Goal: Entertainment & Leisure: Consume media (video, audio)

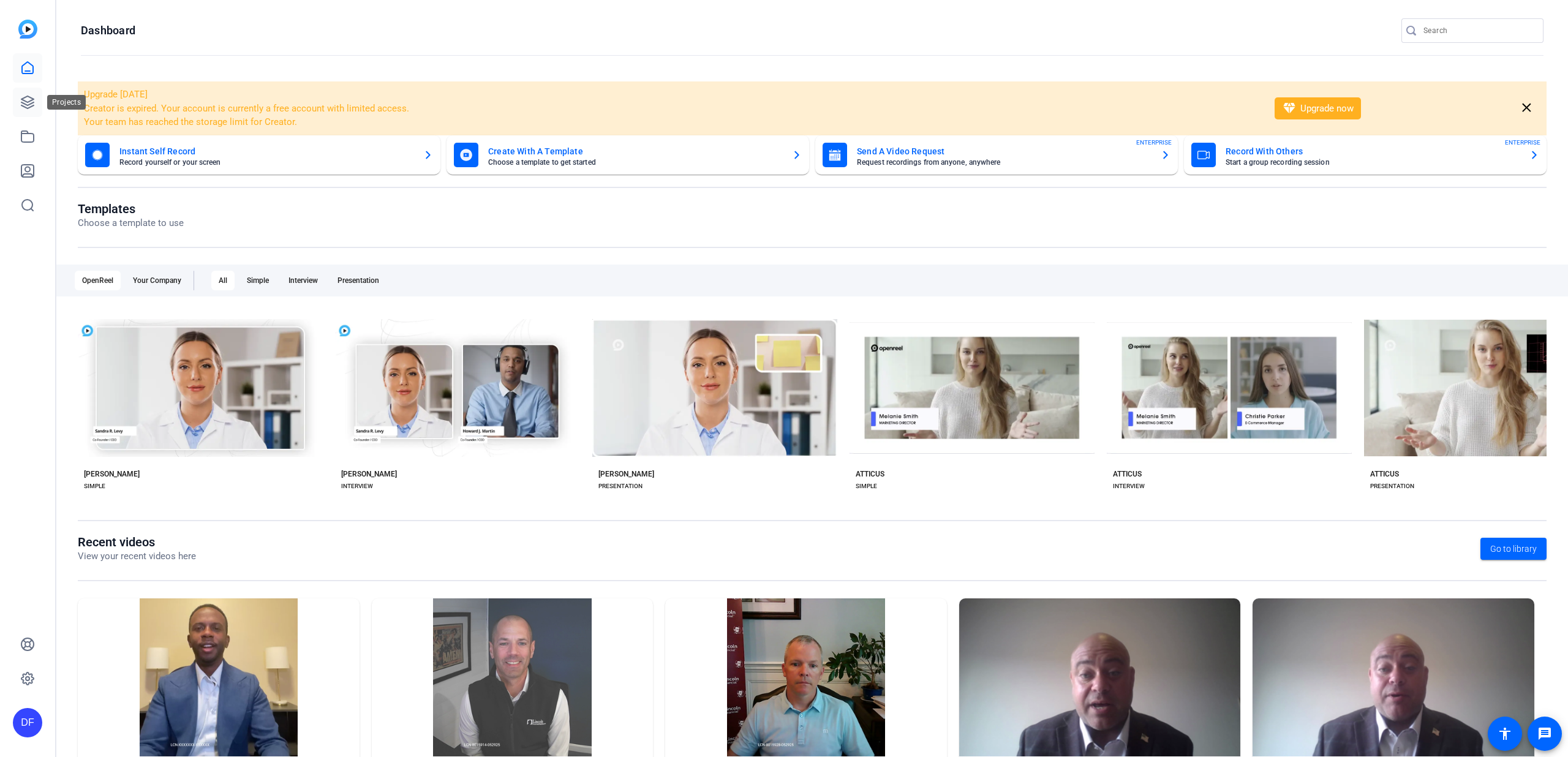
click at [31, 100] on icon at bounding box center [27, 102] width 12 height 12
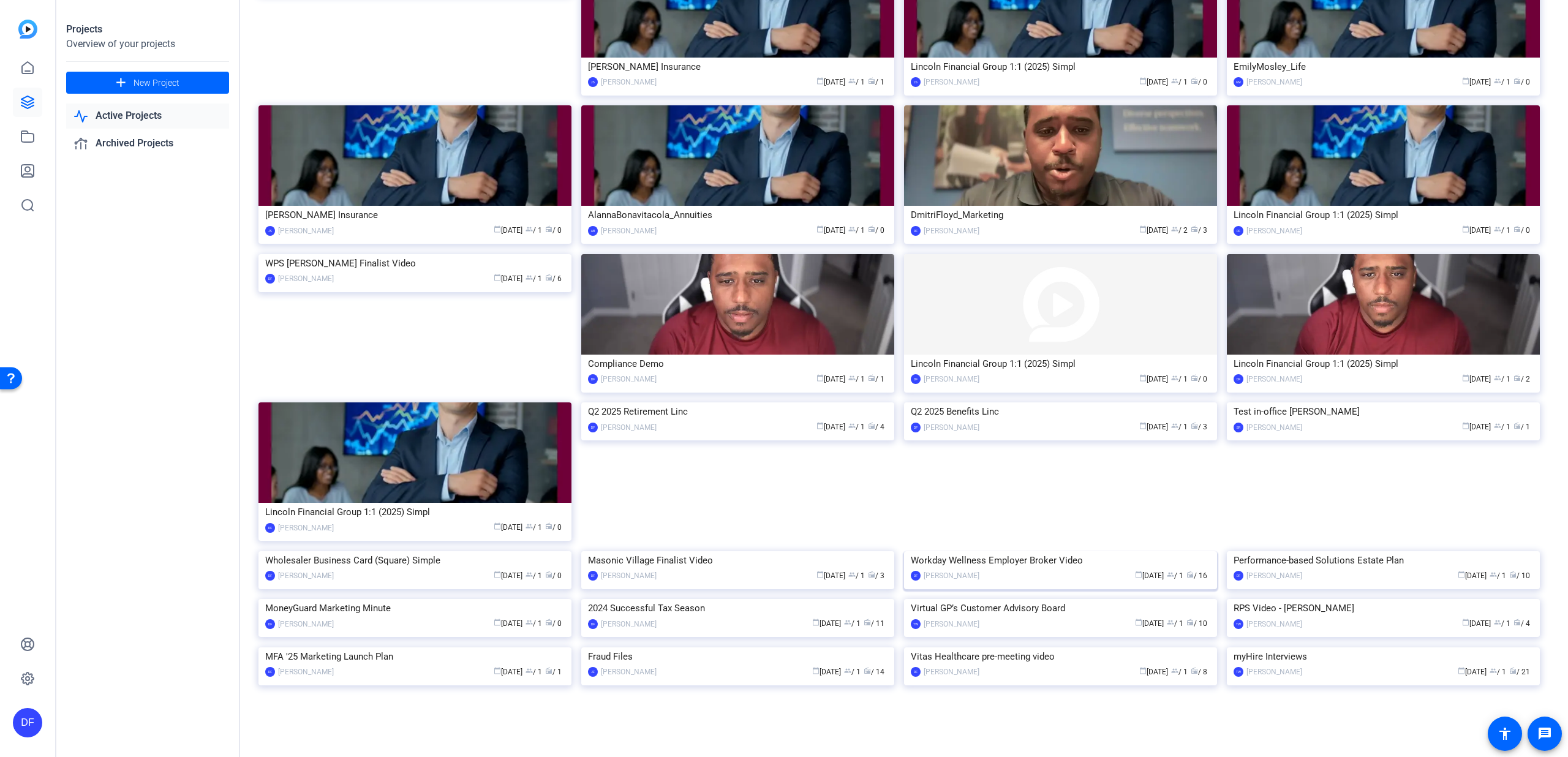
scroll to position [2873, 0]
click at [442, 599] on img at bounding box center [414, 599] width 313 height 0
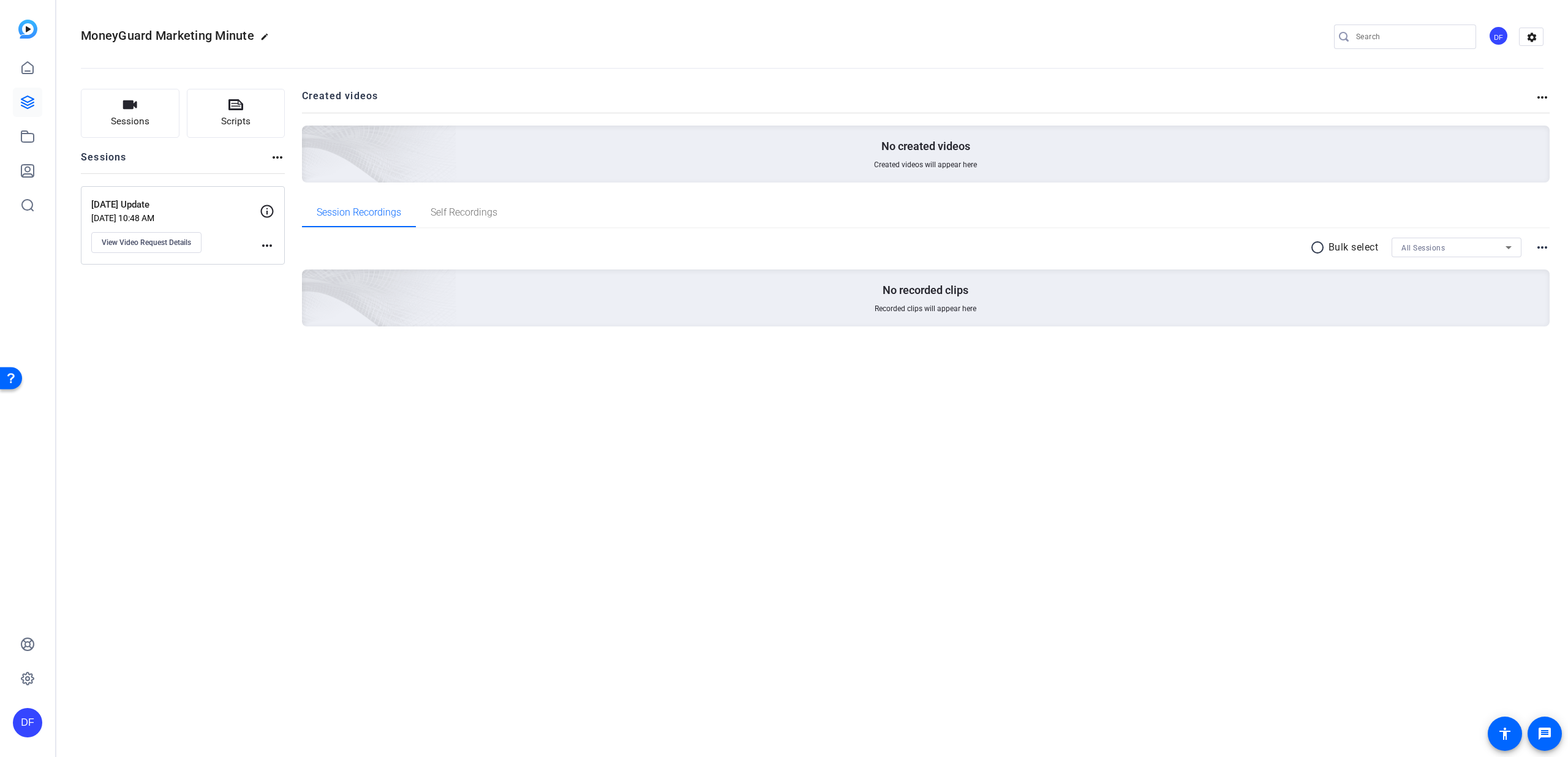
click at [266, 243] on mat-icon "more_horiz" at bounding box center [267, 245] width 15 height 15
click at [266, 243] on div at bounding box center [784, 378] width 1568 height 757
click at [162, 238] on span "View Video Request Details" at bounding box center [146, 243] width 89 height 10
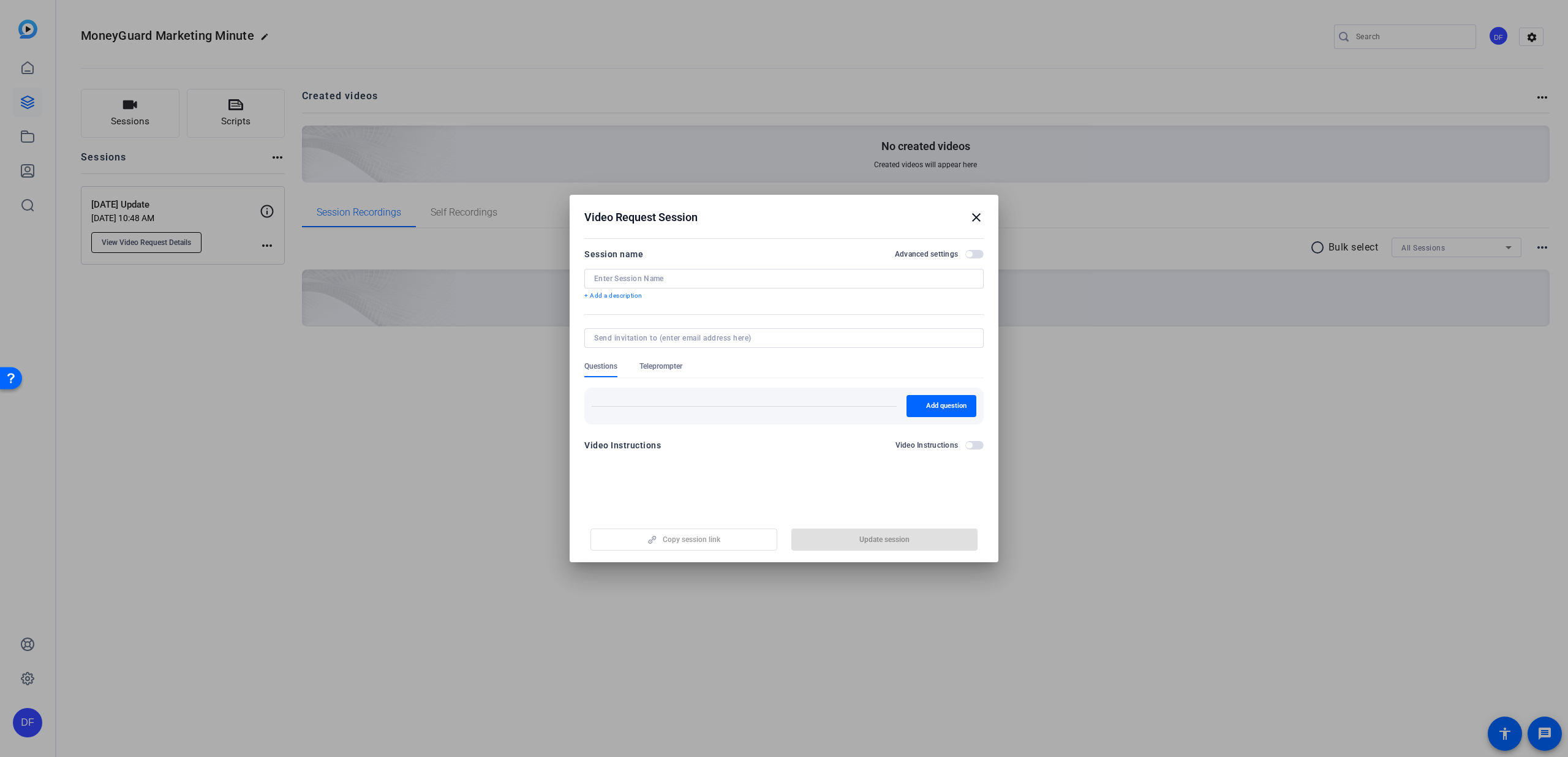
type input "[DATE] Update"
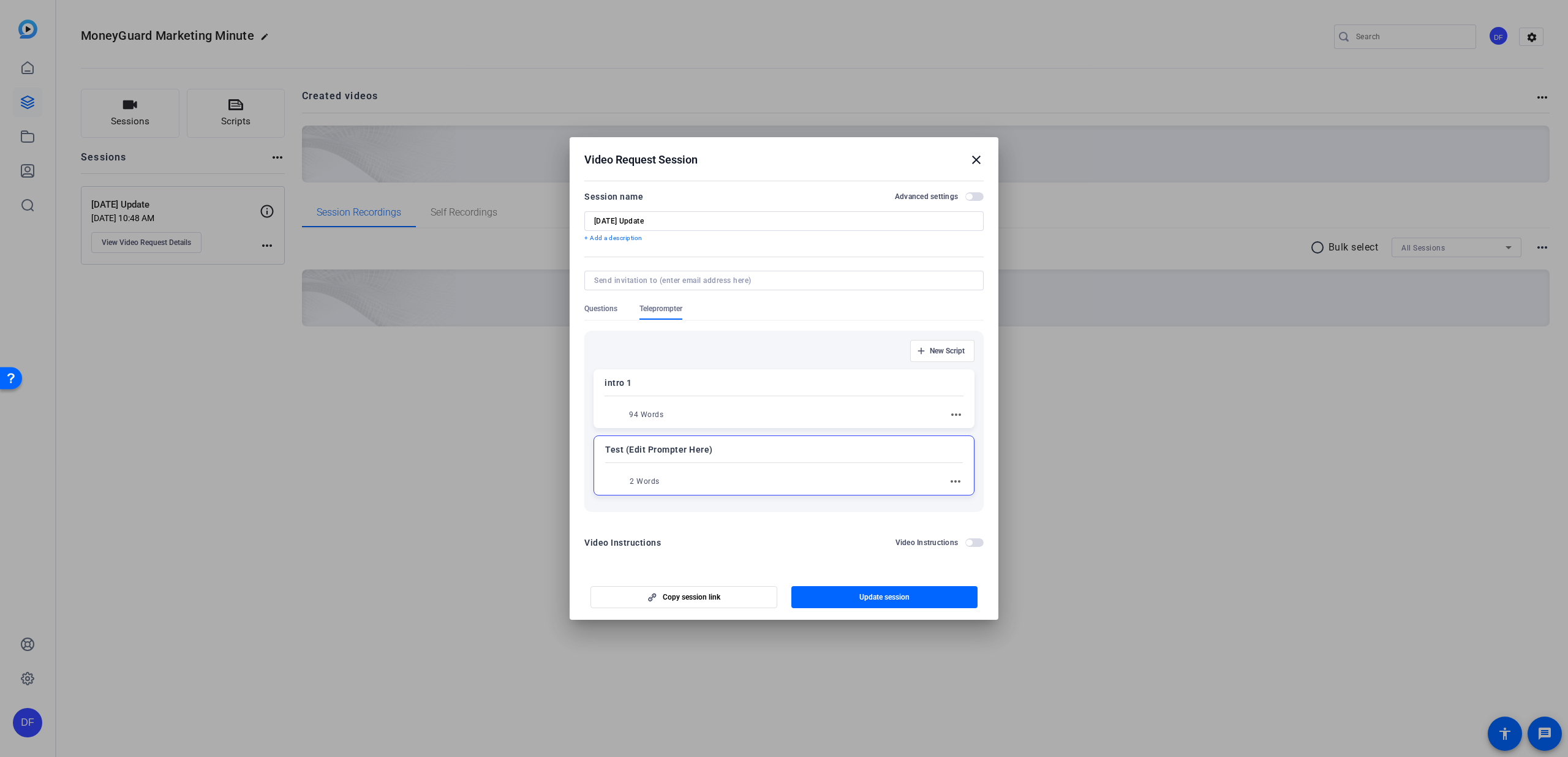
click at [971, 195] on span "button" at bounding box center [969, 196] width 6 height 6
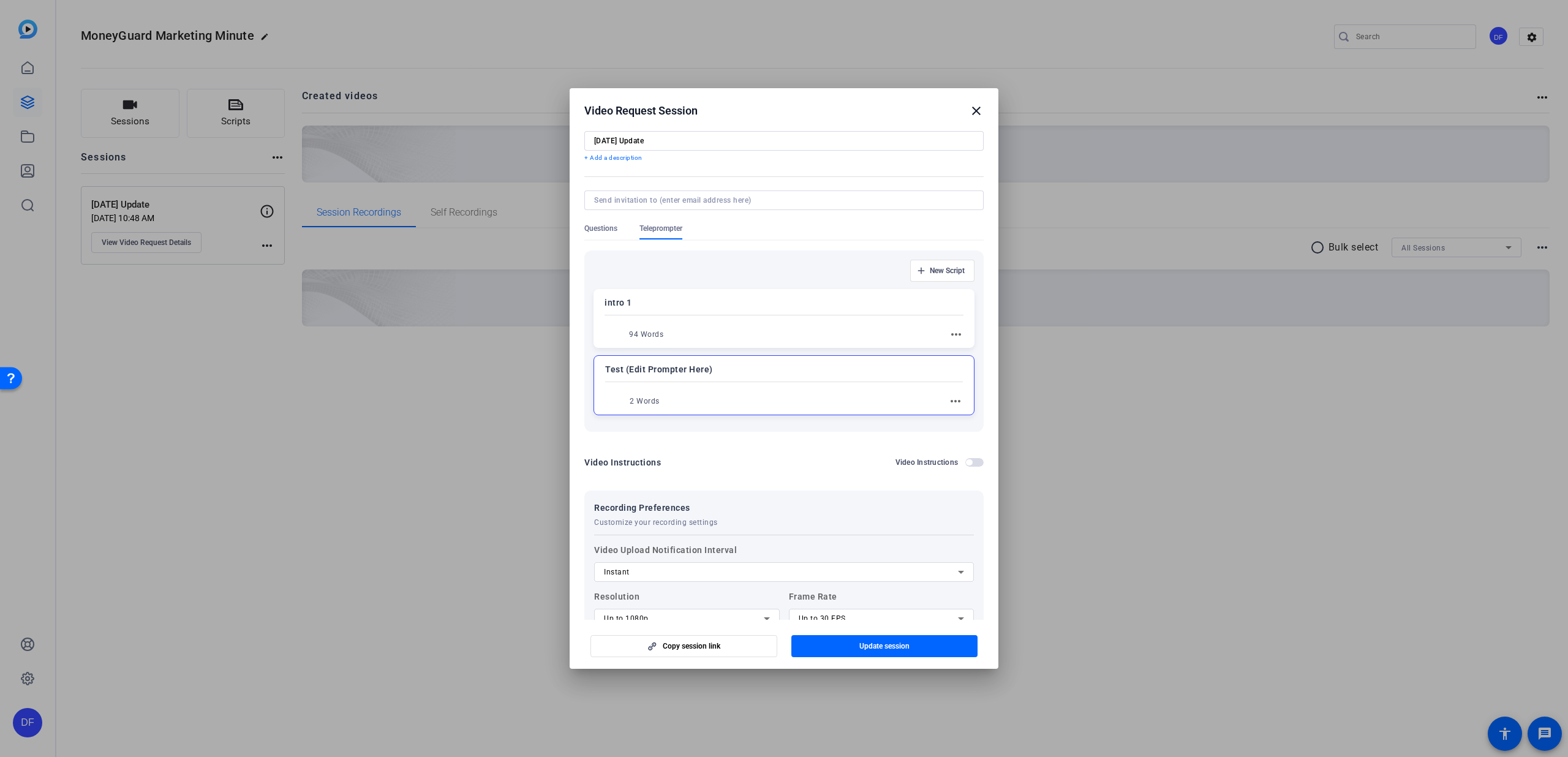
scroll to position [137, 0]
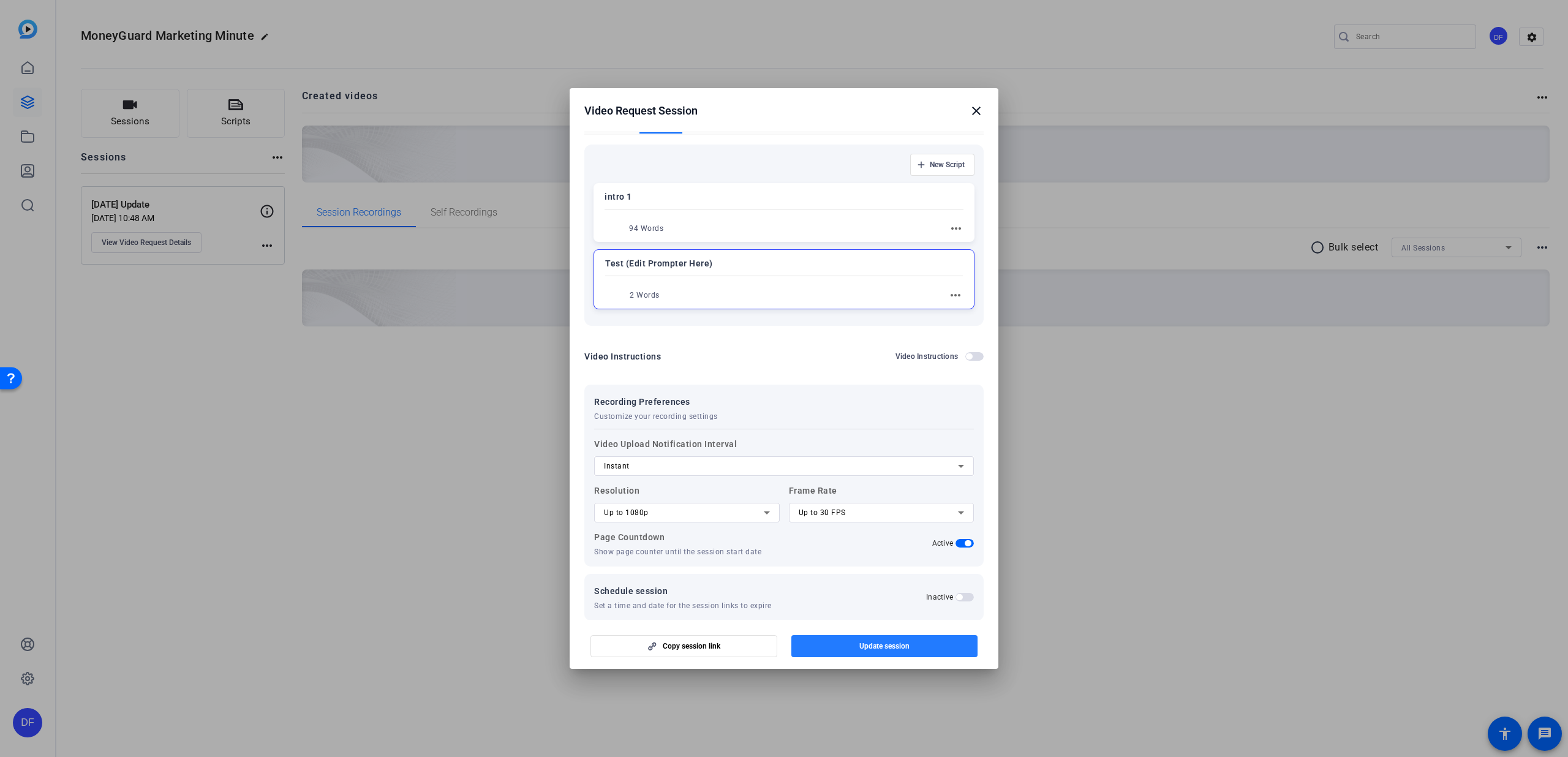
click at [877, 646] on span "Update session" at bounding box center [885, 646] width 50 height 10
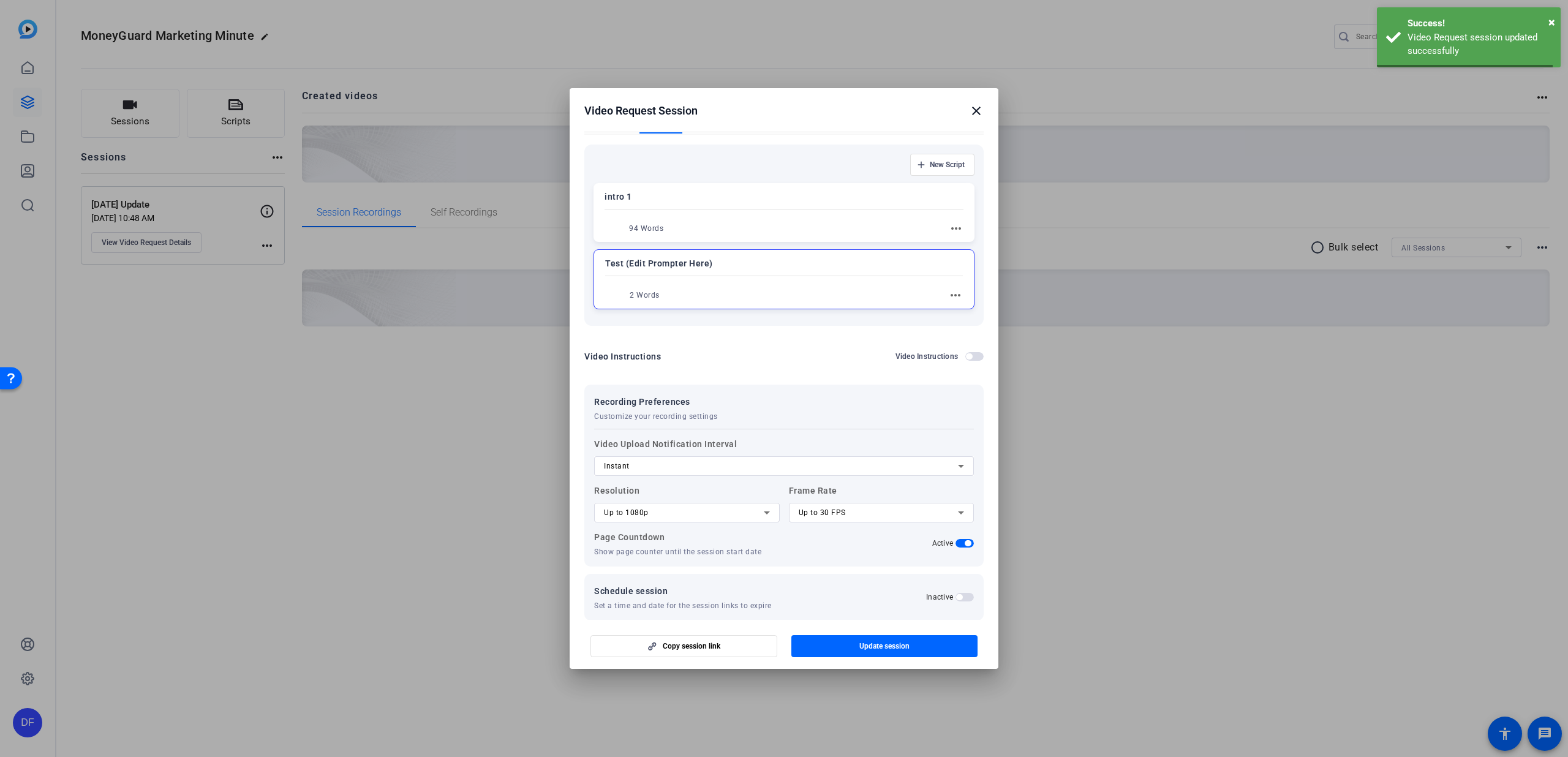
scroll to position [0, 0]
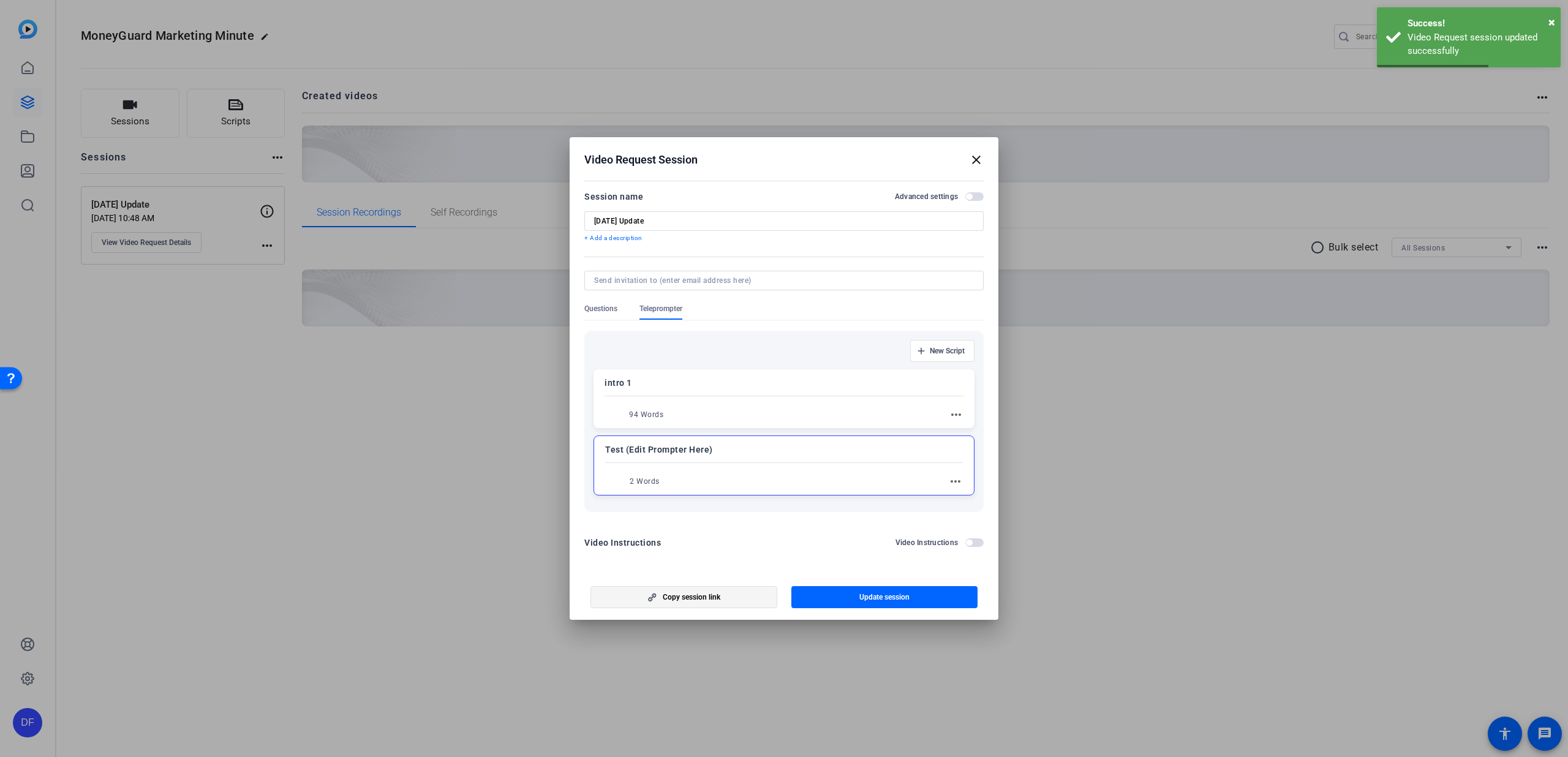
click at [683, 600] on span "Copy session link" at bounding box center [691, 597] width 57 height 10
click at [977, 157] on mat-icon "close" at bounding box center [976, 160] width 15 height 15
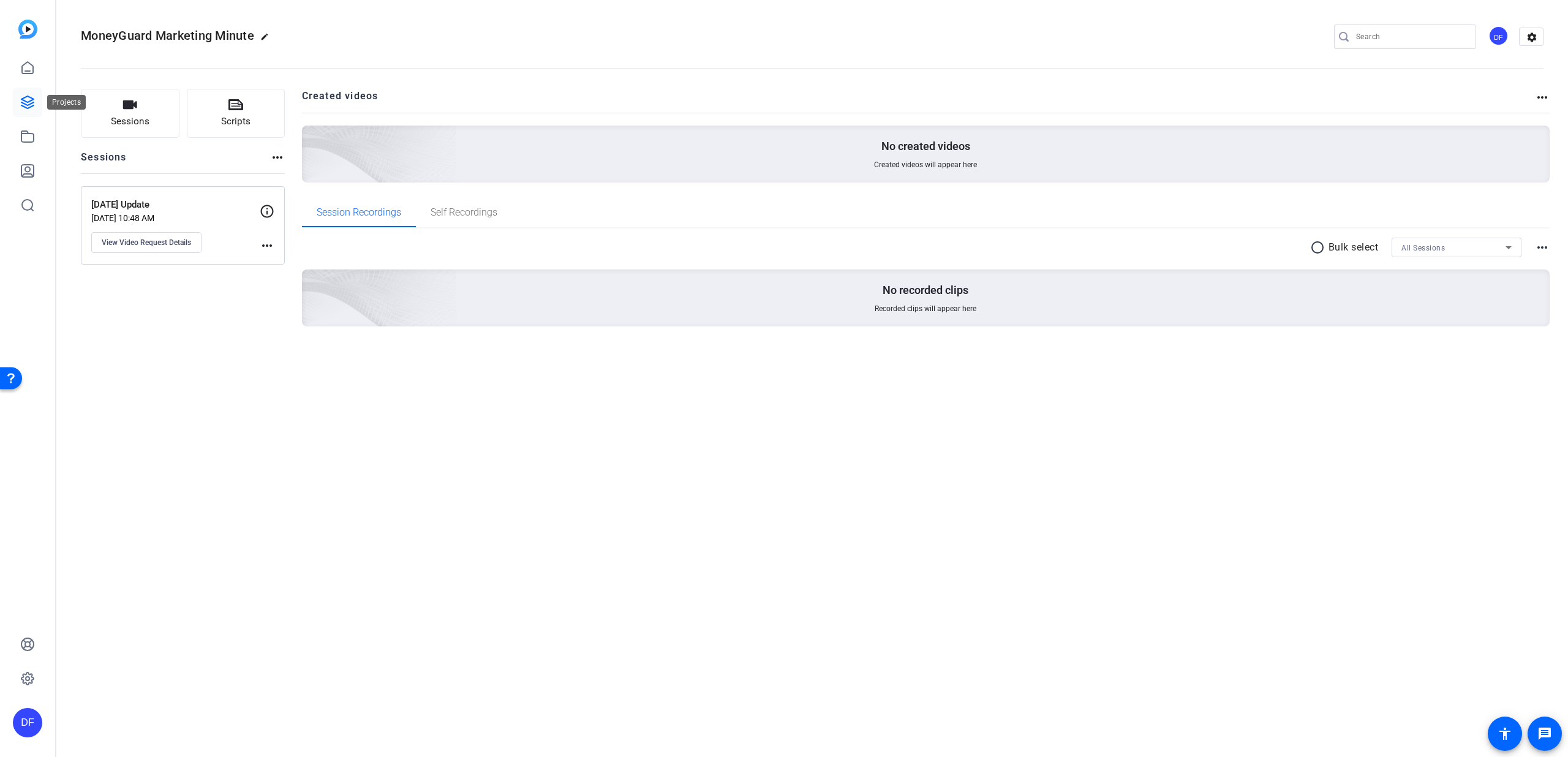
click at [28, 105] on icon at bounding box center [27, 102] width 12 height 12
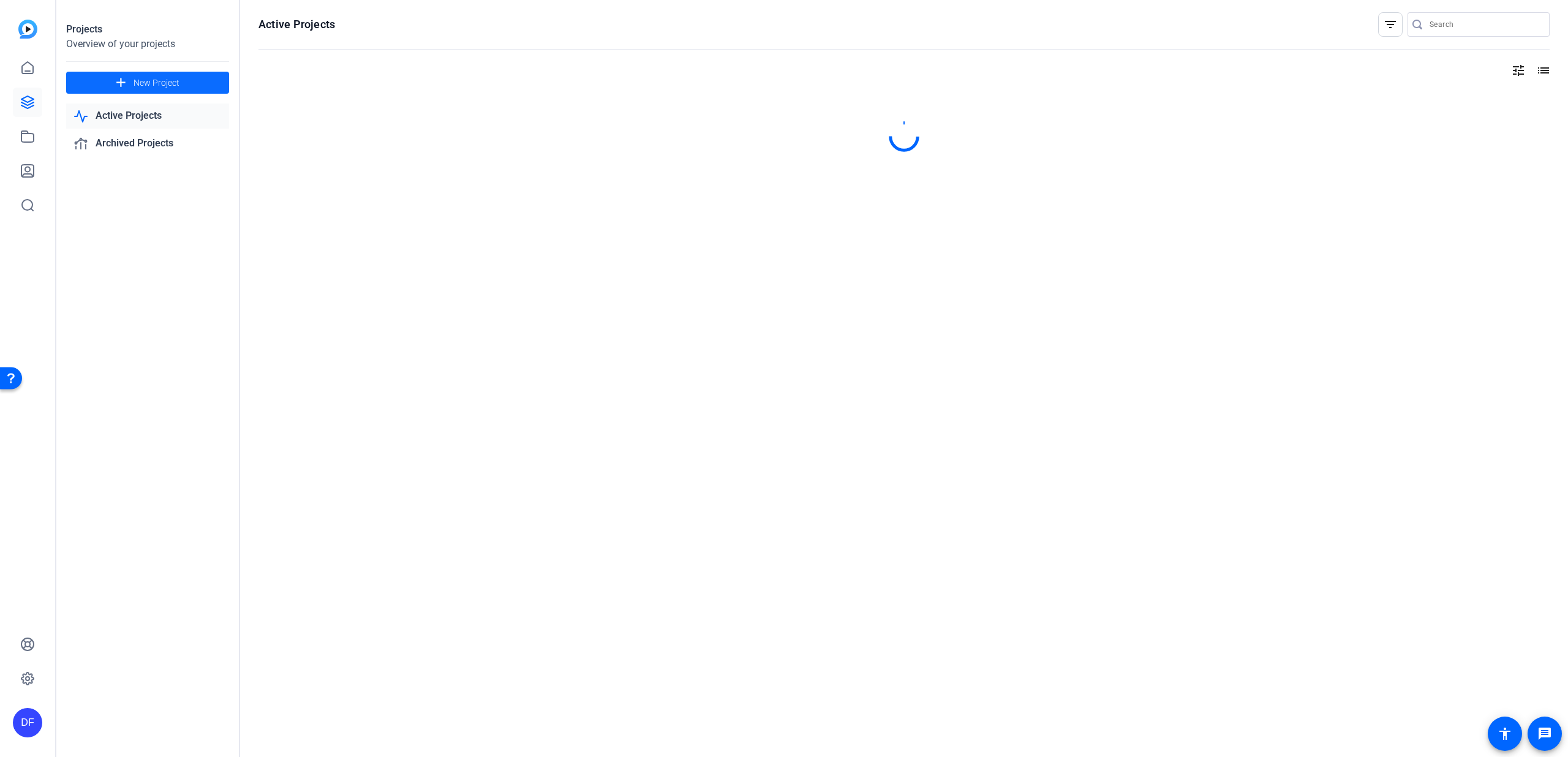
click at [167, 83] on span "New Project" at bounding box center [157, 83] width 46 height 13
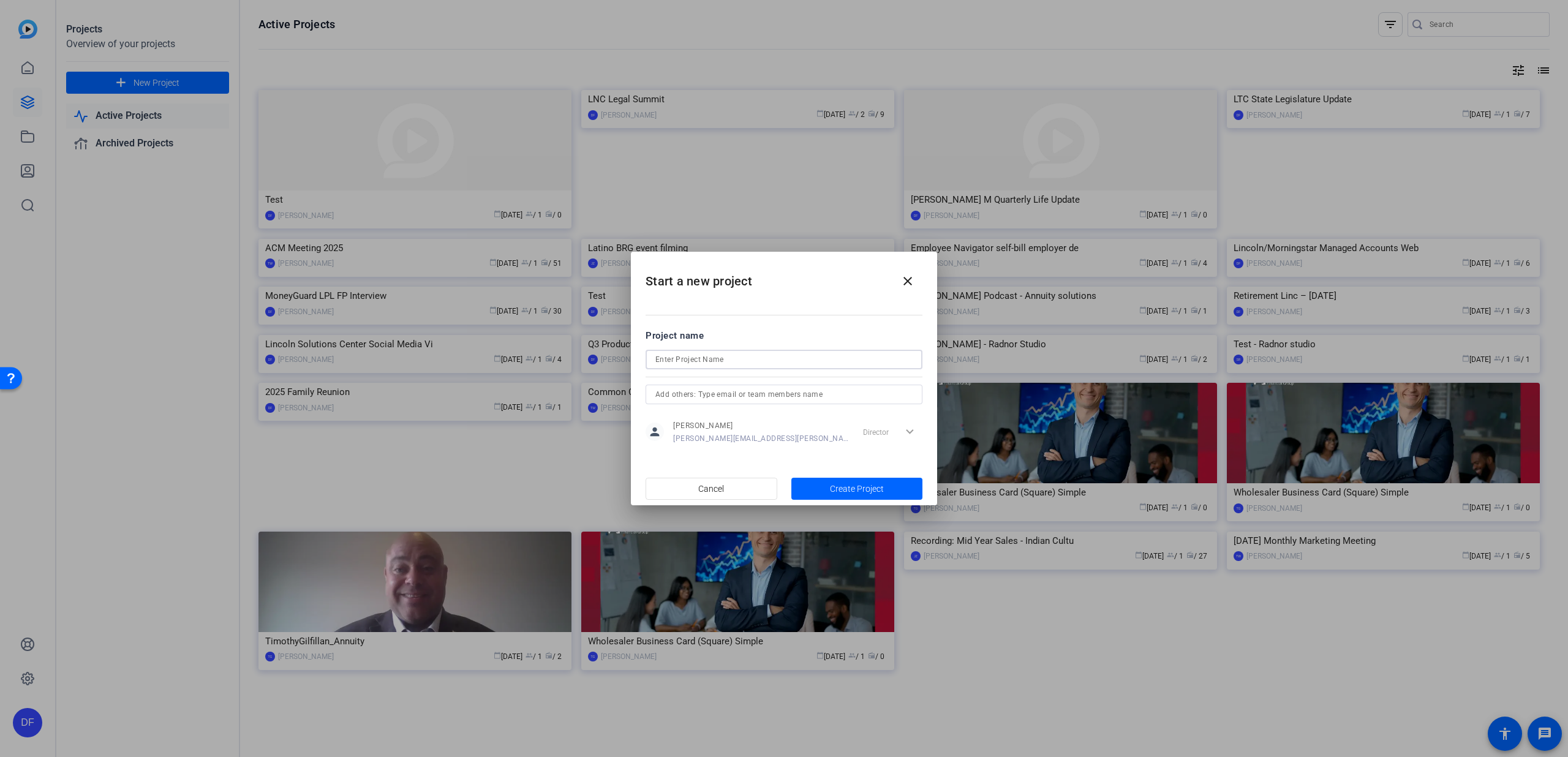
click at [741, 359] on input at bounding box center [784, 359] width 257 height 15
type input "MG Marketing Minute"
click at [854, 479] on span "button" at bounding box center [857, 488] width 132 height 29
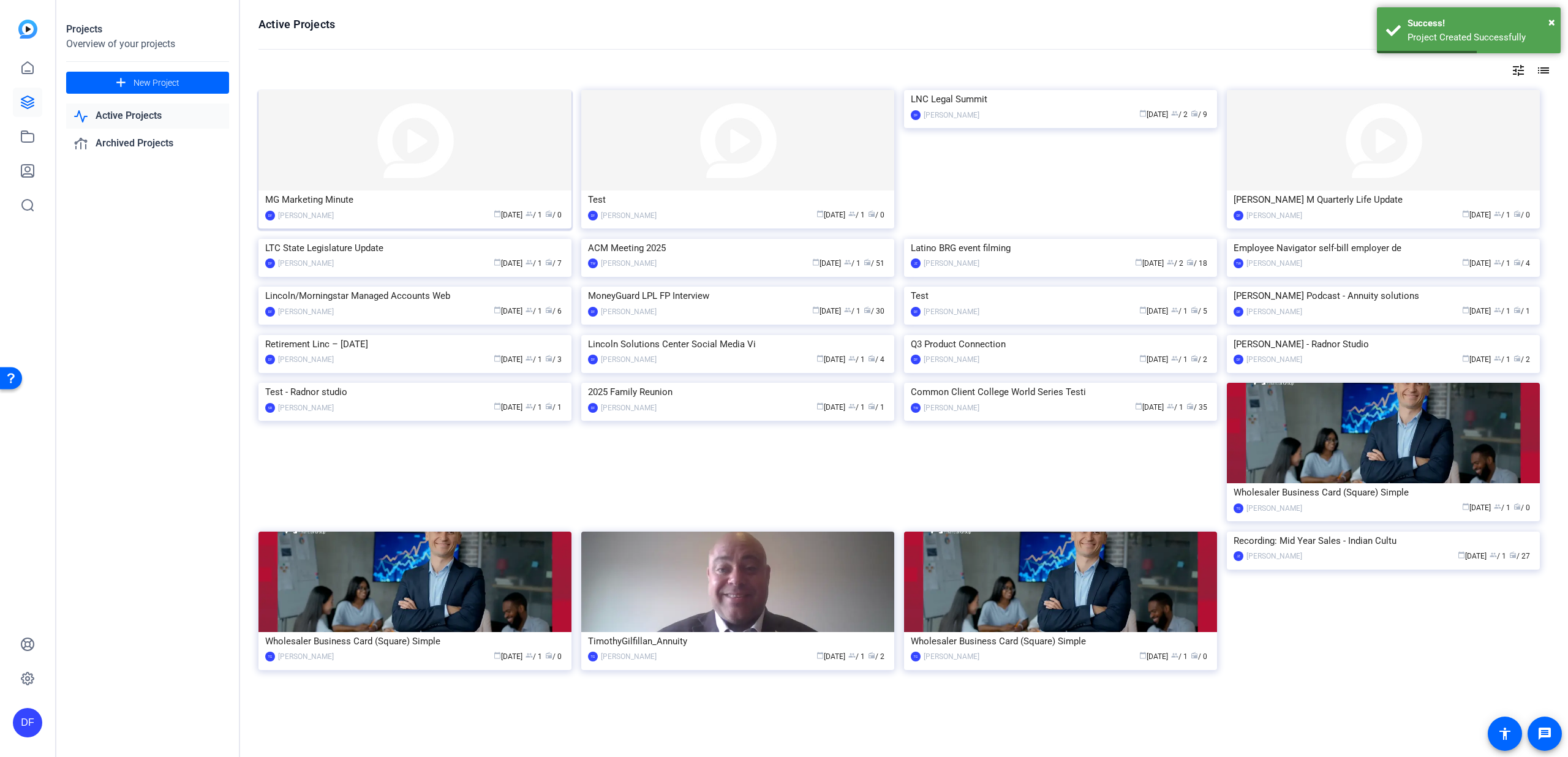
click at [415, 180] on img at bounding box center [414, 140] width 313 height 100
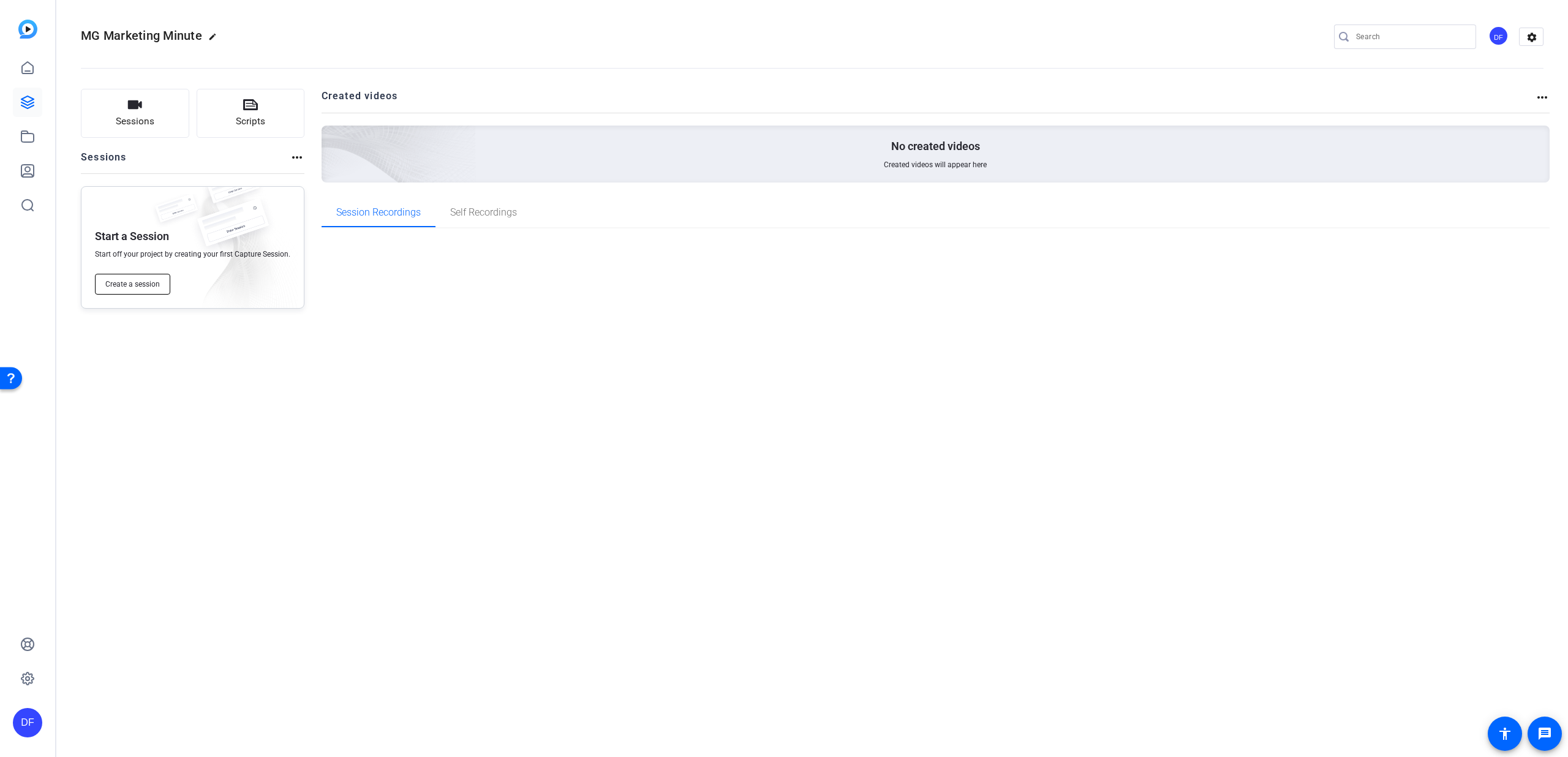
click at [125, 278] on button "Create a session" at bounding box center [132, 284] width 75 height 21
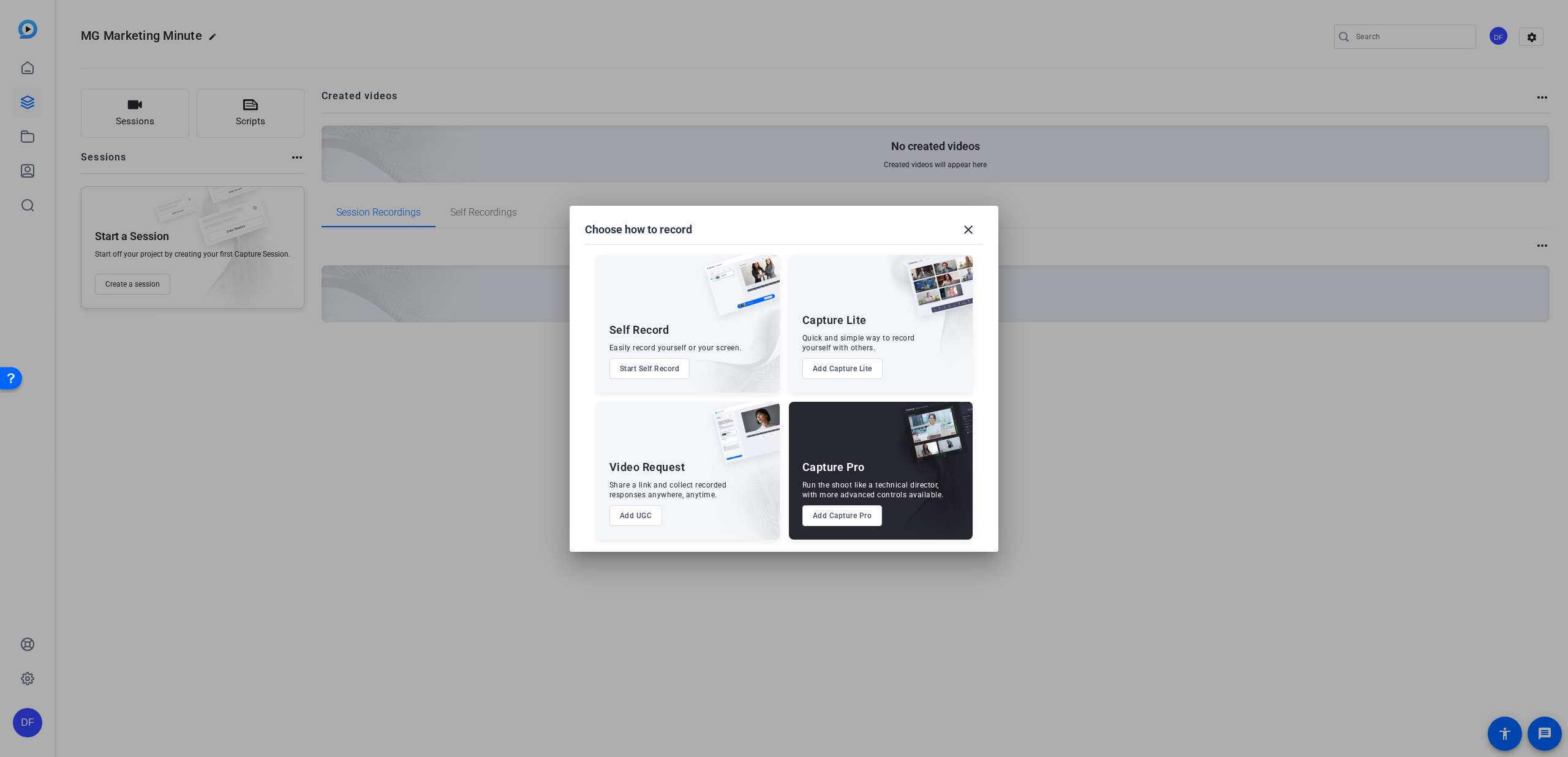
click at [643, 514] on button "Add UGC" at bounding box center [636, 515] width 53 height 21
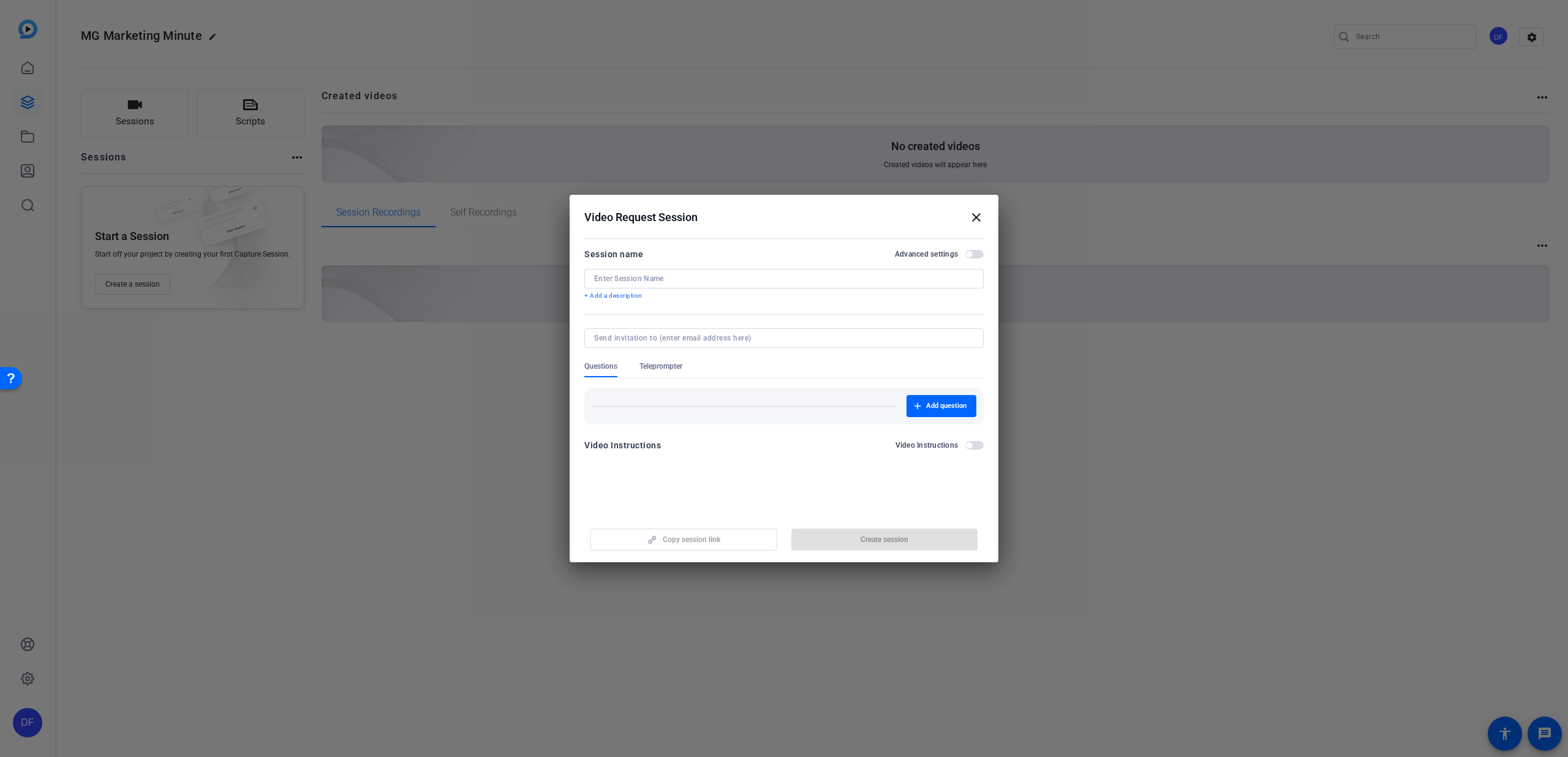
click at [787, 275] on input at bounding box center [784, 279] width 380 height 10
type input "Oct 2025"
click at [670, 366] on span "Teleprompter" at bounding box center [661, 366] width 43 height 10
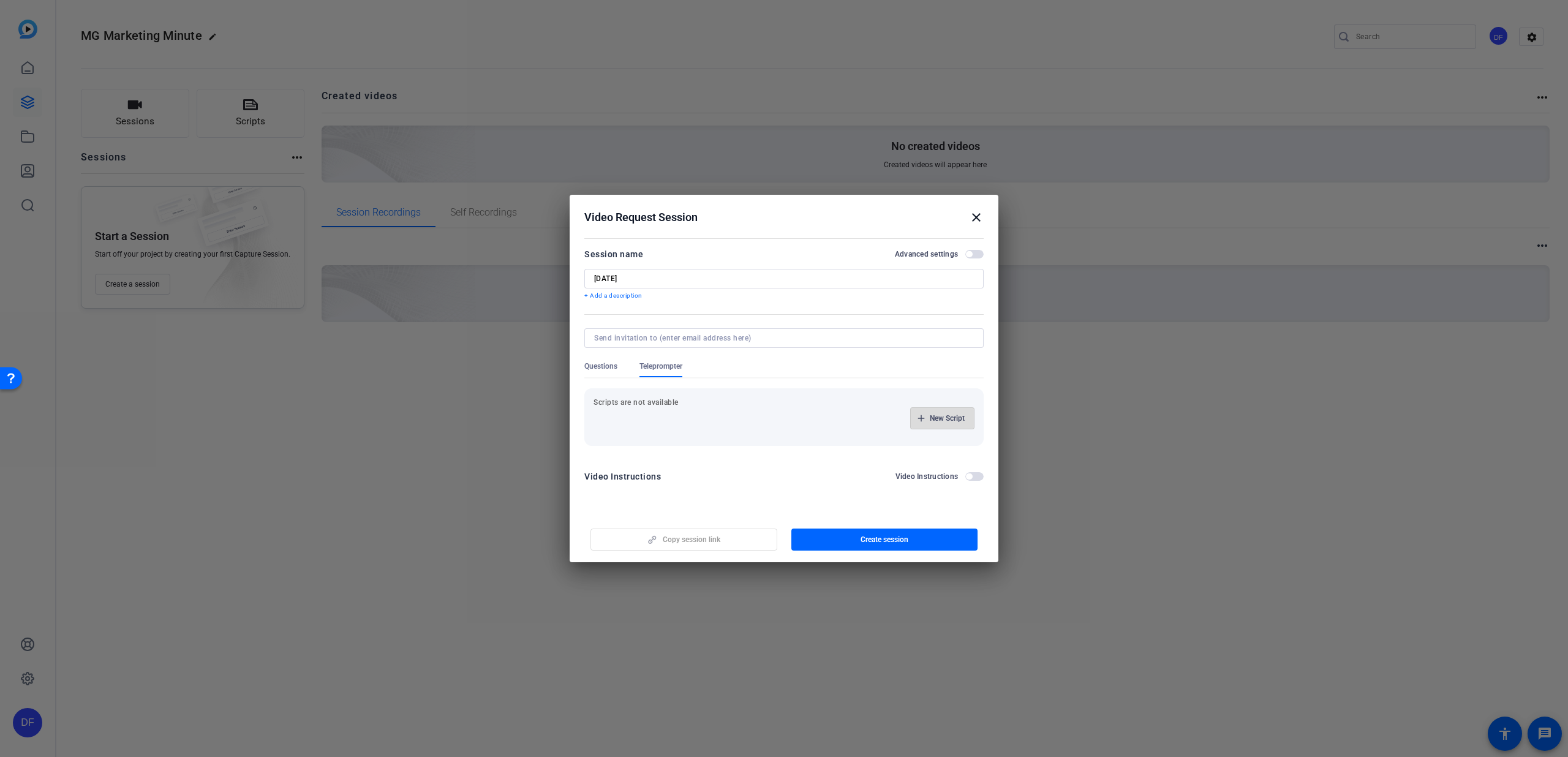
click at [948, 419] on span "New Script" at bounding box center [947, 419] width 35 height 10
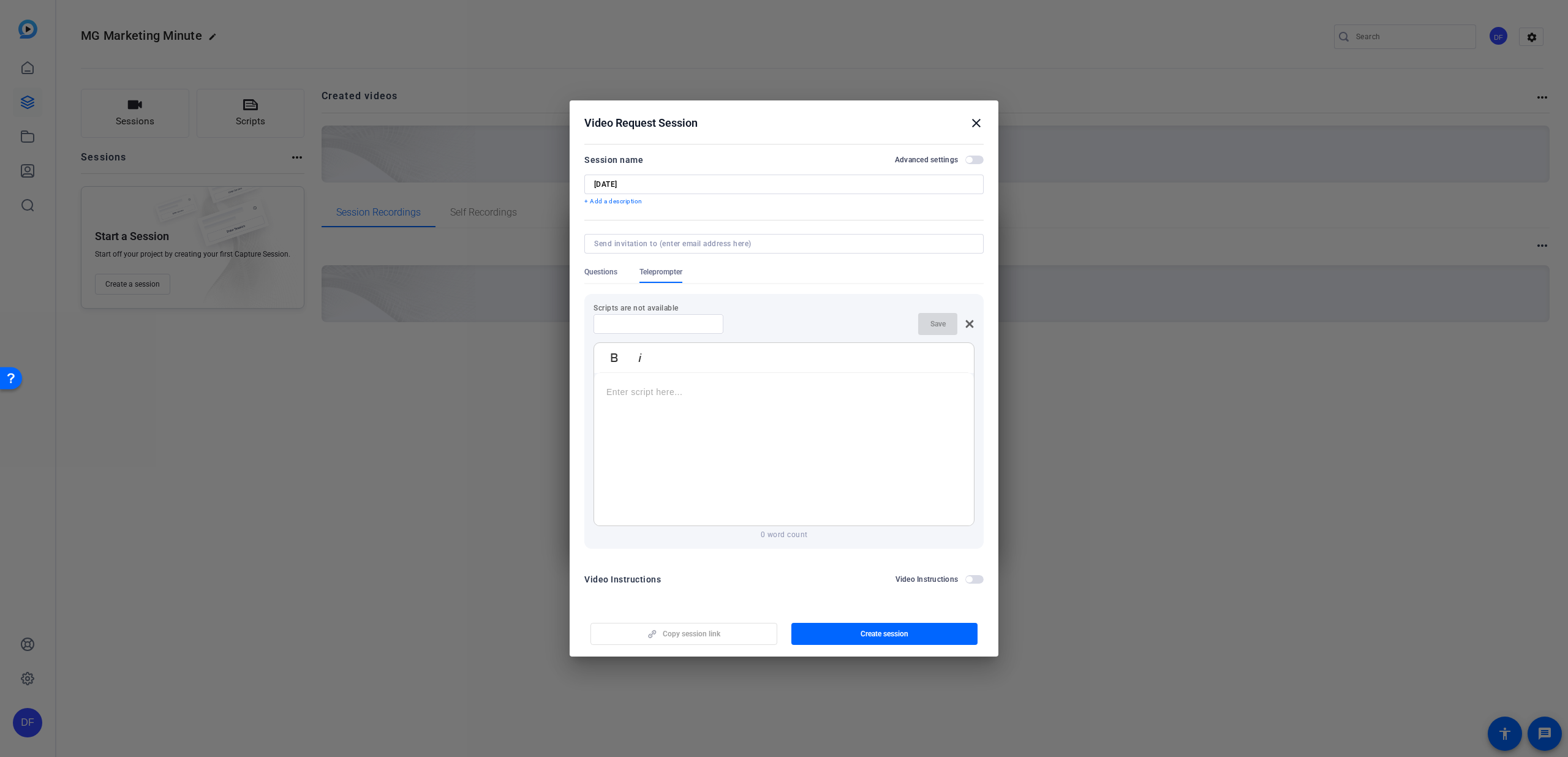
click at [668, 325] on input at bounding box center [658, 324] width 110 height 10
type input "T"
type input "Edit Prompter"
click at [653, 383] on div at bounding box center [784, 449] width 380 height 153
click at [938, 328] on span "Save" at bounding box center [938, 324] width 15 height 10
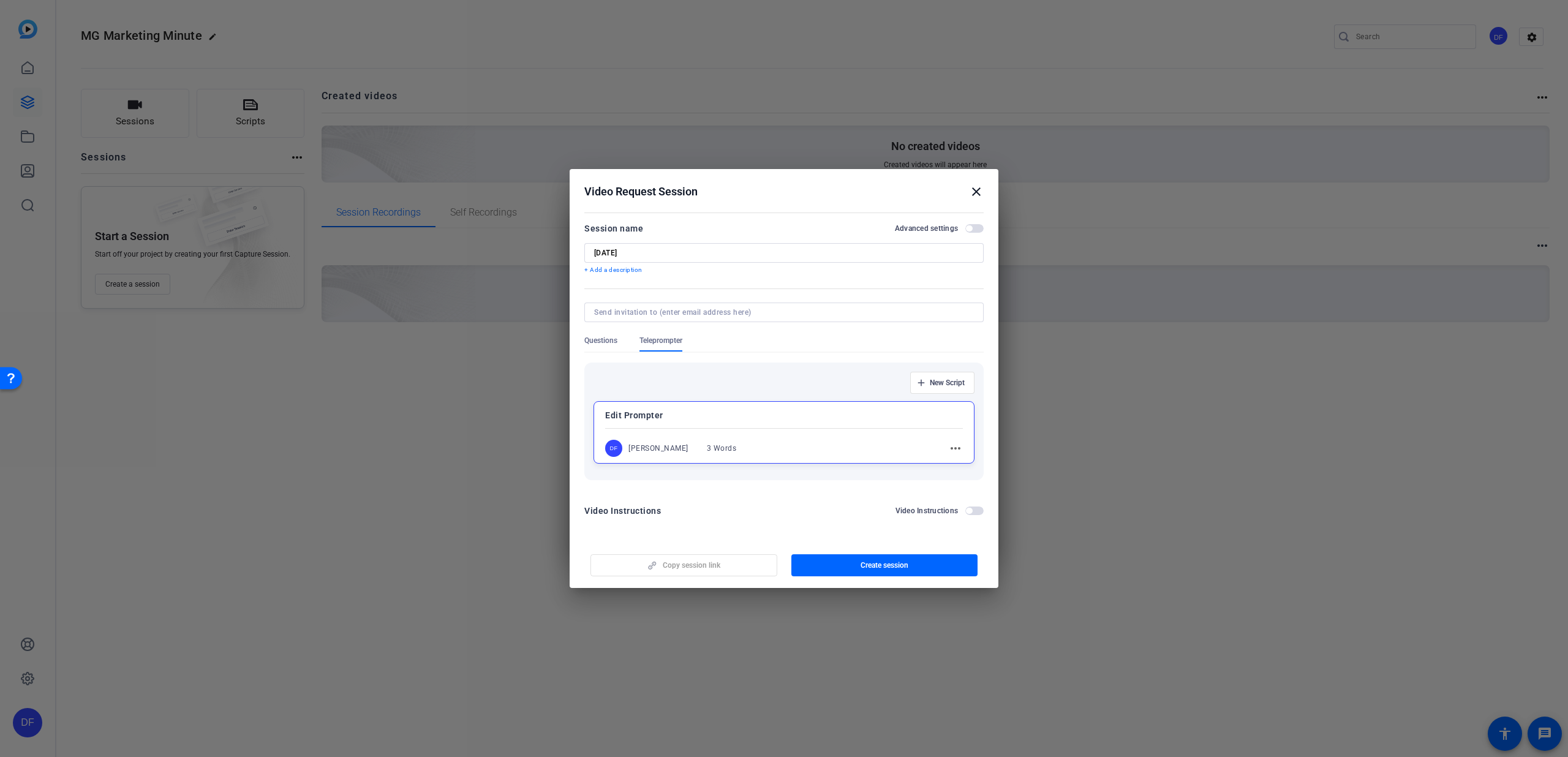
click at [973, 228] on span "button" at bounding box center [975, 228] width 19 height 9
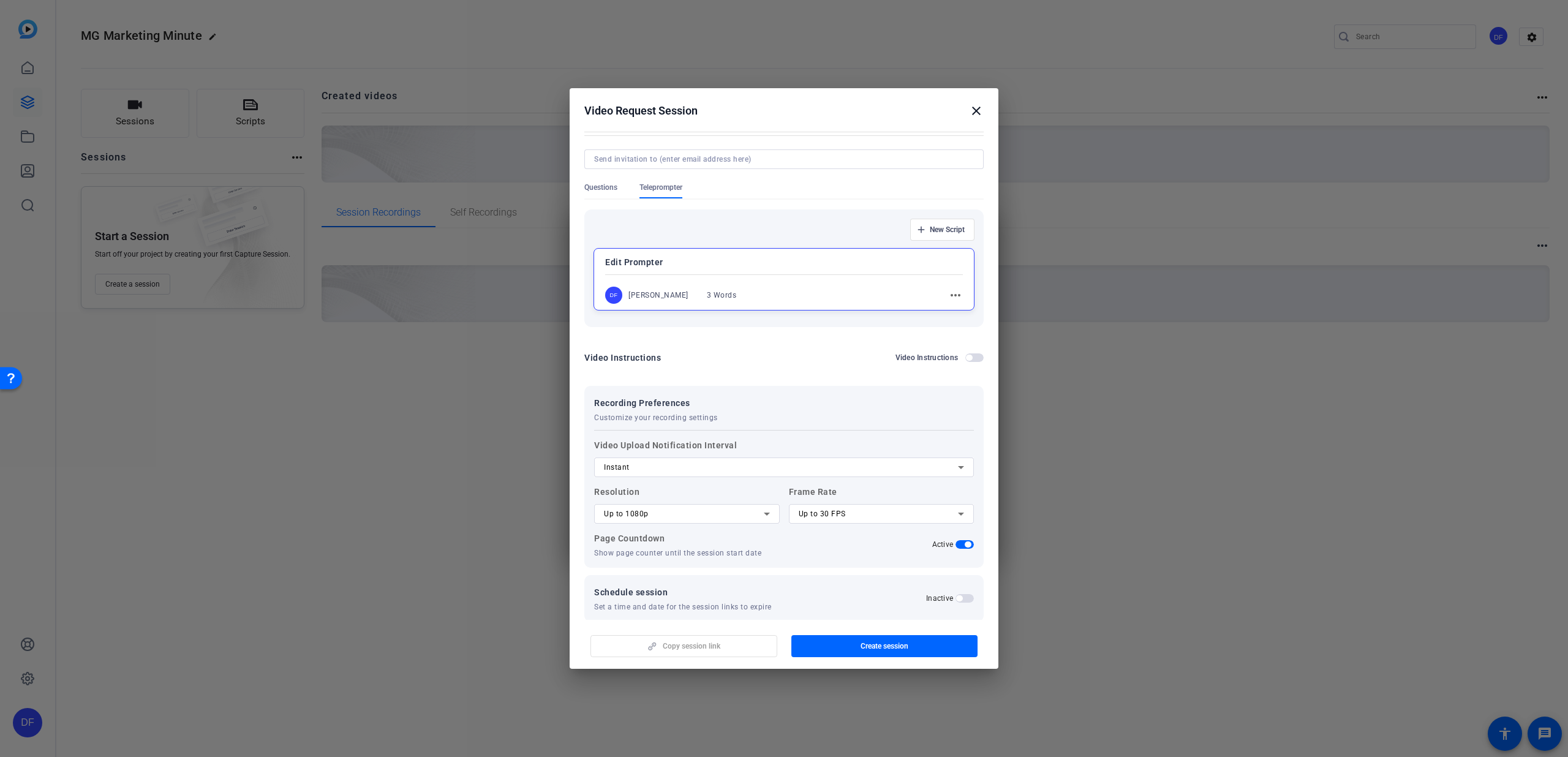
scroll to position [74, 0]
click at [852, 639] on span "button" at bounding box center [885, 645] width 187 height 29
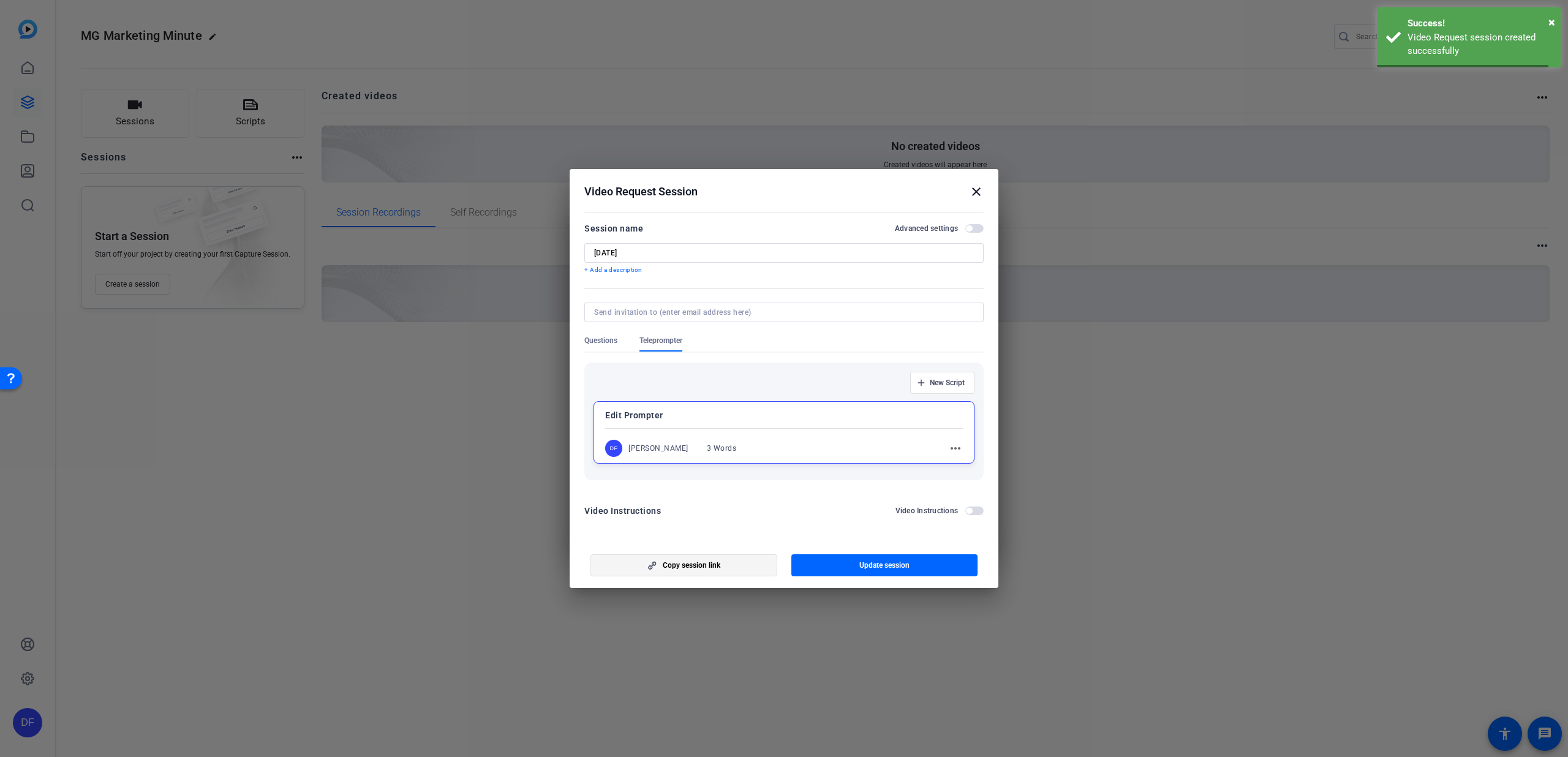
scroll to position [0, 0]
click at [703, 567] on span "Copy session link" at bounding box center [691, 565] width 57 height 10
click at [976, 192] on mat-icon "close" at bounding box center [976, 192] width 15 height 15
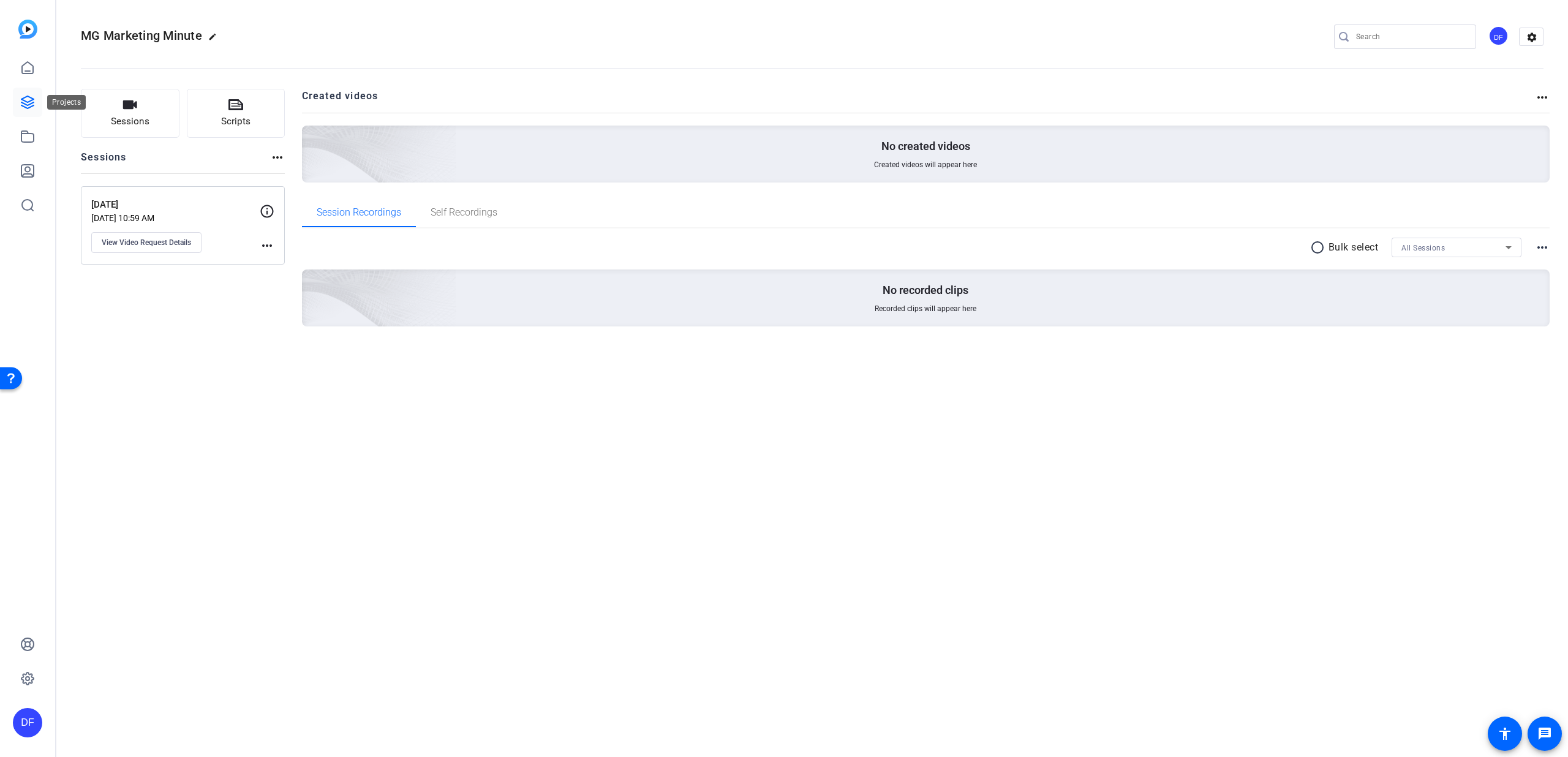
click at [26, 101] on icon at bounding box center [27, 102] width 12 height 12
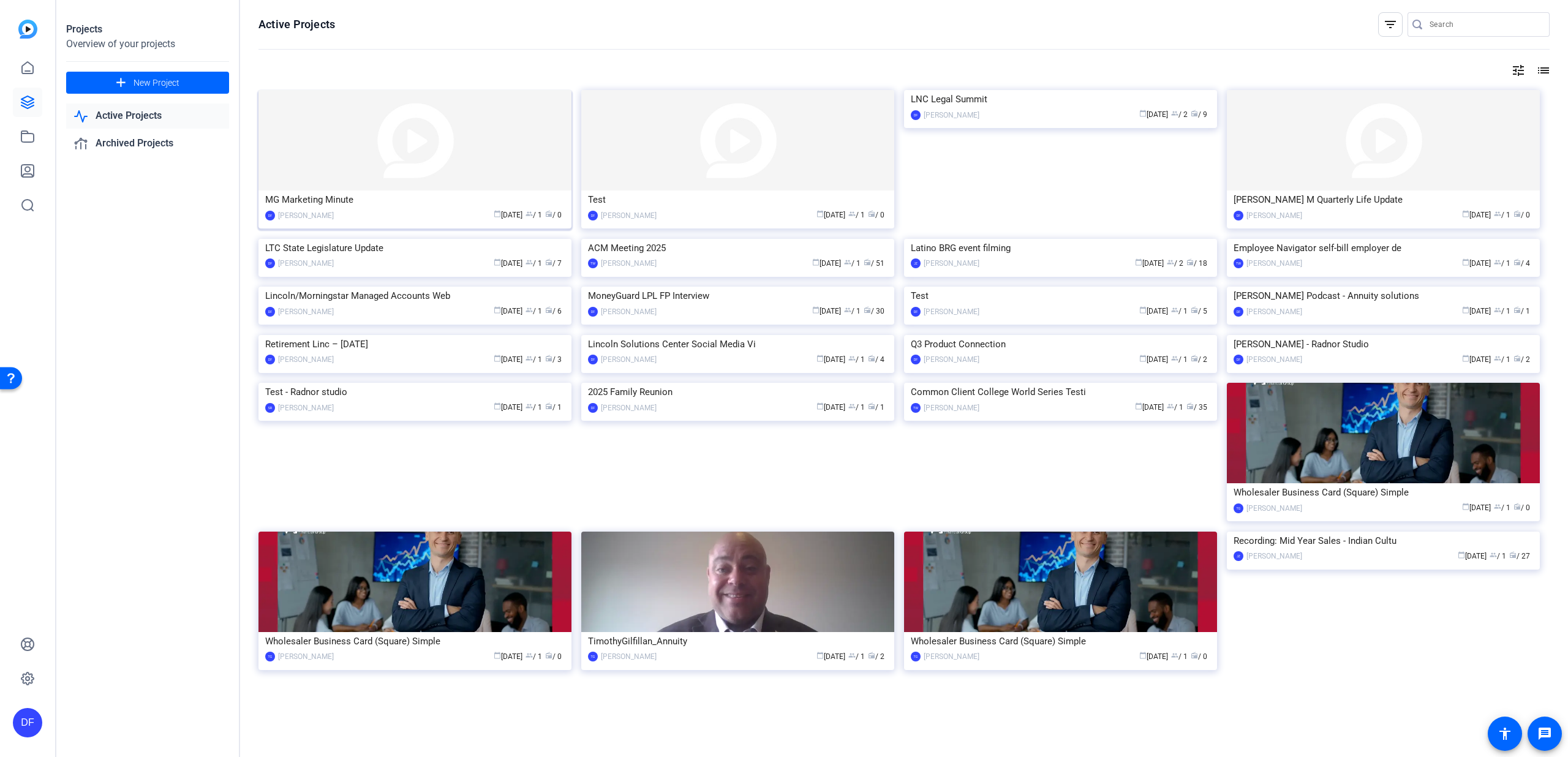
click at [401, 167] on img at bounding box center [414, 140] width 313 height 100
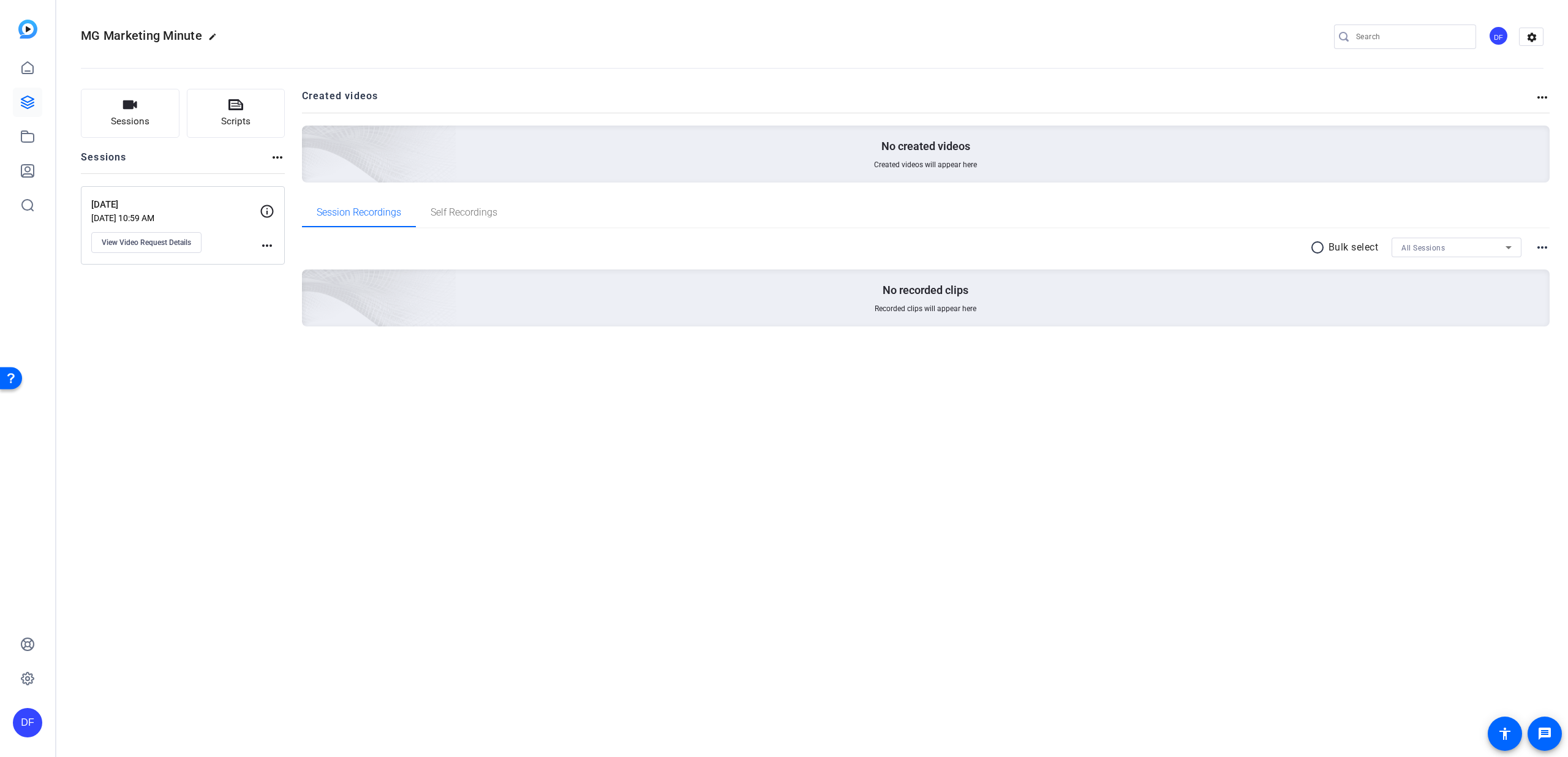
click at [1541, 96] on mat-icon "more_horiz" at bounding box center [1542, 97] width 15 height 15
click at [1541, 96] on div at bounding box center [784, 378] width 1568 height 757
click at [1538, 36] on mat-icon "settings" at bounding box center [1532, 37] width 24 height 19
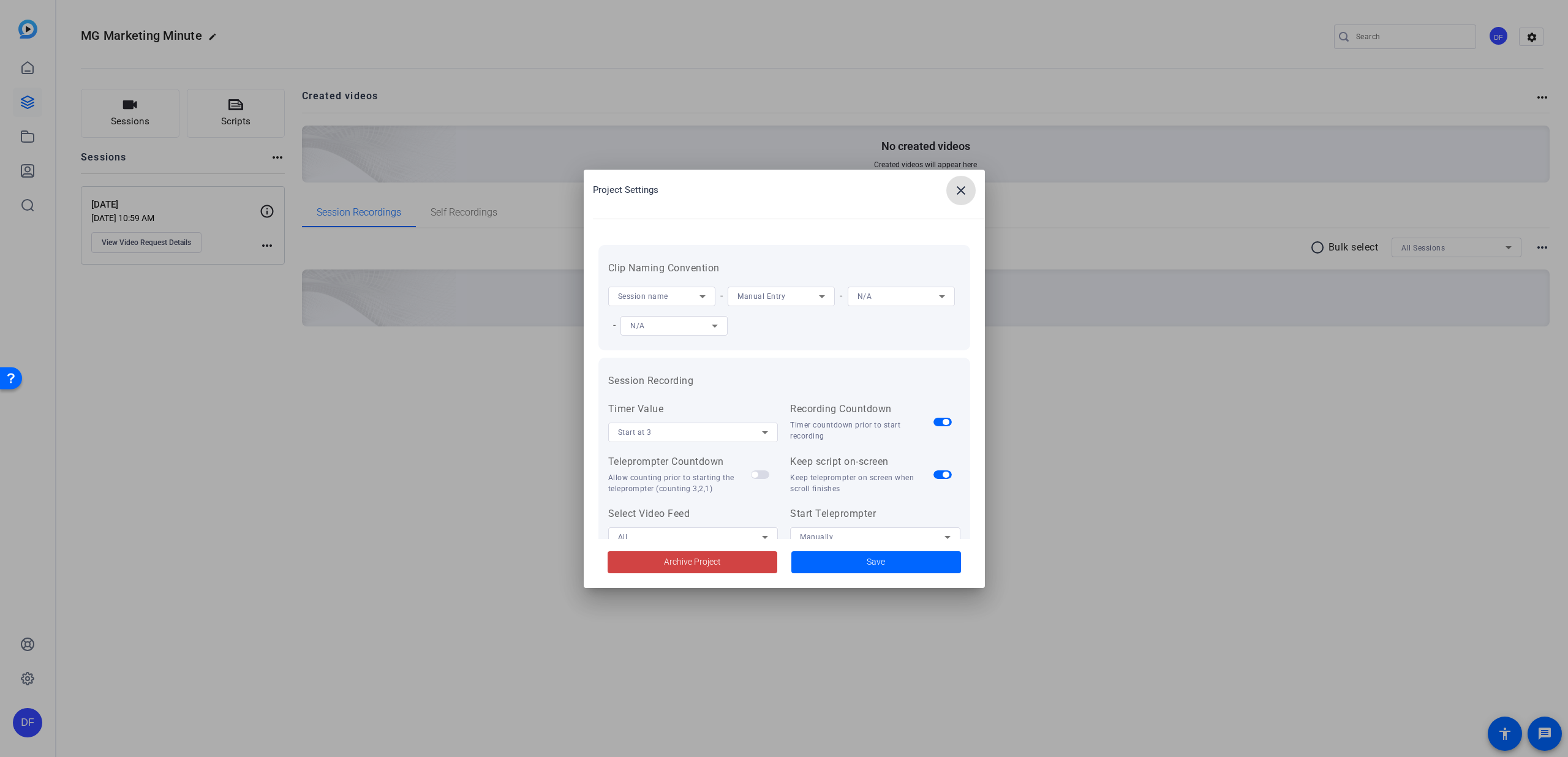
click at [958, 190] on mat-icon "close" at bounding box center [961, 190] width 15 height 15
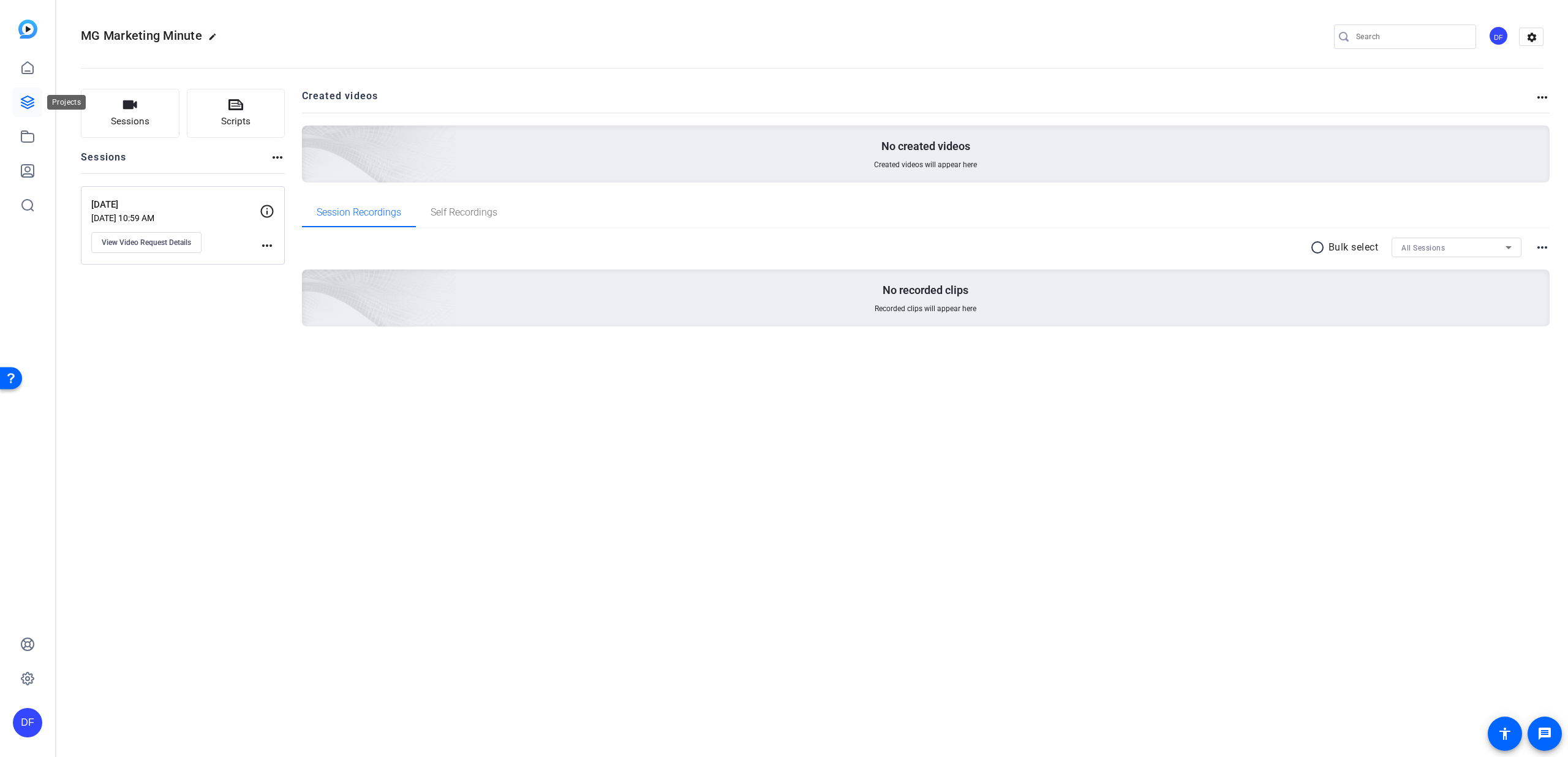
click at [28, 108] on icon at bounding box center [27, 102] width 12 height 12
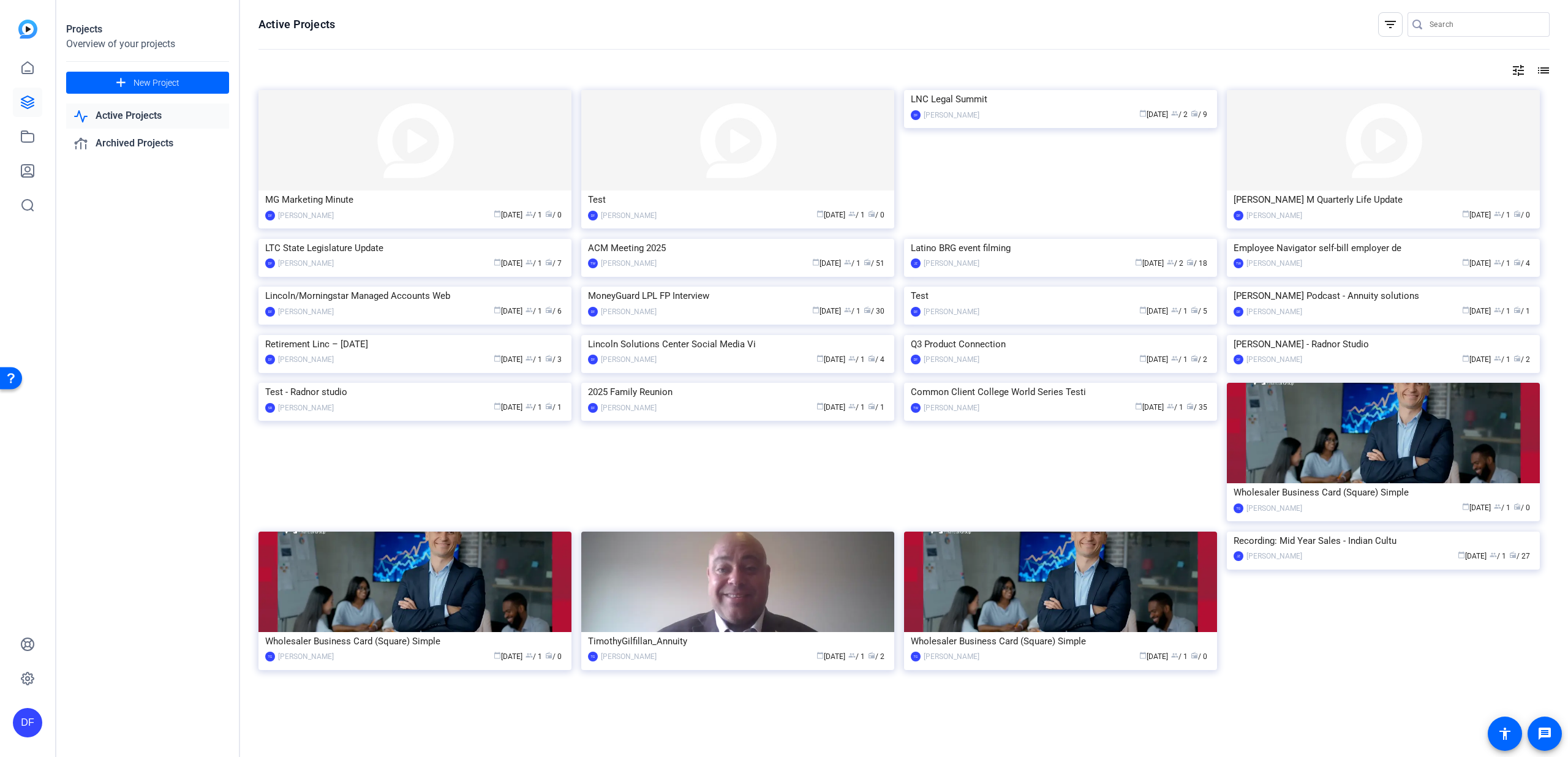
click at [1535, 64] on mat-icon "list" at bounding box center [1542, 70] width 15 height 15
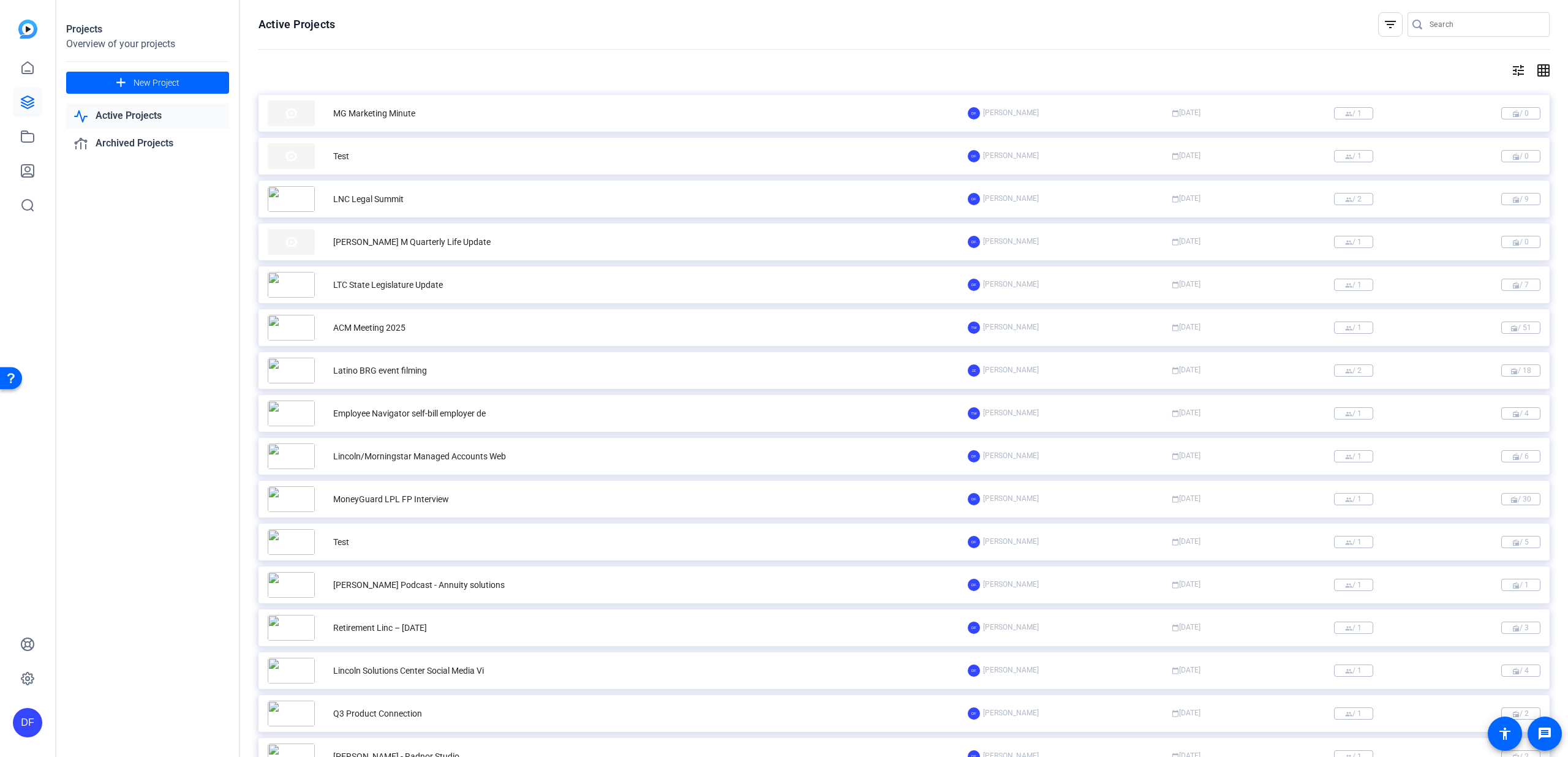
click at [1535, 64] on mat-icon "grid_on" at bounding box center [1542, 70] width 15 height 15
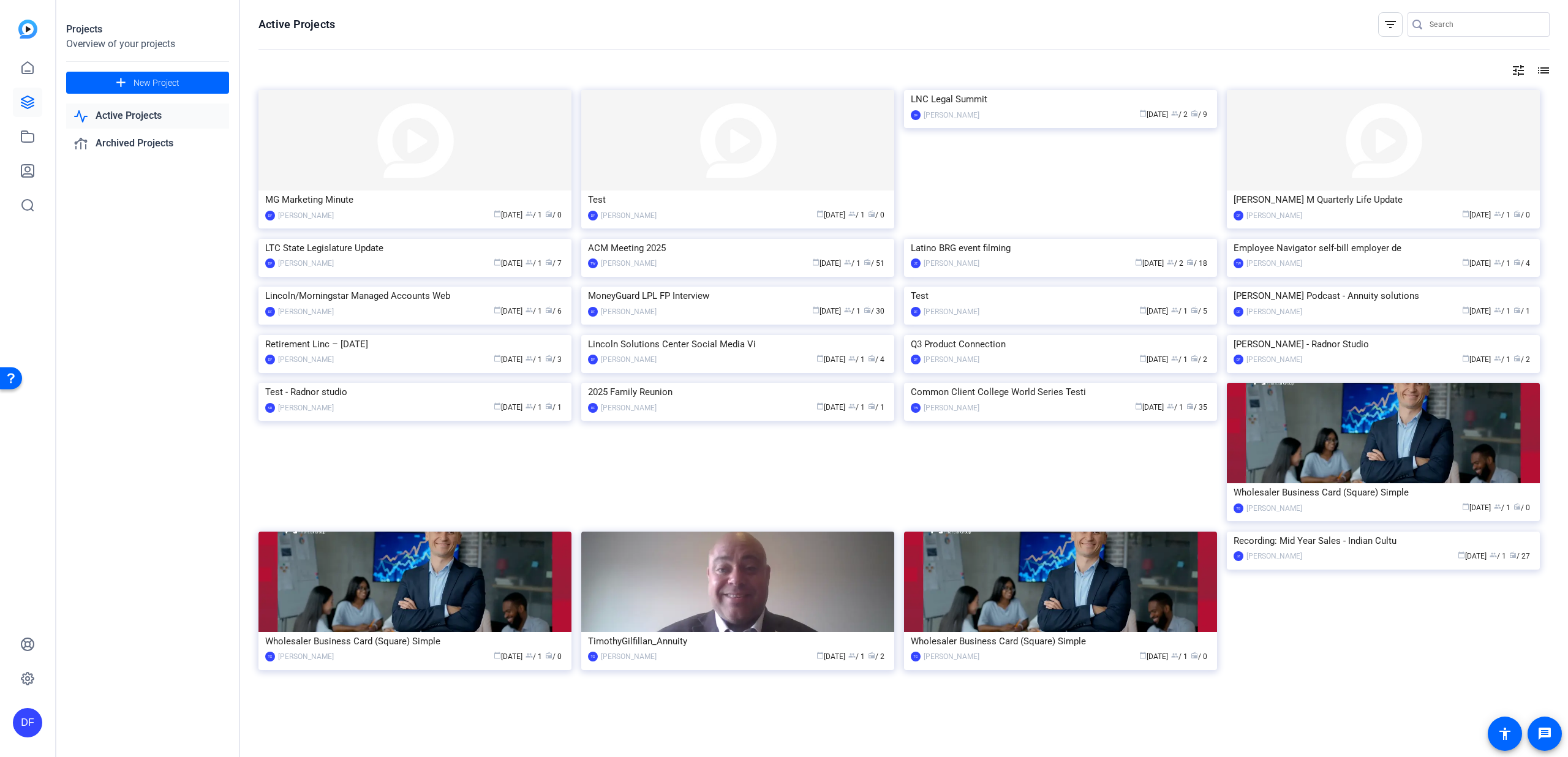
click at [1519, 67] on div "tune list" at bounding box center [904, 70] width 1291 height 15
click at [1515, 68] on mat-icon "tune" at bounding box center [1519, 70] width 15 height 15
click at [1515, 68] on div at bounding box center [784, 378] width 1568 height 757
click at [1388, 23] on mat-icon "filter_list" at bounding box center [1391, 24] width 15 height 15
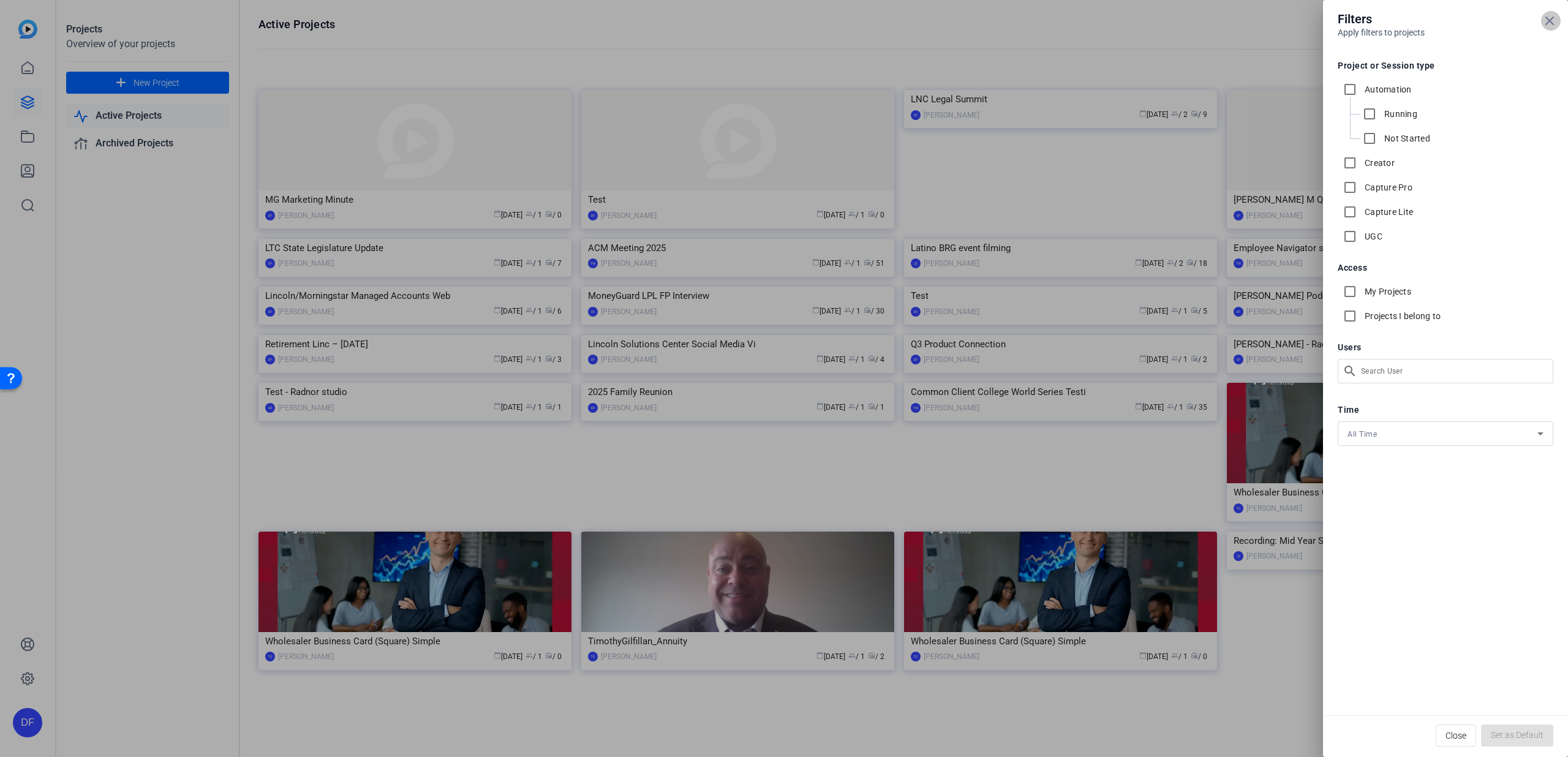
click at [1554, 26] on icon at bounding box center [1549, 21] width 15 height 15
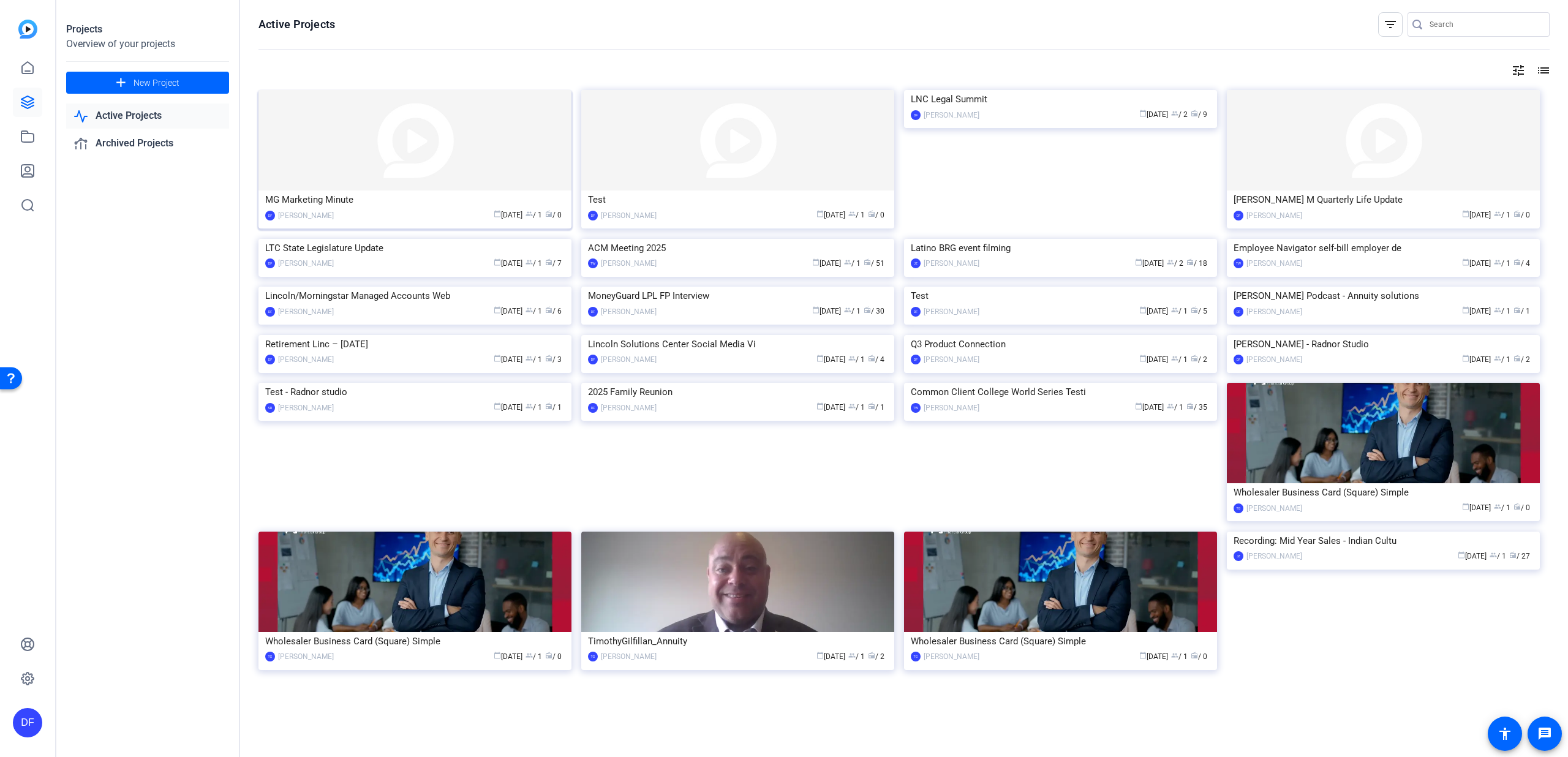
click at [364, 156] on img at bounding box center [414, 140] width 313 height 100
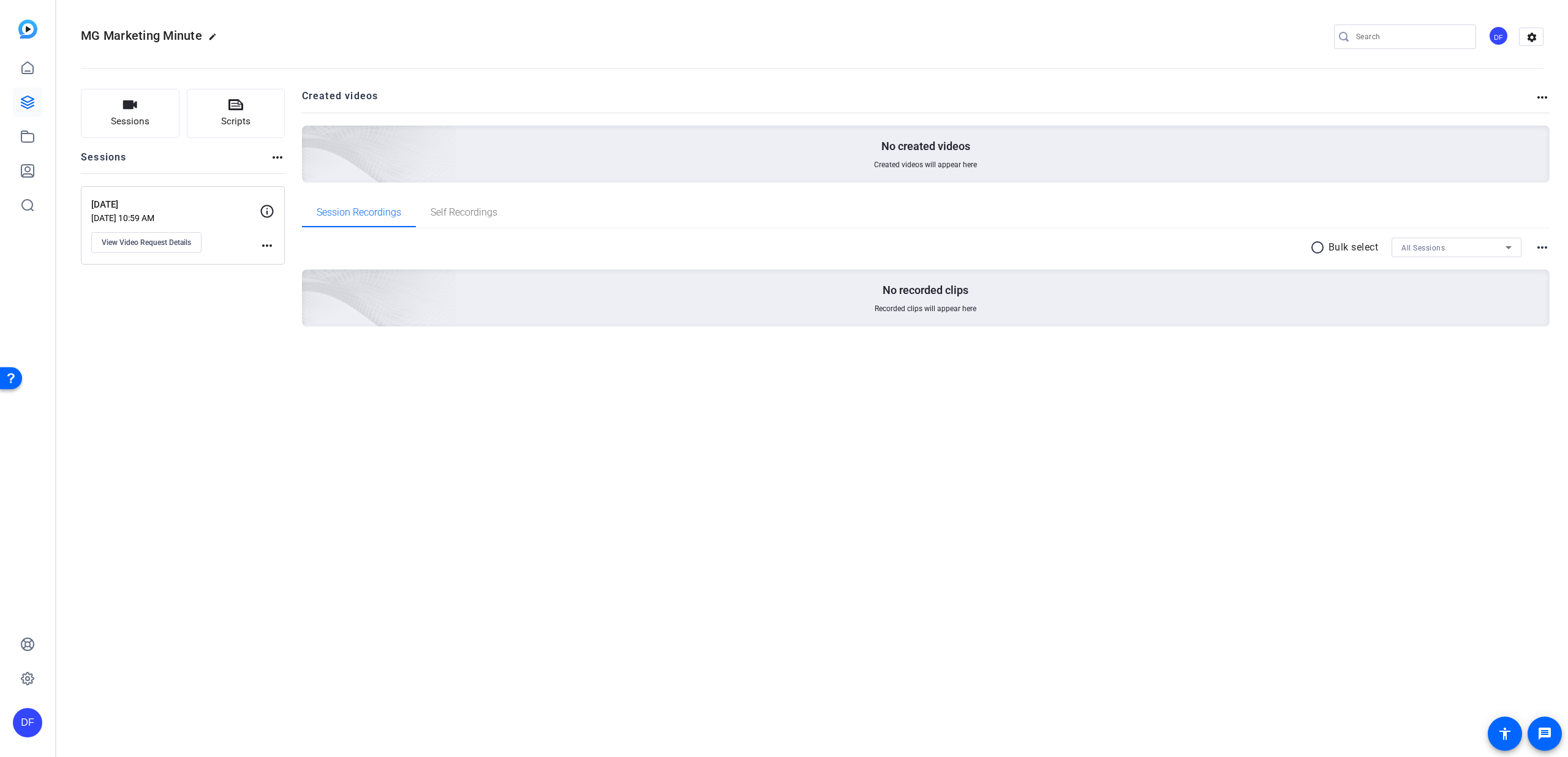
click at [1539, 95] on mat-icon "more_horiz" at bounding box center [1542, 97] width 15 height 15
click at [274, 154] on div at bounding box center [784, 378] width 1568 height 757
click at [273, 155] on mat-icon "more_horiz" at bounding box center [277, 157] width 15 height 15
click at [273, 155] on div at bounding box center [784, 378] width 1568 height 757
click at [1537, 32] on mat-icon "settings" at bounding box center [1532, 37] width 24 height 19
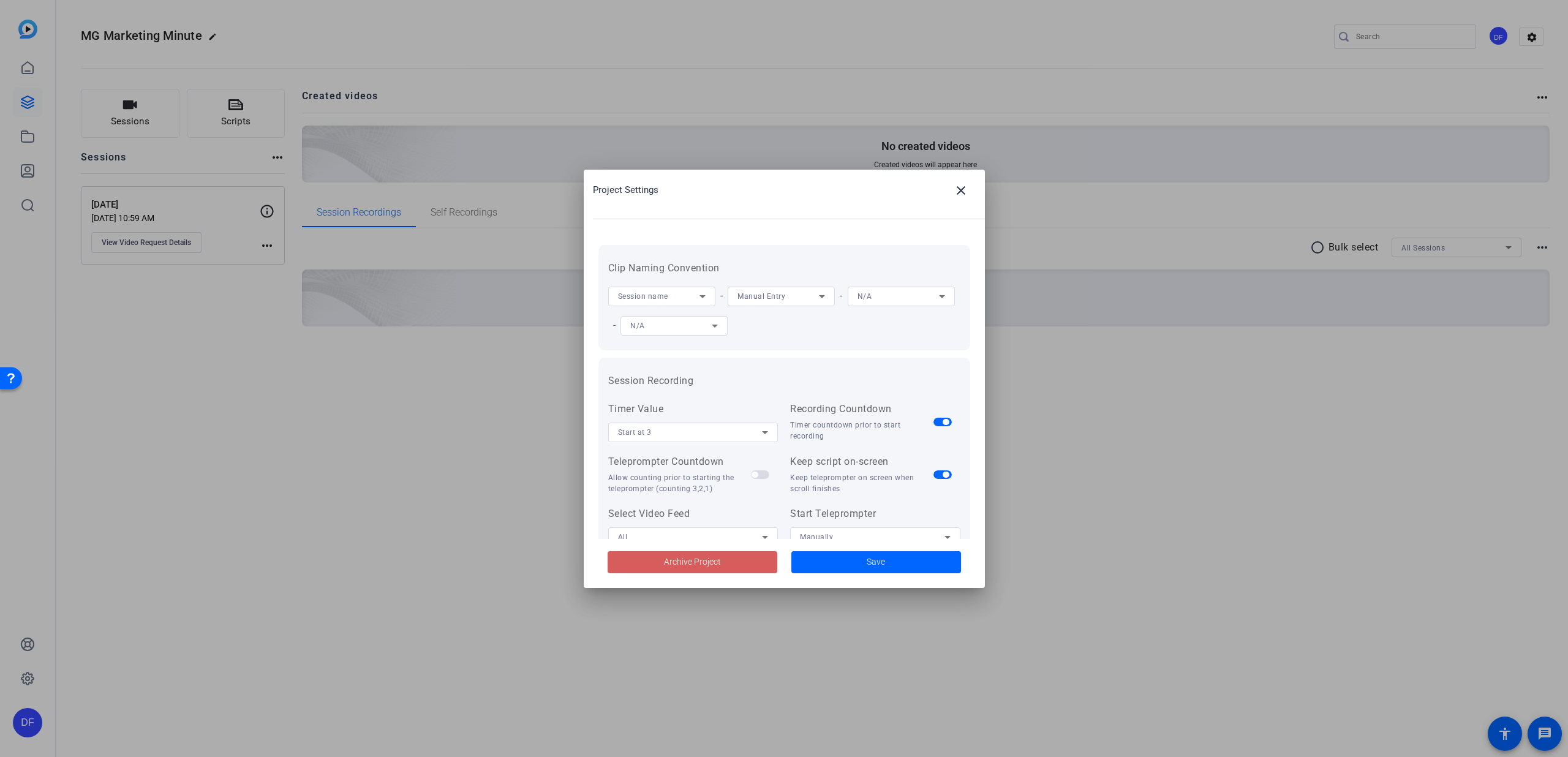
click at [729, 561] on span at bounding box center [692, 562] width 170 height 29
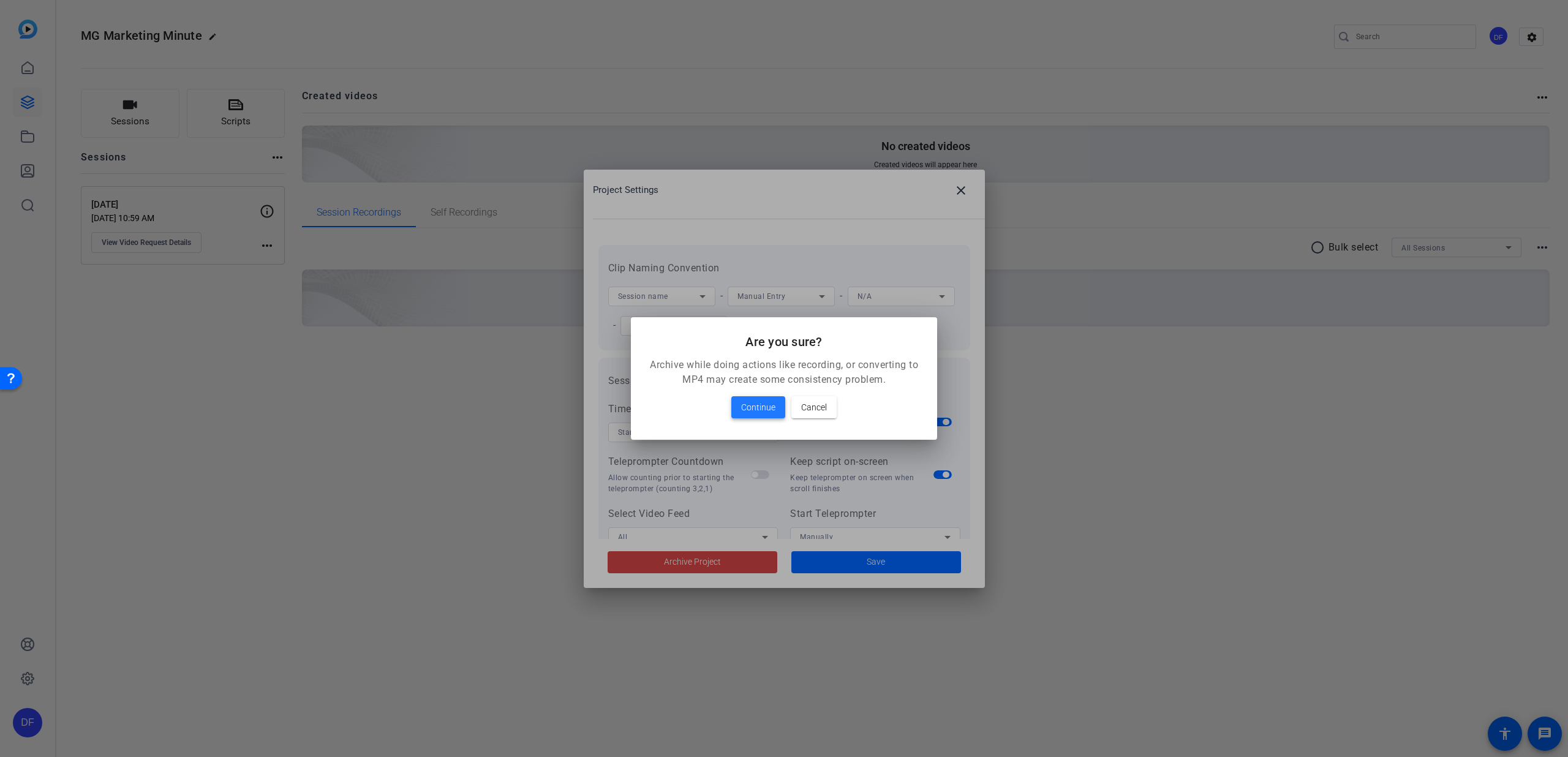
click at [774, 408] on span "Continue" at bounding box center [759, 407] width 34 height 15
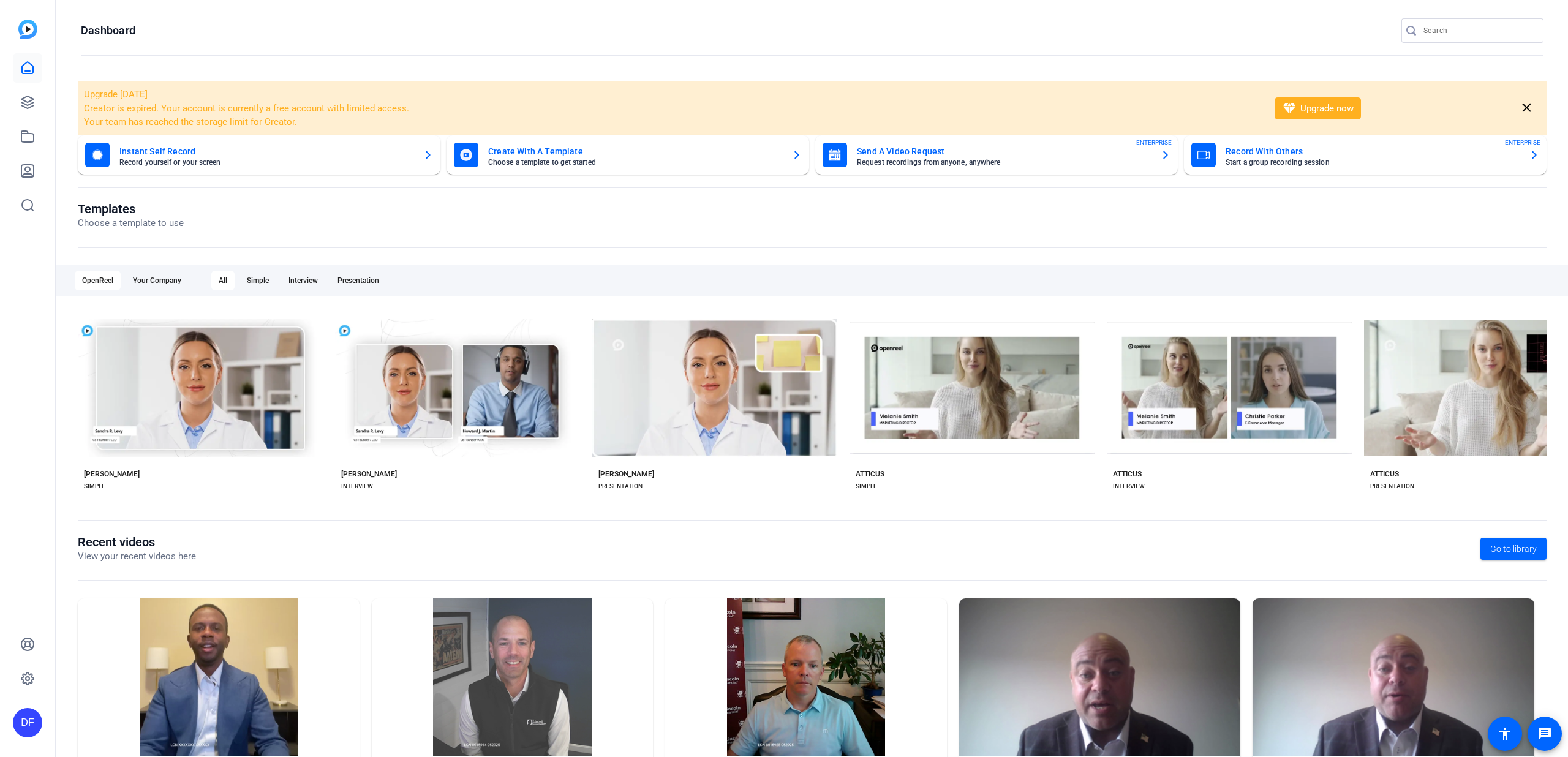
click at [1438, 31] on input "Search" at bounding box center [1479, 31] width 110 height 15
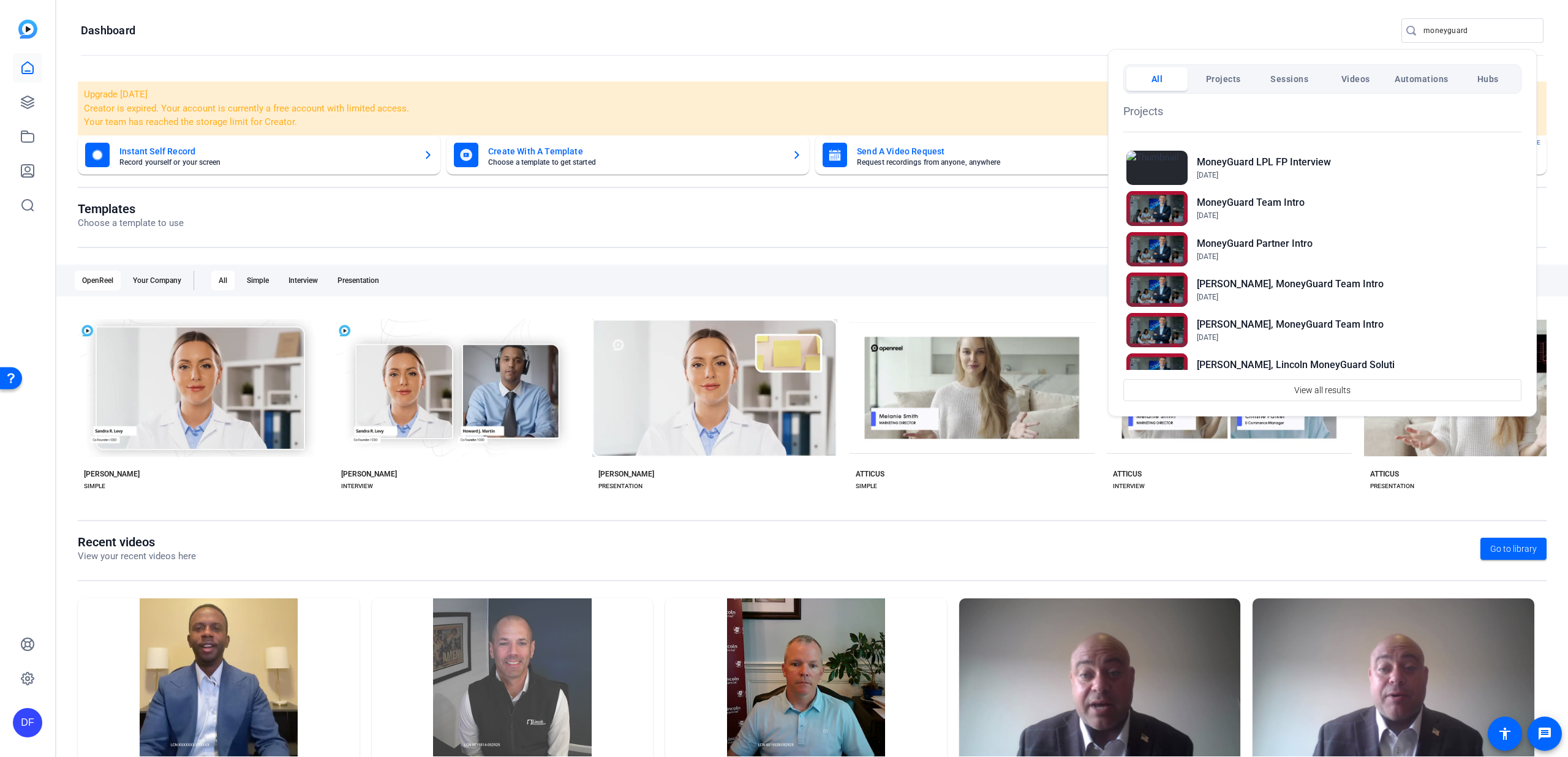
drag, startPoint x: 1488, startPoint y: 25, endPoint x: 1418, endPoint y: 30, distance: 70.2
click at [1418, 30] on div at bounding box center [784, 378] width 1568 height 757
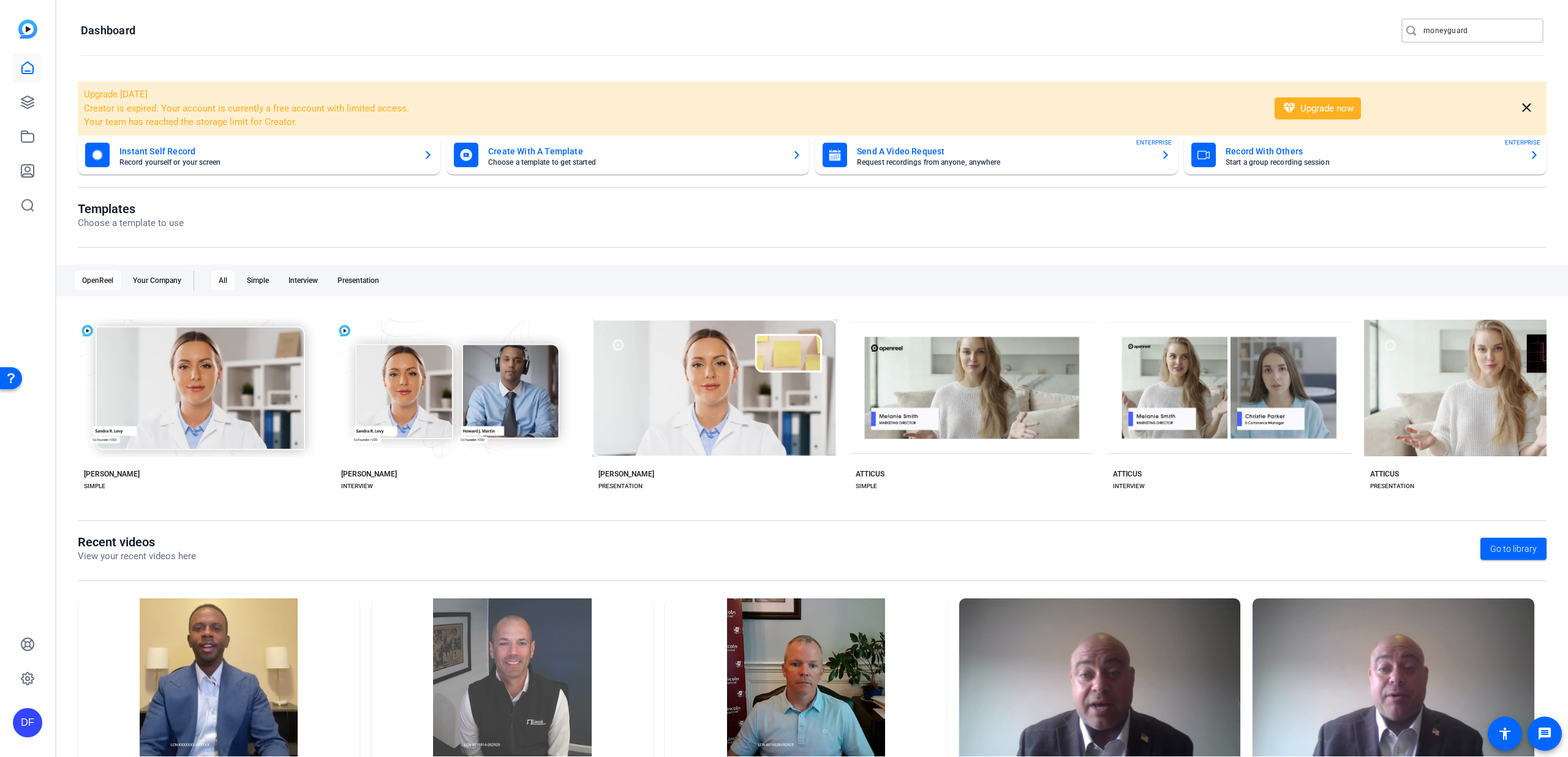
click at [1423, 28] on input "moneyguard" at bounding box center [1479, 31] width 110 height 15
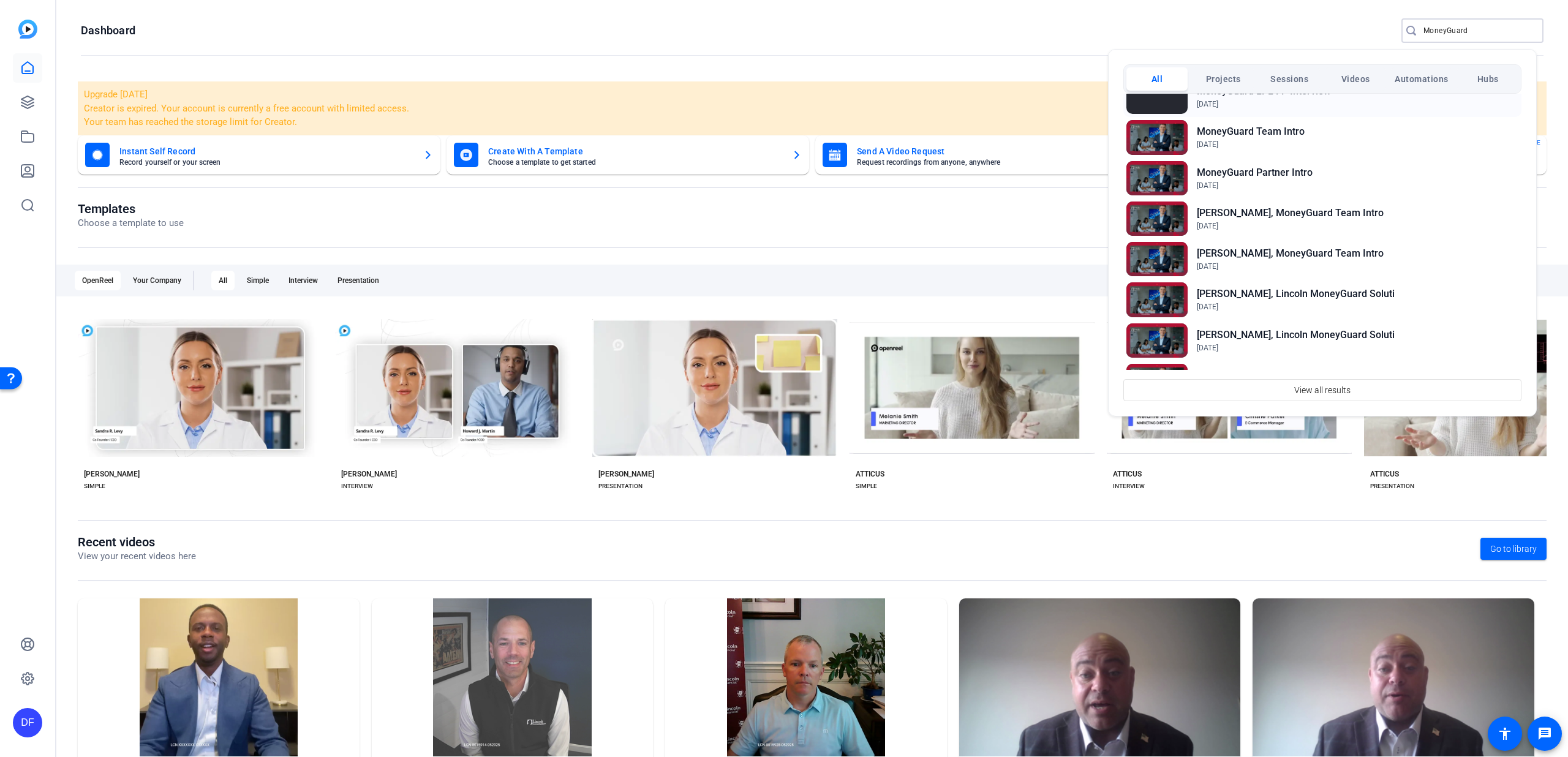
scroll to position [33, 0]
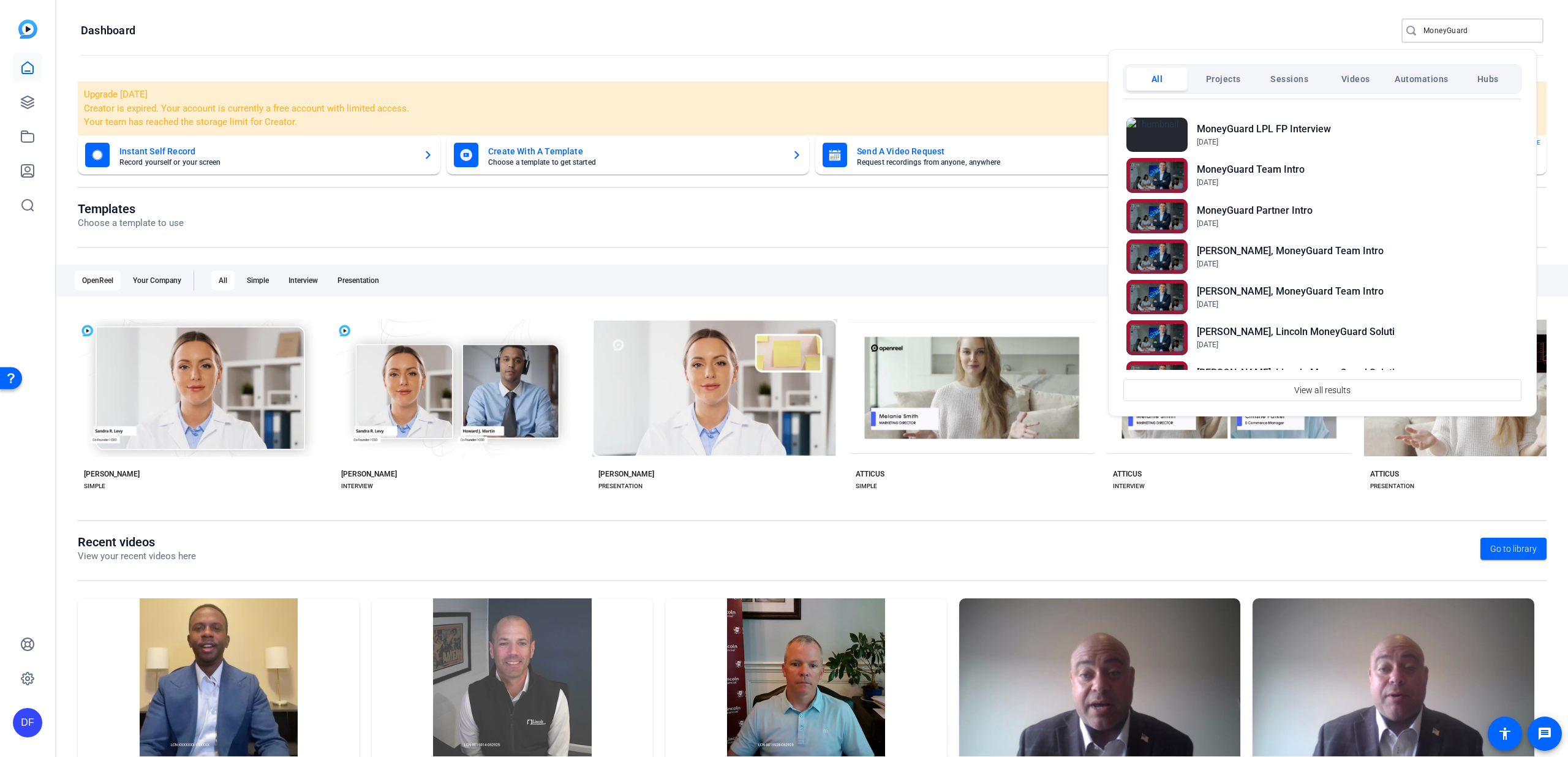
click at [1471, 24] on div at bounding box center [784, 378] width 1568 height 757
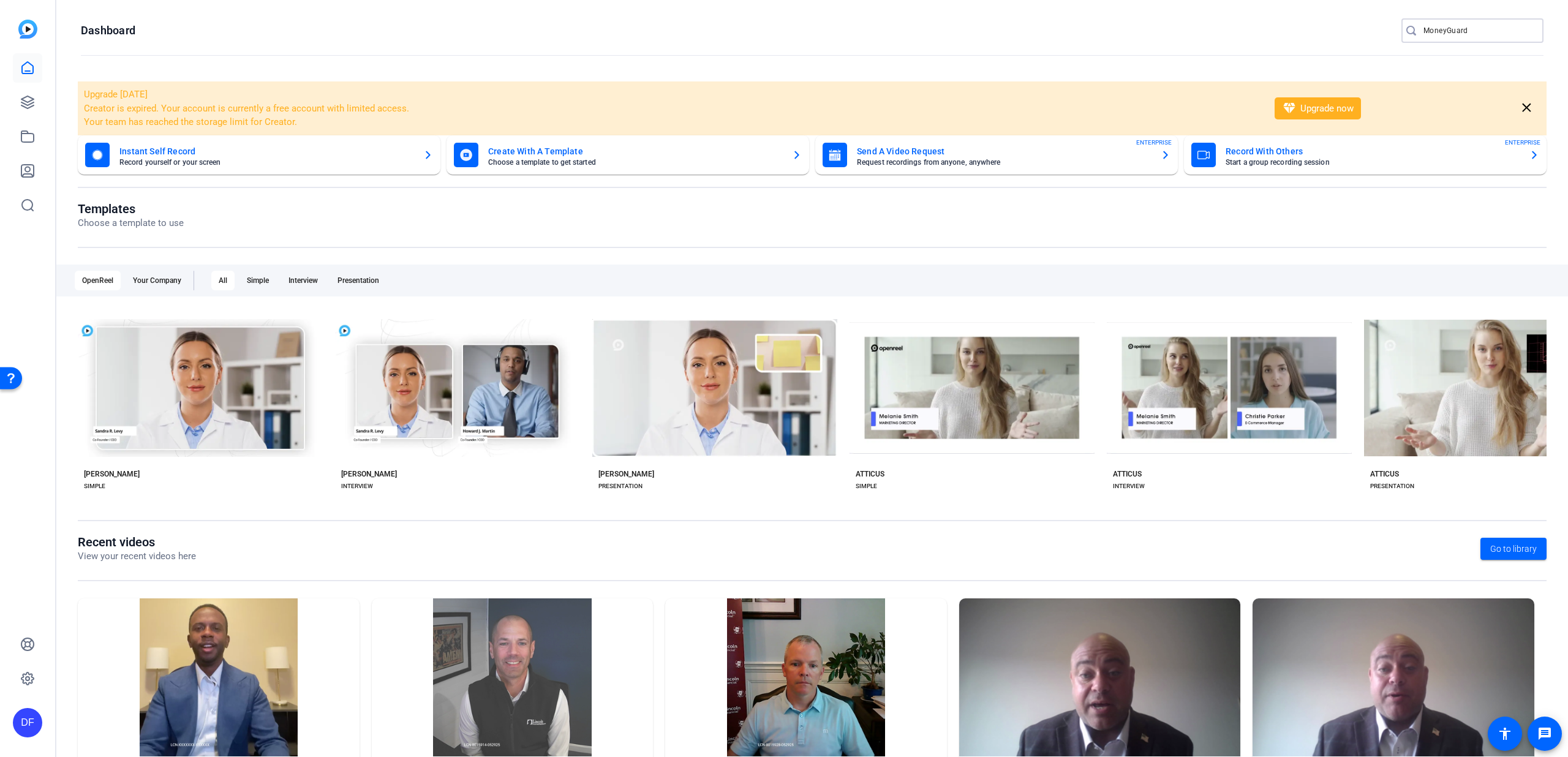
click at [1469, 24] on input "MoneyGuard" at bounding box center [1479, 31] width 110 height 15
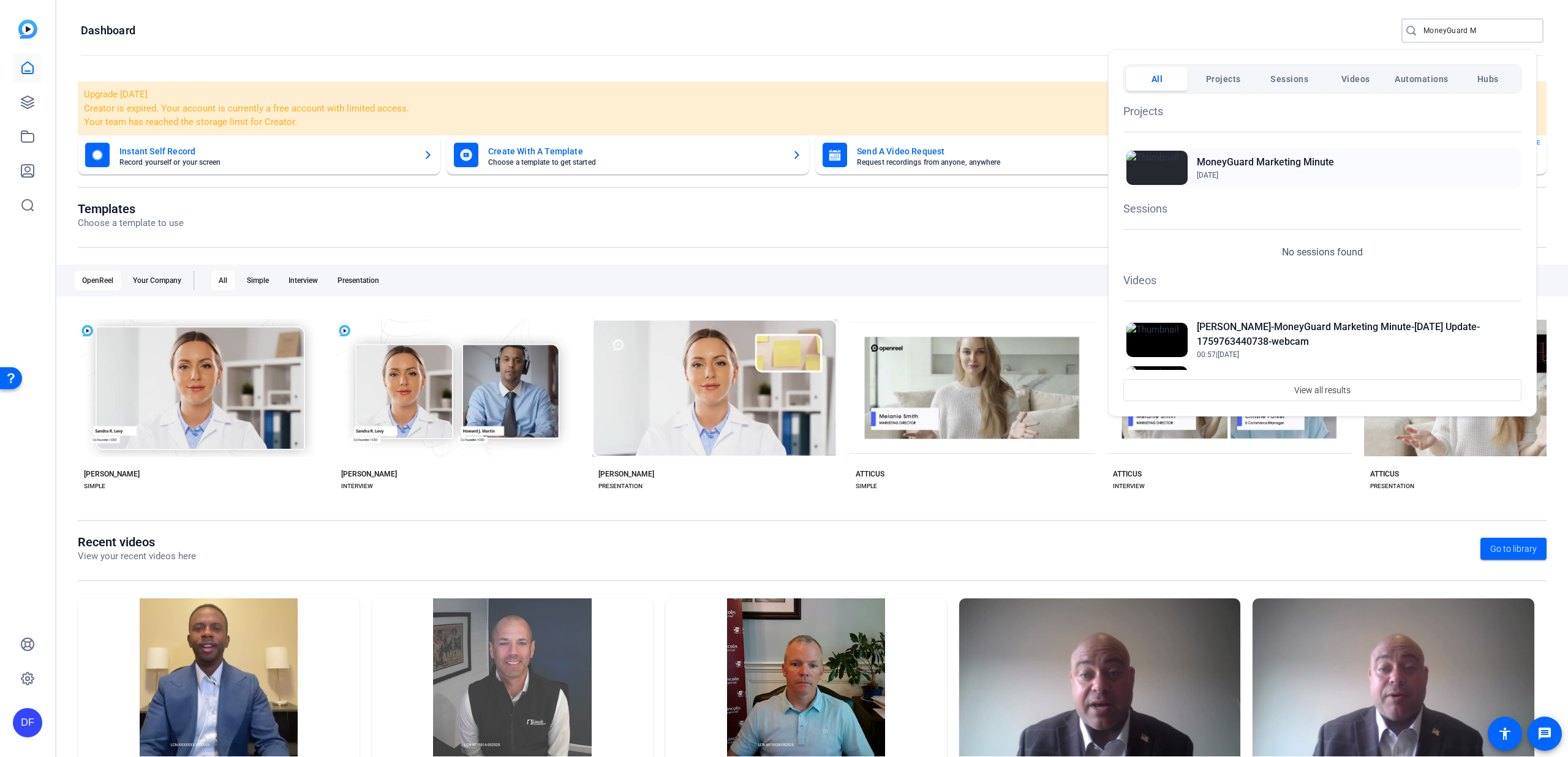
type input "MoneyGuard M"
click at [1284, 164] on h2 "MoneyGuard Marketing Minute" at bounding box center [1265, 162] width 137 height 15
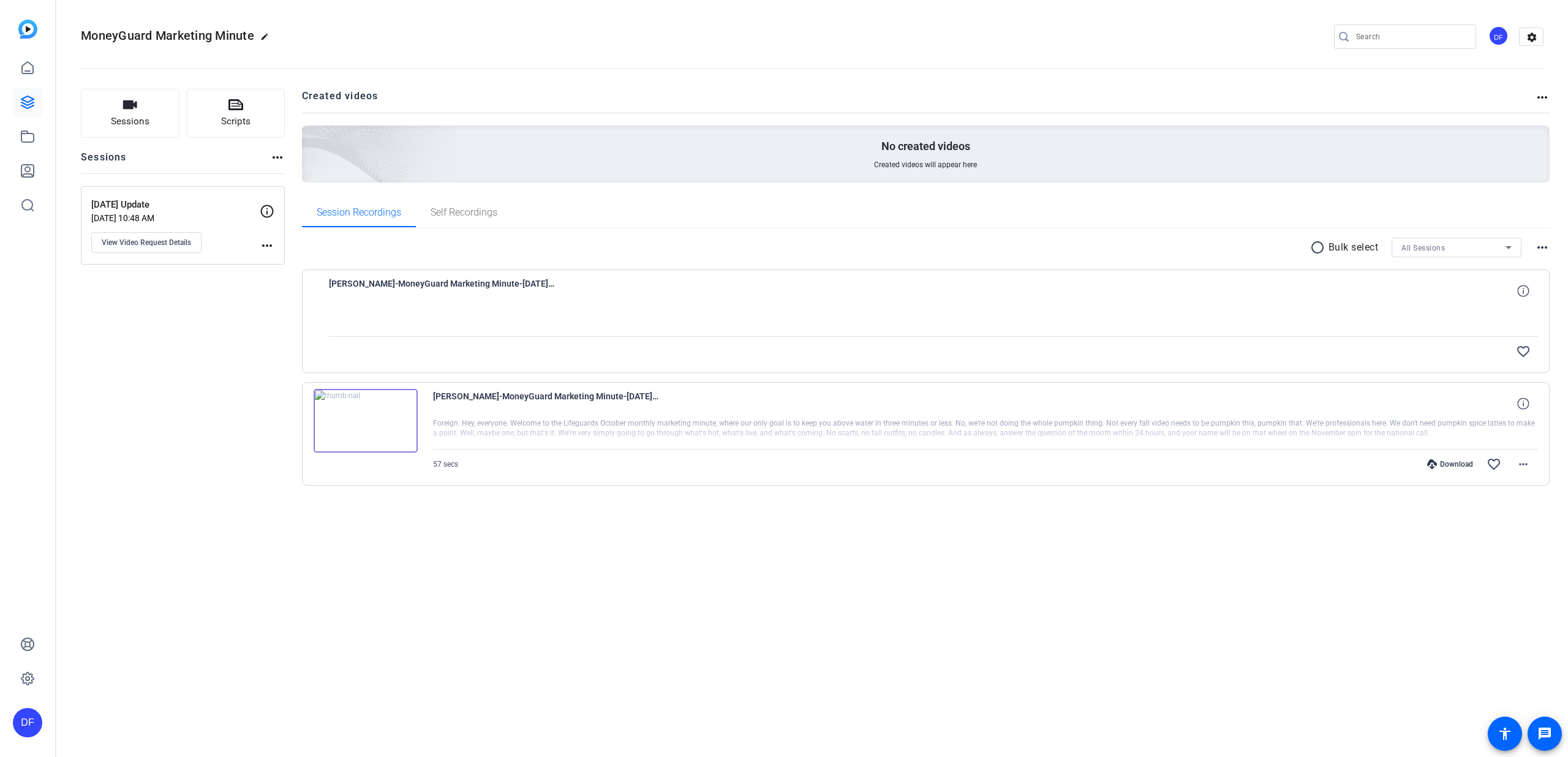
click at [395, 430] on img at bounding box center [366, 421] width 104 height 64
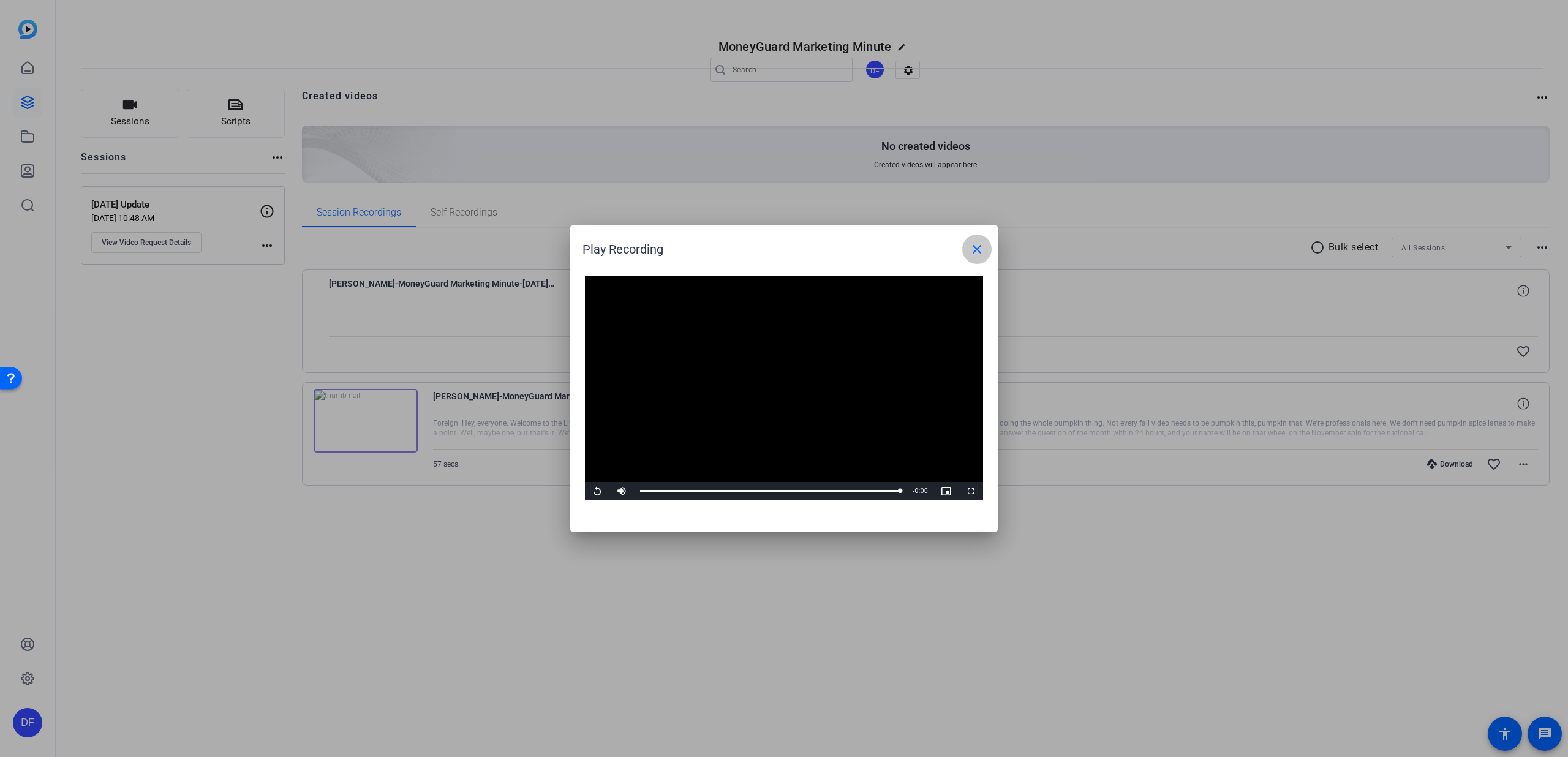
click at [978, 247] on mat-icon "close" at bounding box center [977, 249] width 15 height 15
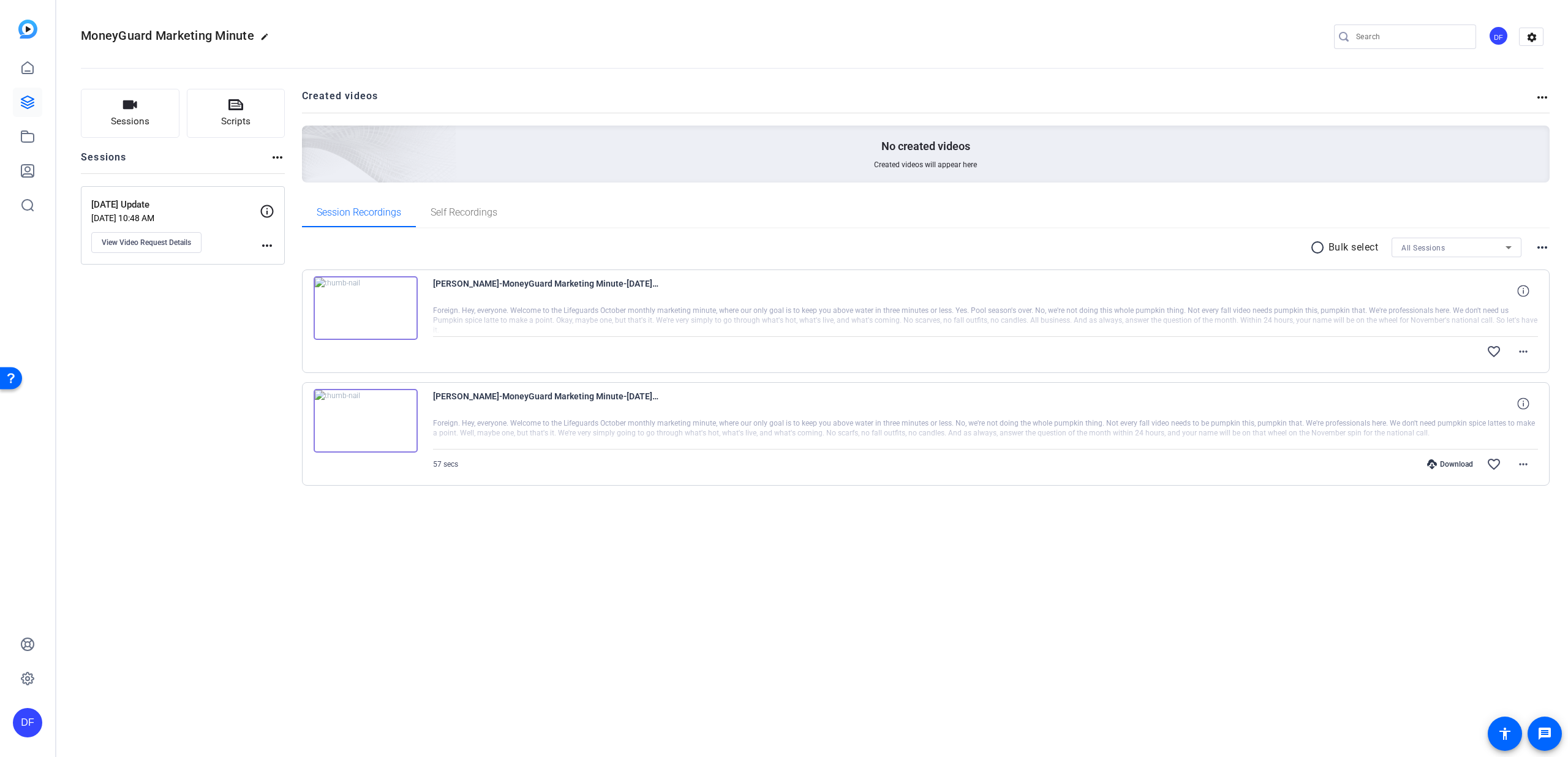
click at [384, 336] on img at bounding box center [366, 308] width 104 height 64
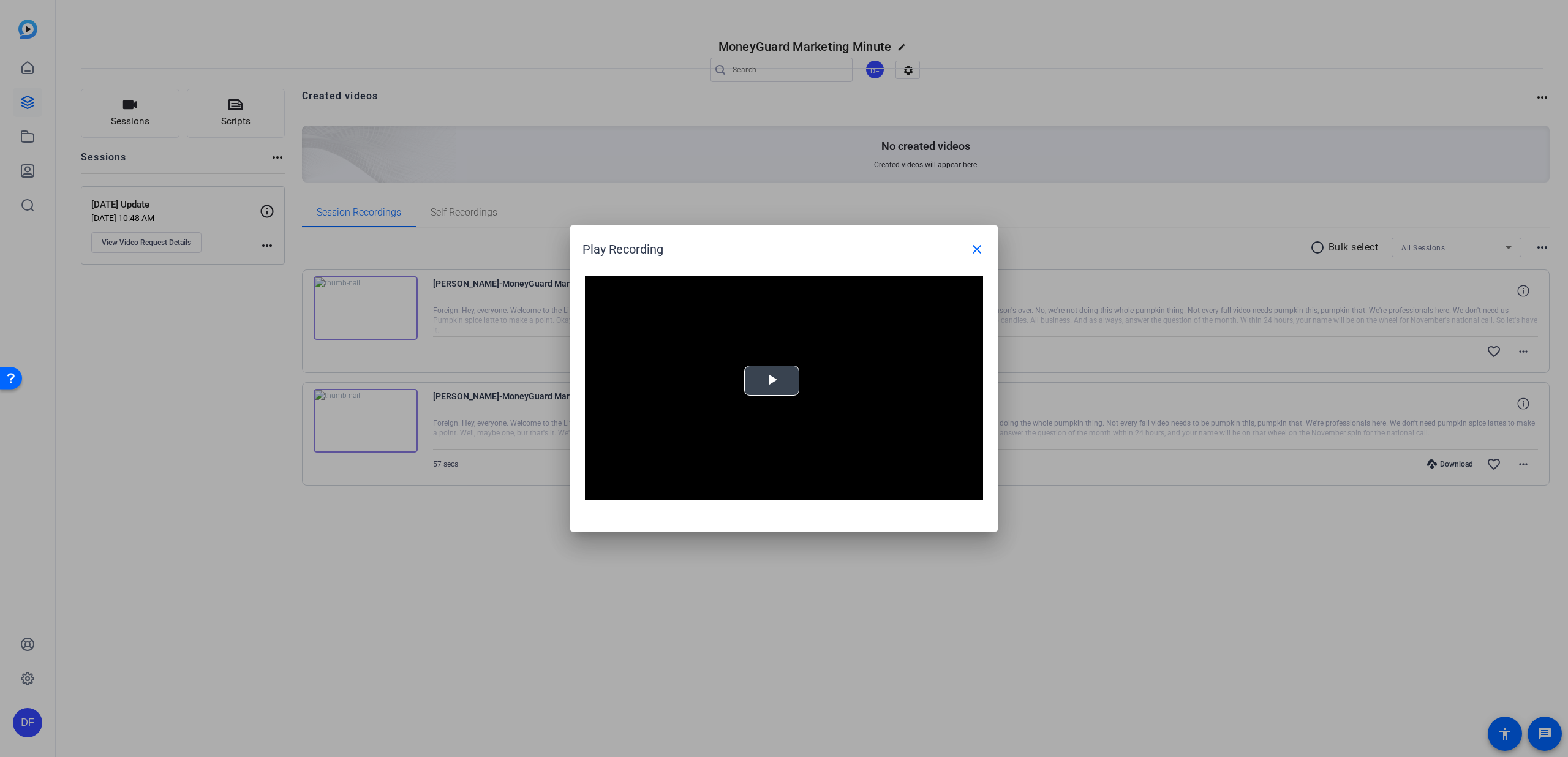
click at [806, 384] on video "Video Player" at bounding box center [784, 388] width 398 height 224
click at [593, 491] on span "Video Player" at bounding box center [597, 491] width 24 height 0
click at [984, 245] on span at bounding box center [977, 249] width 29 height 29
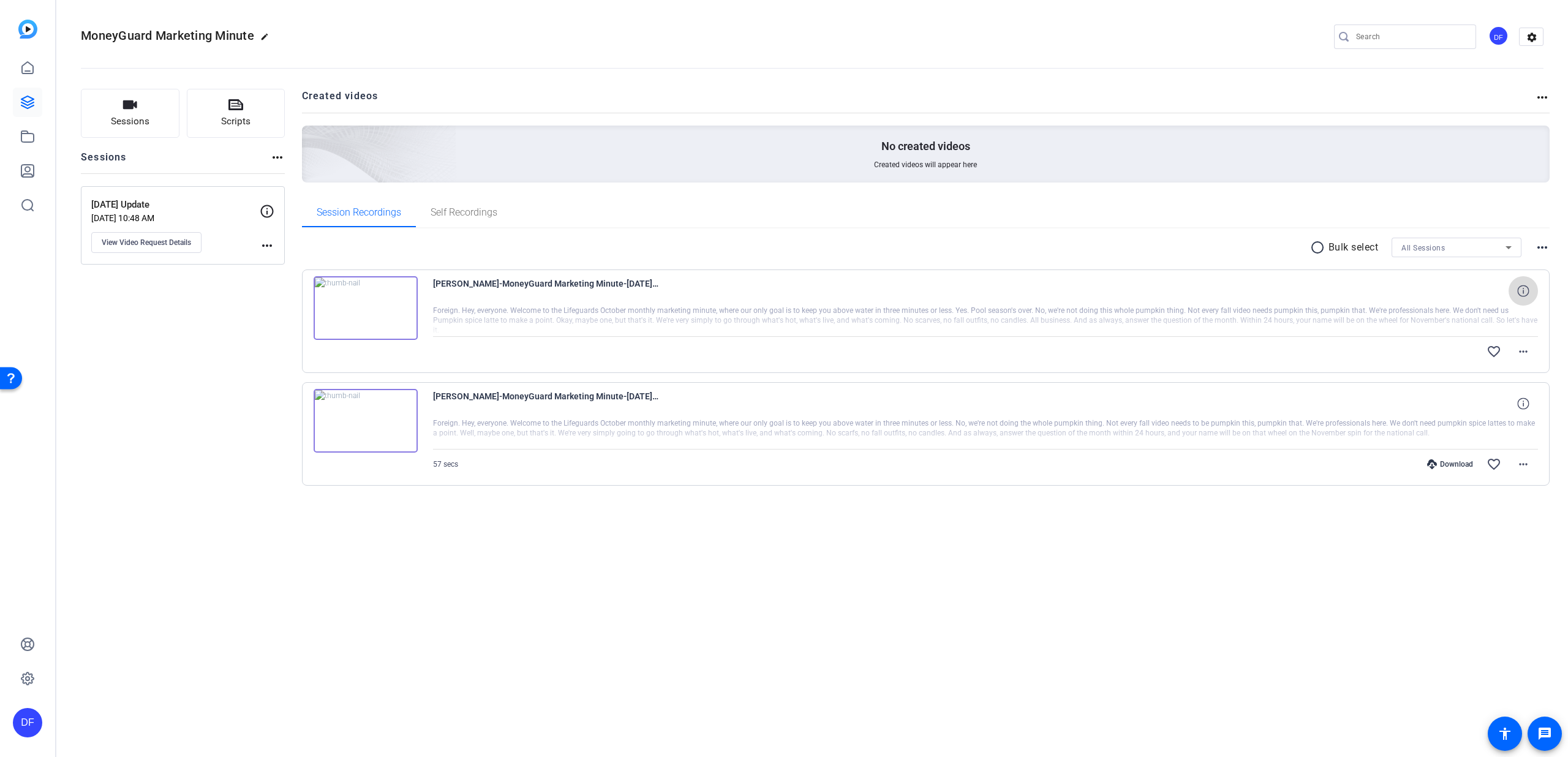
click at [1522, 287] on icon at bounding box center [1523, 290] width 11 height 11
click at [1527, 351] on mat-icon "more_horiz" at bounding box center [1523, 351] width 15 height 15
click at [1535, 346] on div at bounding box center [784, 378] width 1568 height 757
click at [1529, 456] on span at bounding box center [1523, 464] width 29 height 29
click at [1542, 449] on div at bounding box center [784, 378] width 1568 height 757
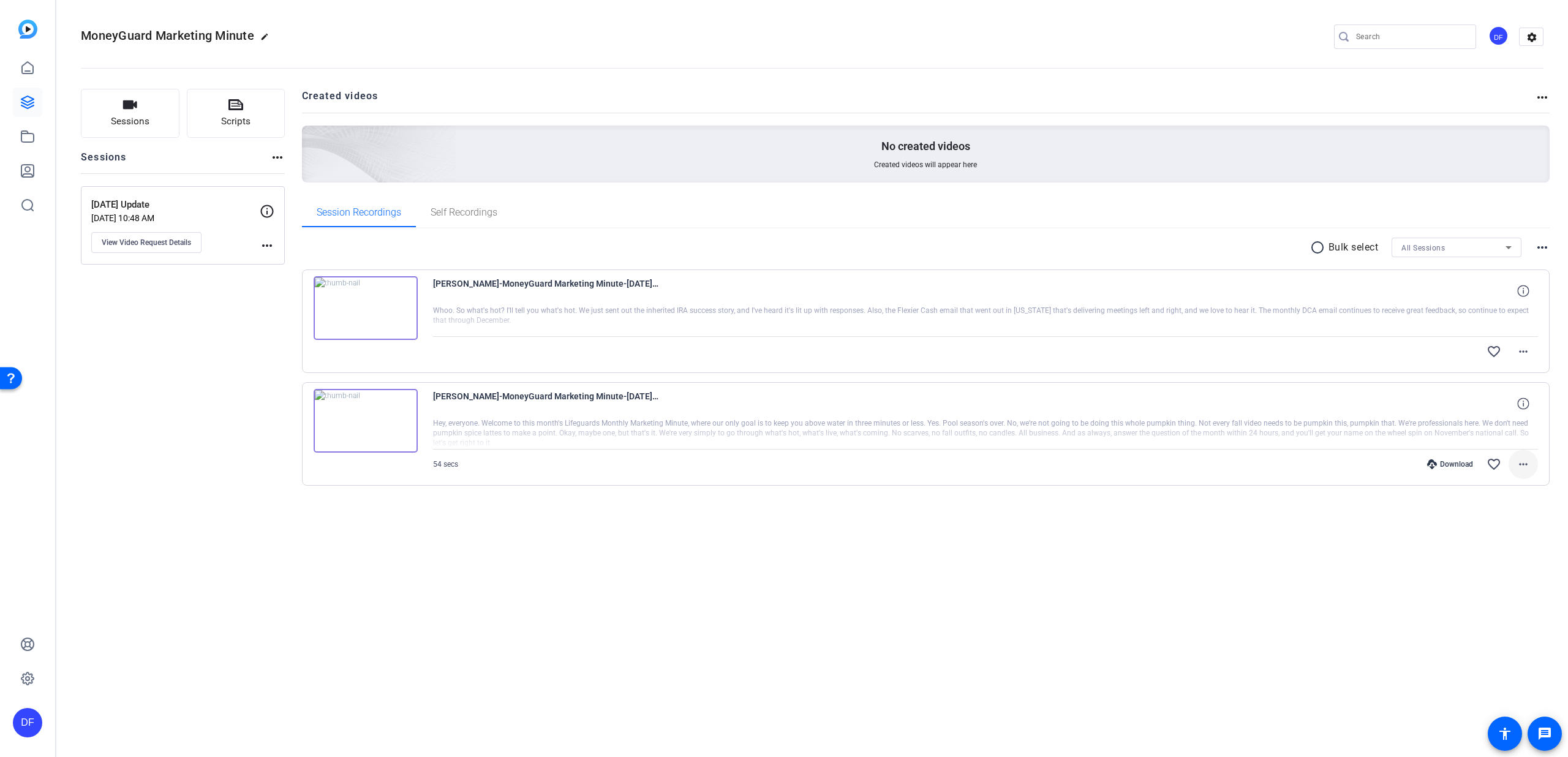
click at [1532, 464] on span at bounding box center [1523, 464] width 29 height 29
click at [1509, 628] on span "Show Comments" at bounding box center [1491, 627] width 74 height 15
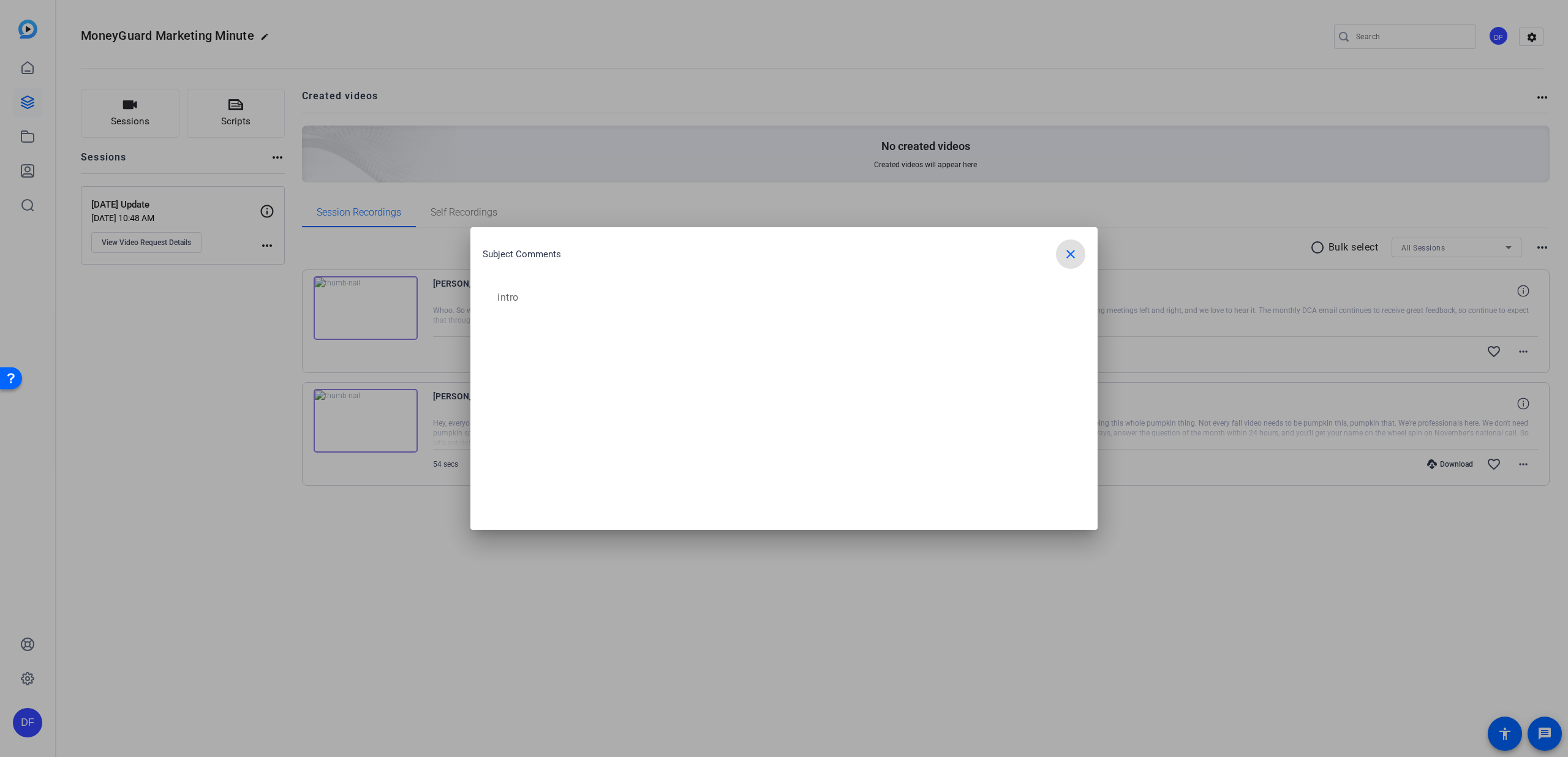
click at [1069, 260] on mat-icon "close" at bounding box center [1071, 254] width 15 height 15
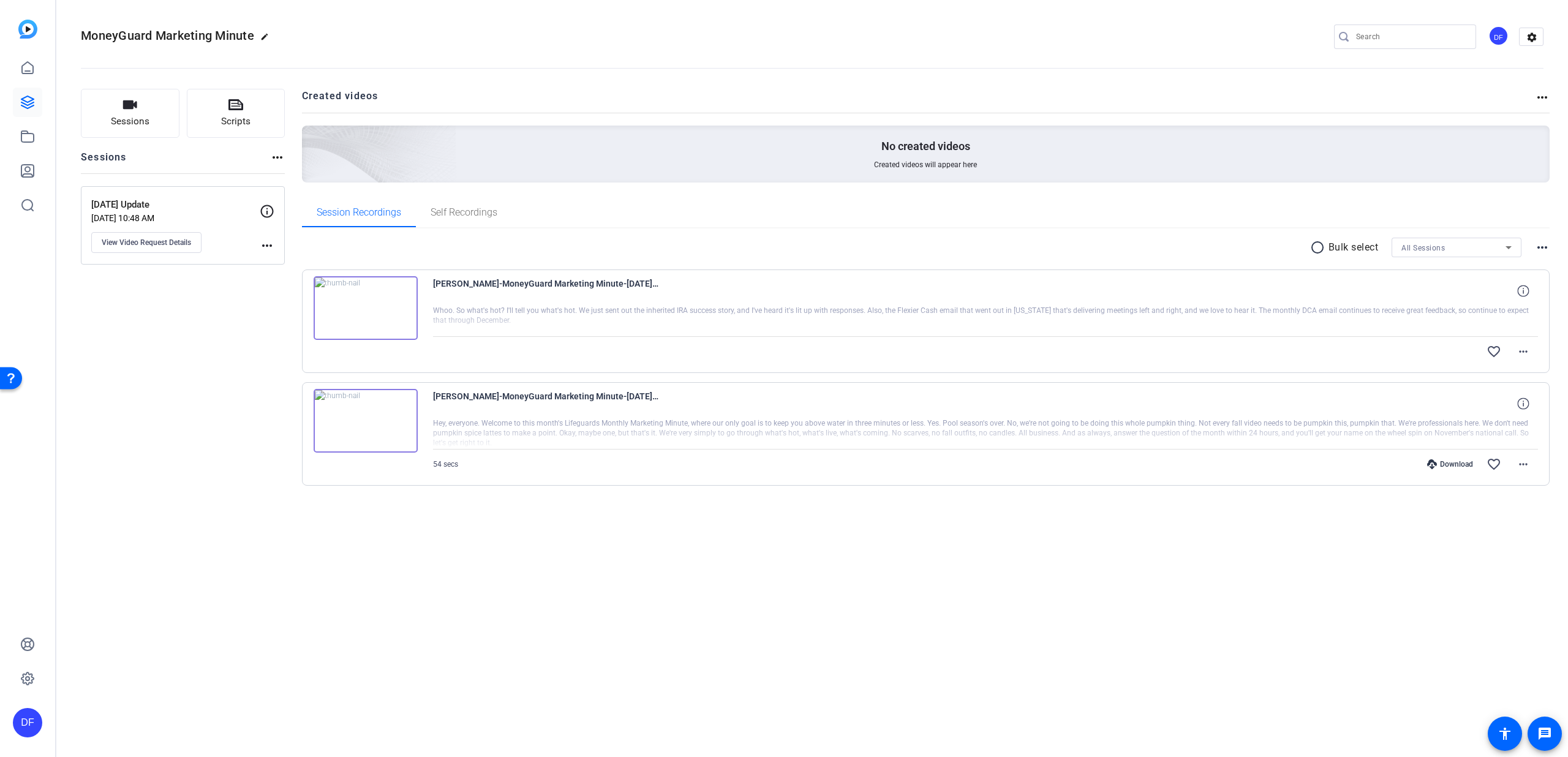
click at [389, 323] on img at bounding box center [366, 308] width 104 height 64
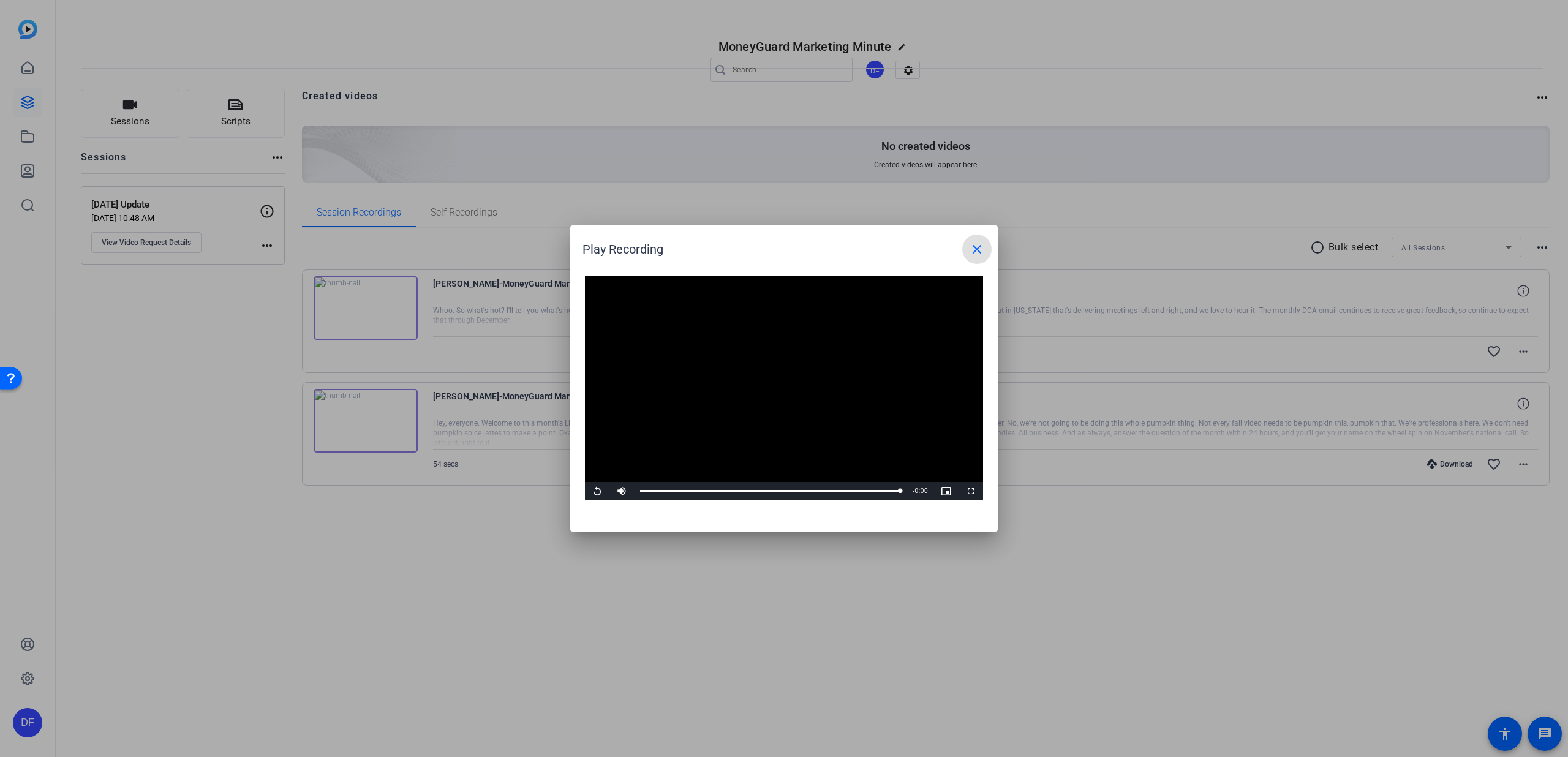
click at [981, 240] on span at bounding box center [977, 249] width 29 height 29
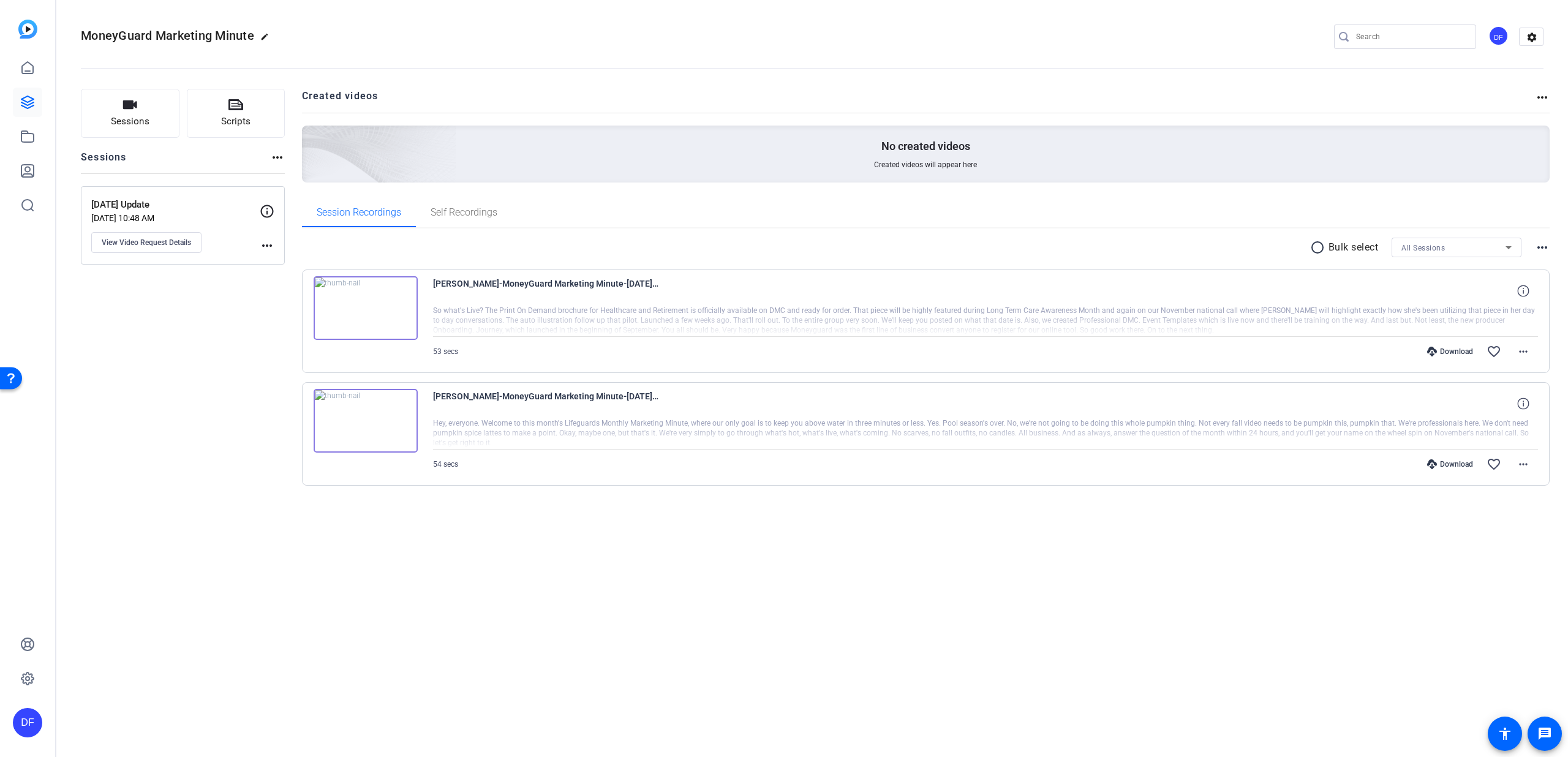
click at [396, 328] on img at bounding box center [366, 308] width 104 height 64
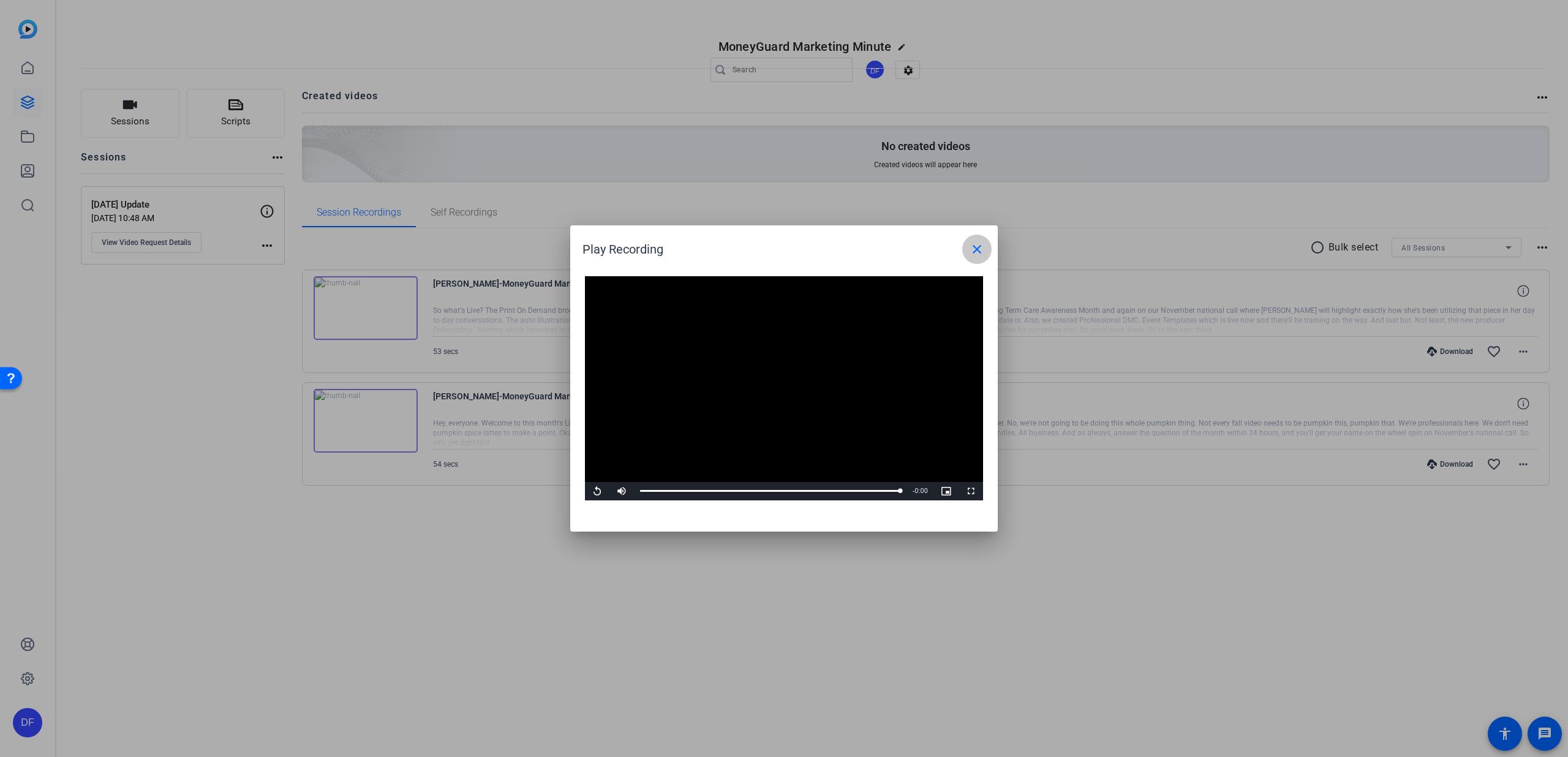
click at [973, 255] on mat-icon "close" at bounding box center [977, 249] width 15 height 15
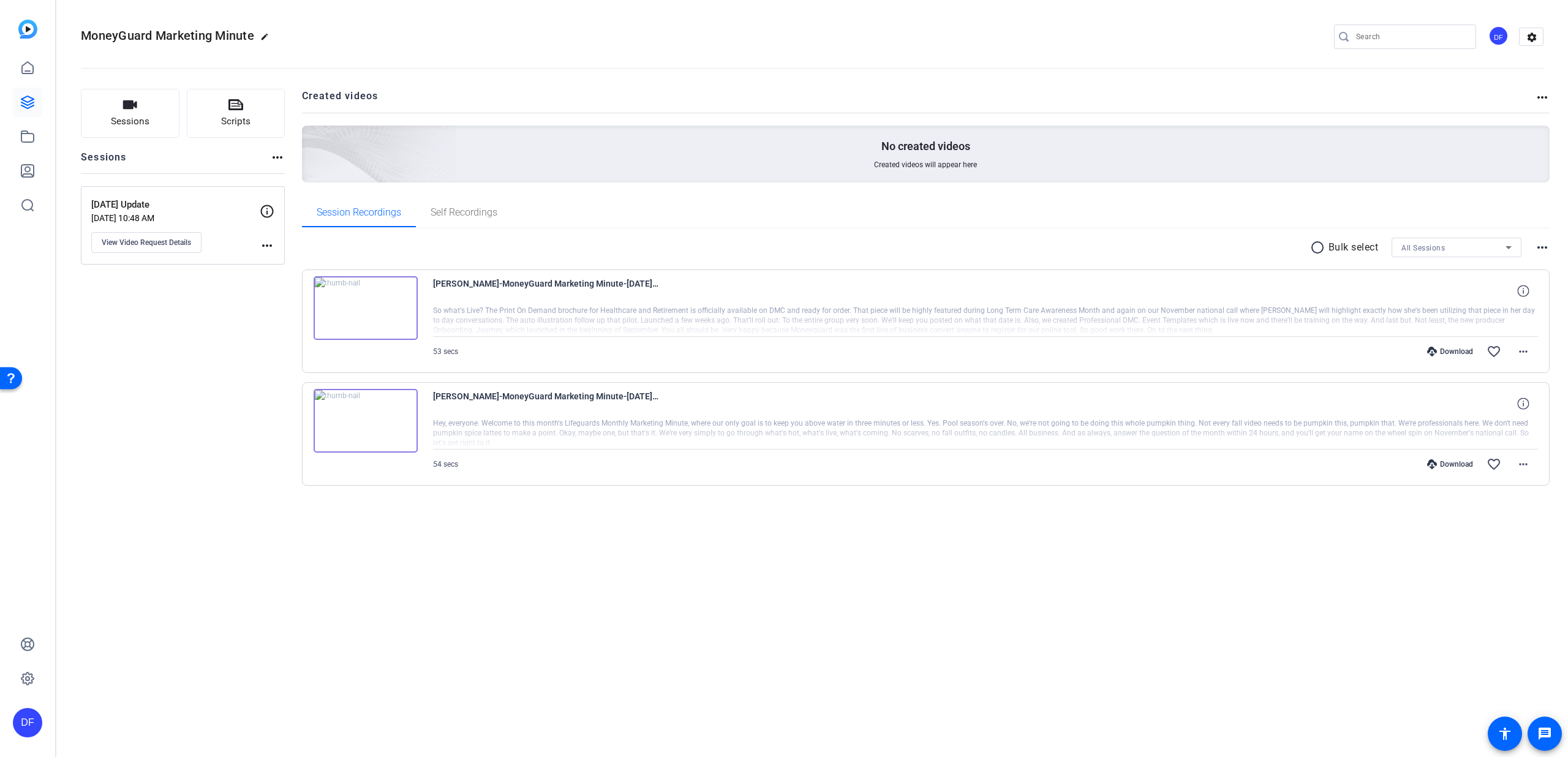
click at [394, 427] on img at bounding box center [366, 421] width 104 height 64
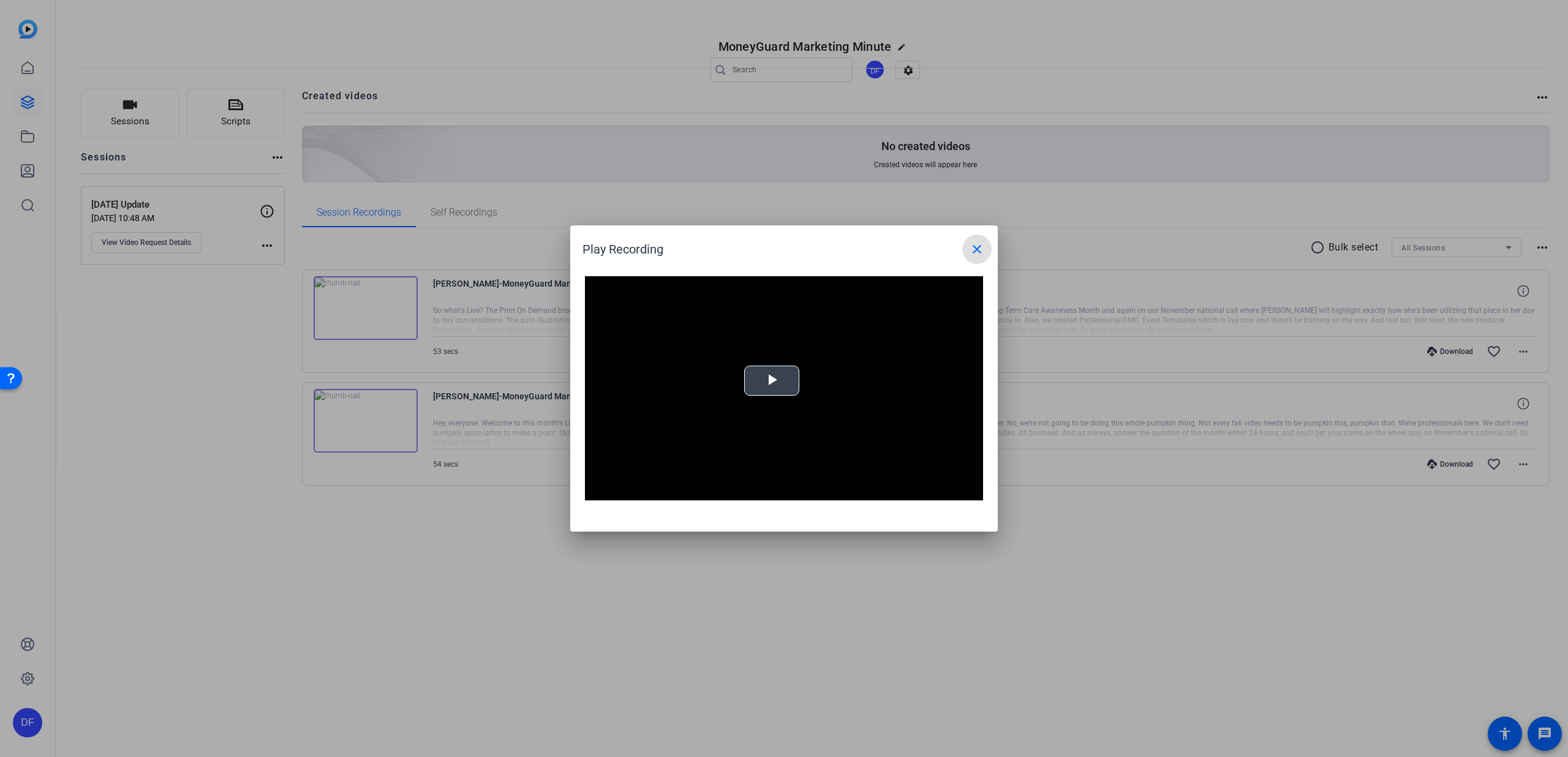
click at [790, 395] on button "Play Video" at bounding box center [771, 381] width 55 height 30
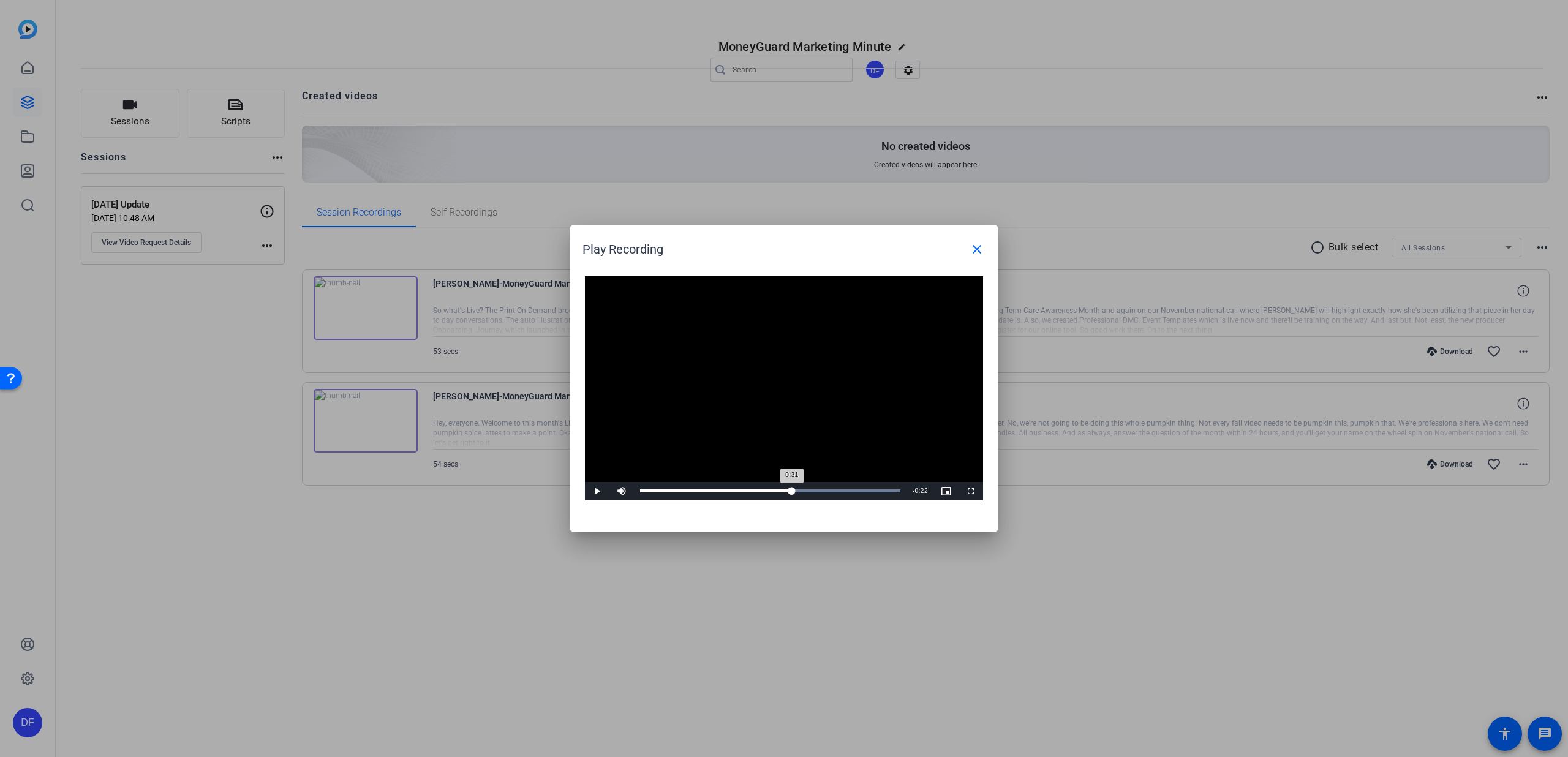
click at [792, 489] on div "Loaded : 100.00% 0:31 0:31" at bounding box center [770, 491] width 260 height 3
click at [788, 492] on div "Loaded : 100.00% 0:30 0:30" at bounding box center [770, 491] width 260 height 3
click at [773, 492] on div "Loaded : 100.00% 0:27 0:33" at bounding box center [770, 491] width 260 height 3
click at [780, 489] on div "Loaded : 100.00% 0:29 0:33" at bounding box center [770, 492] width 273 height 19
click at [970, 242] on mat-icon "close" at bounding box center [977, 249] width 15 height 15
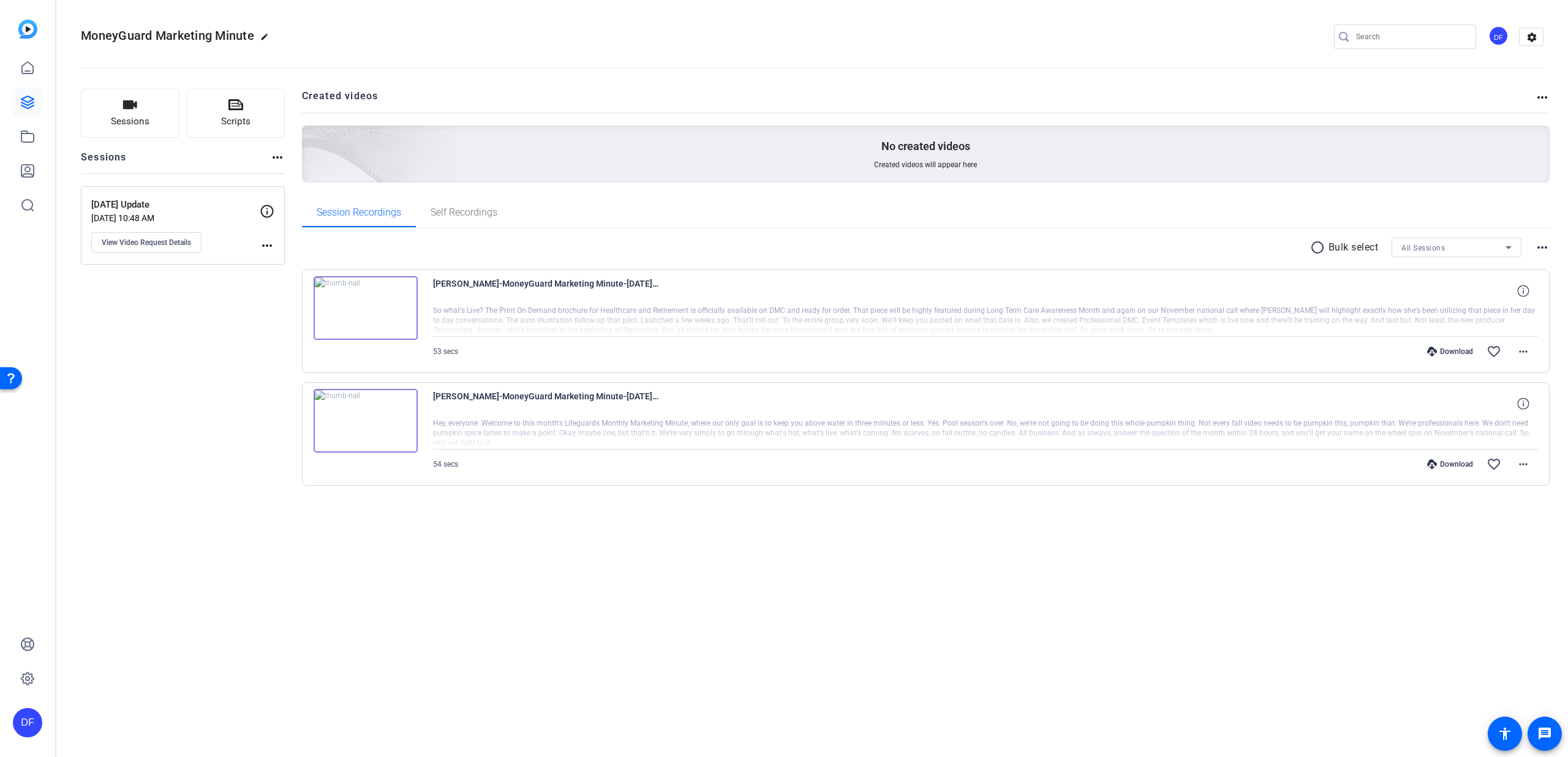
click at [398, 331] on img at bounding box center [366, 308] width 104 height 64
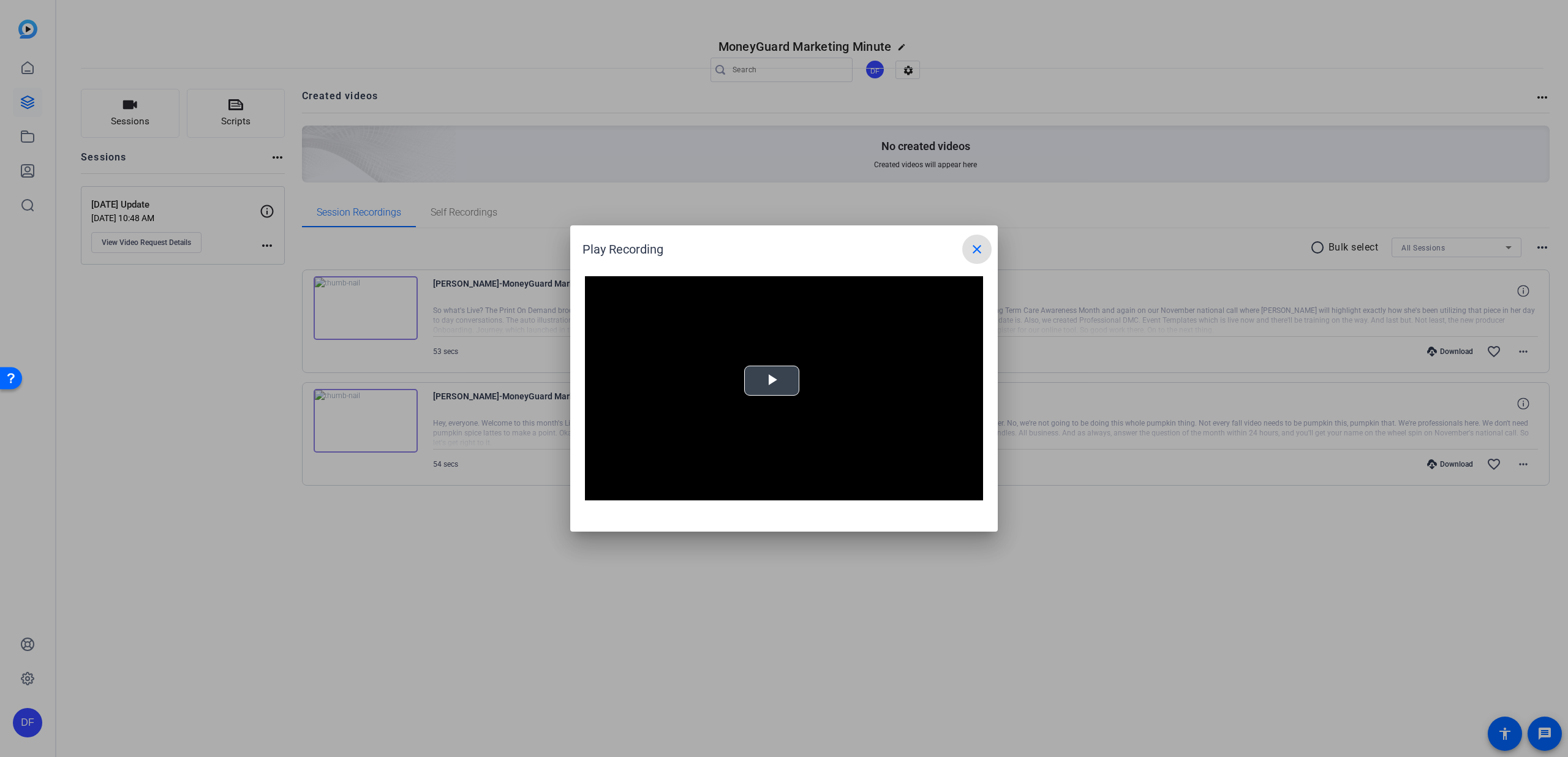
click at [763, 382] on div "Video Player is loading. Play Video Play Mute Current Time 0:00 / Duration -:- …" at bounding box center [784, 388] width 398 height 224
click at [968, 248] on span at bounding box center [977, 249] width 29 height 29
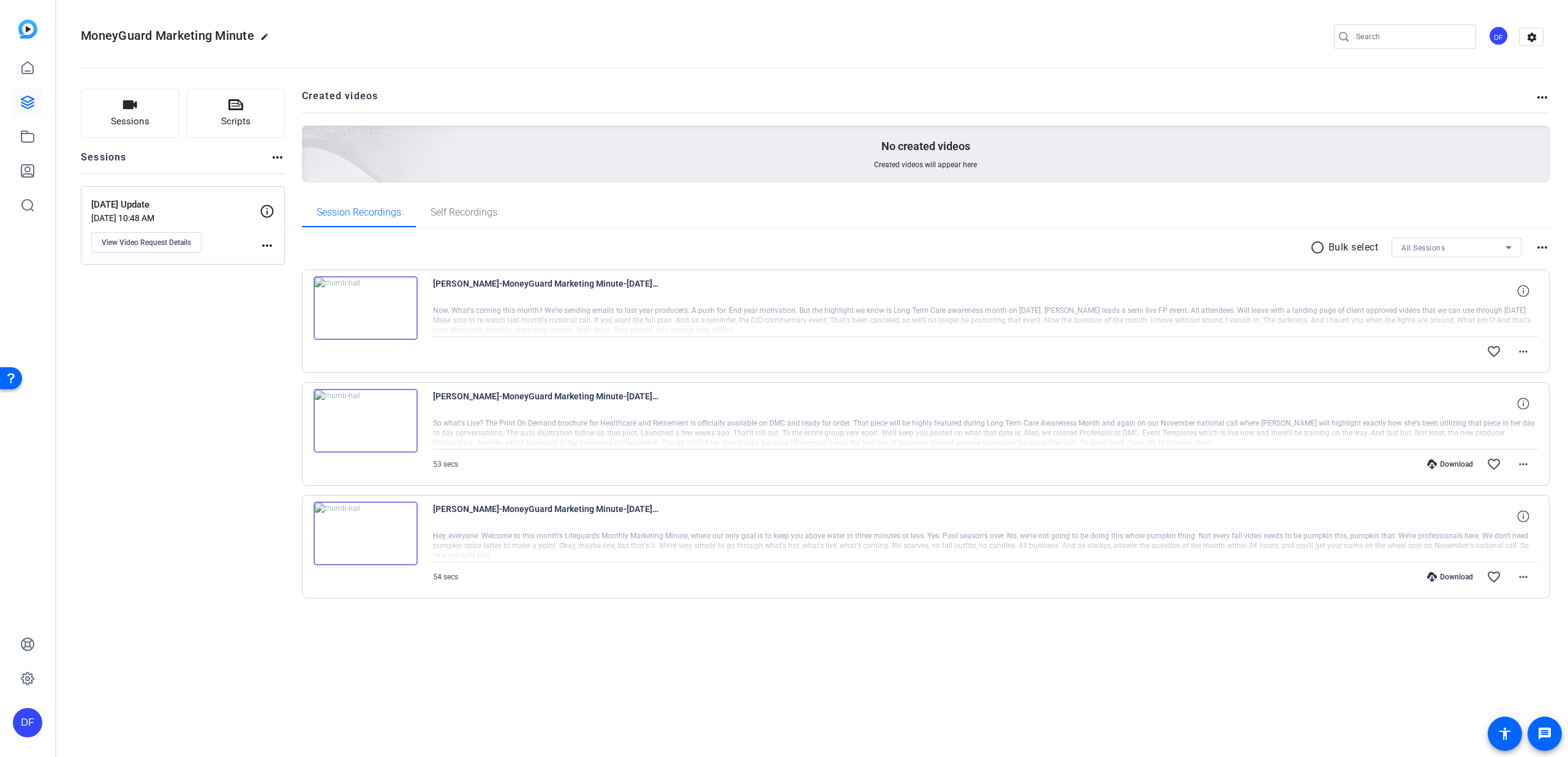
click at [385, 331] on img at bounding box center [366, 308] width 104 height 64
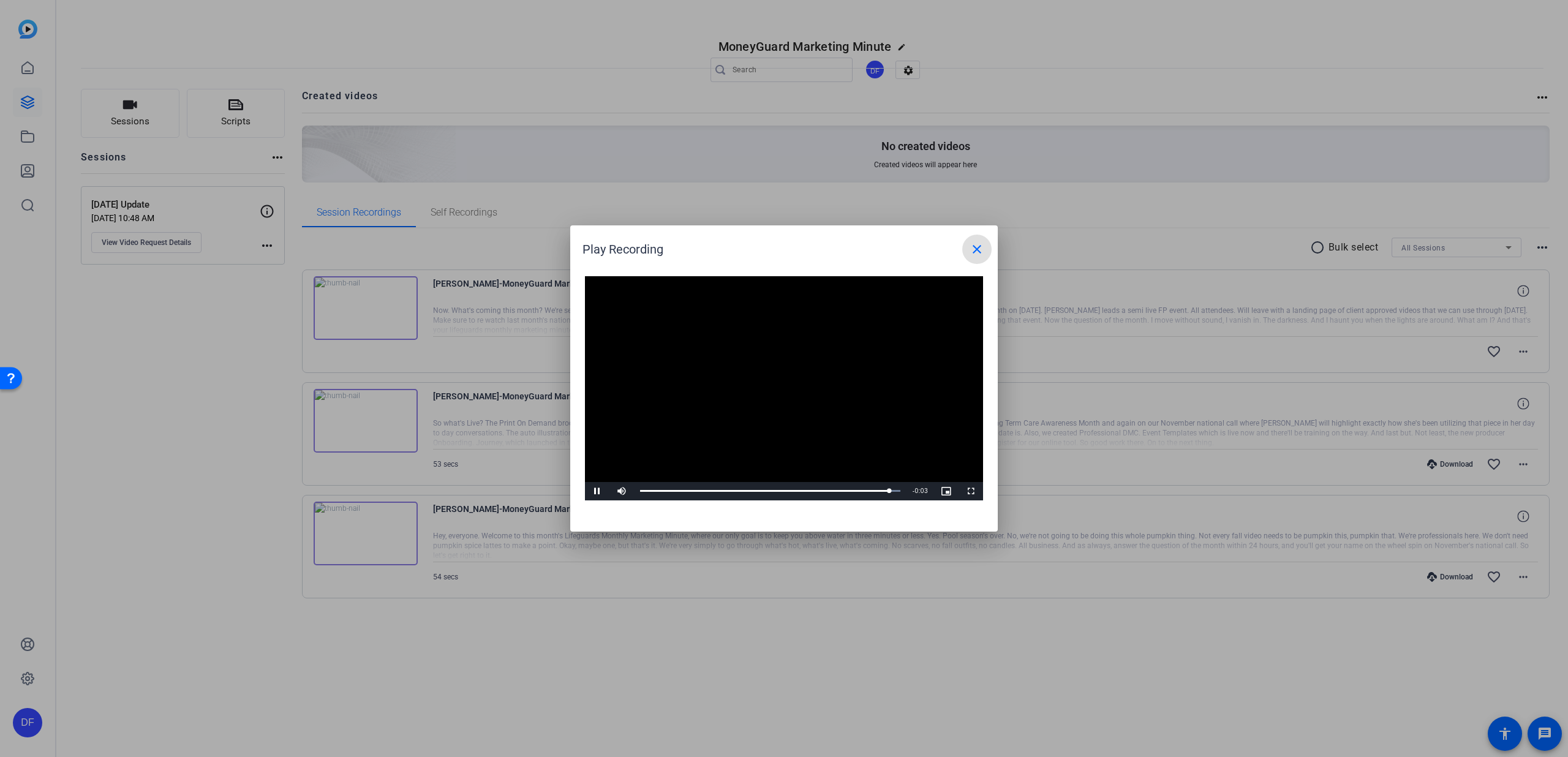
click at [973, 250] on mat-icon "close" at bounding box center [977, 249] width 15 height 15
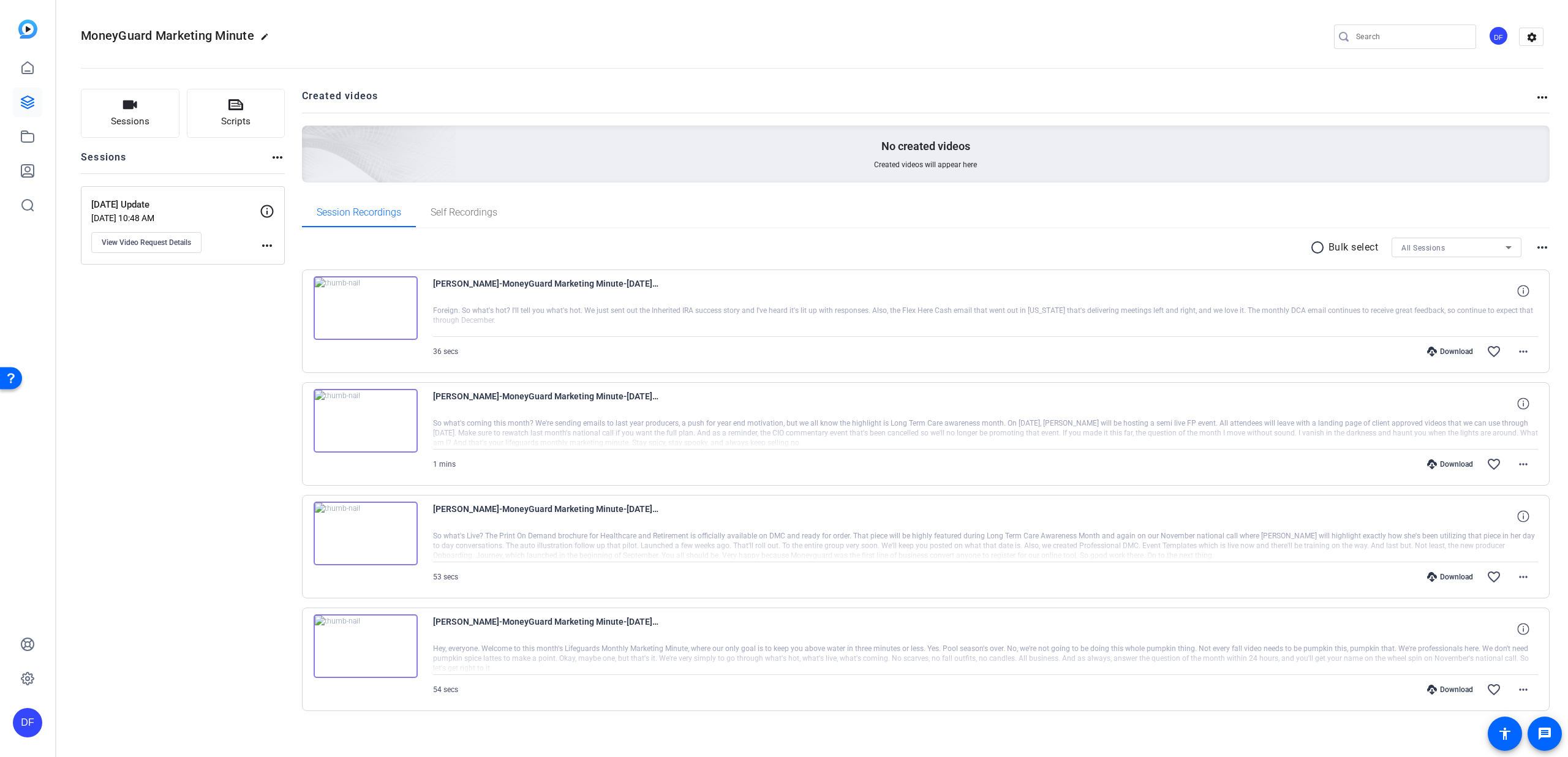
click at [389, 323] on img at bounding box center [366, 308] width 104 height 64
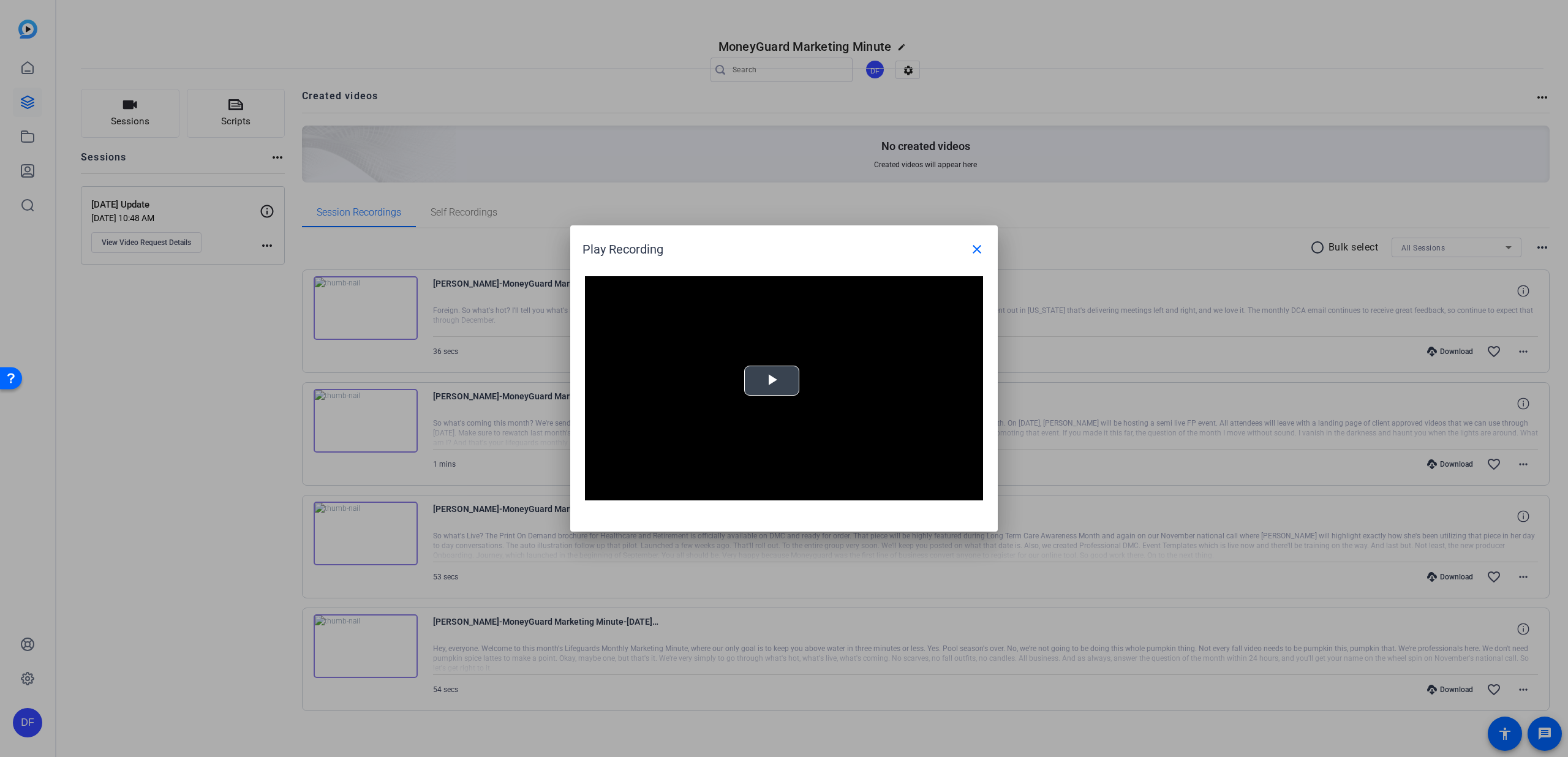
click at [771, 381] on span "Video Player" at bounding box center [771, 381] width 0 height 0
click at [979, 253] on mat-icon "close" at bounding box center [977, 249] width 15 height 15
